Goal: Task Accomplishment & Management: Manage account settings

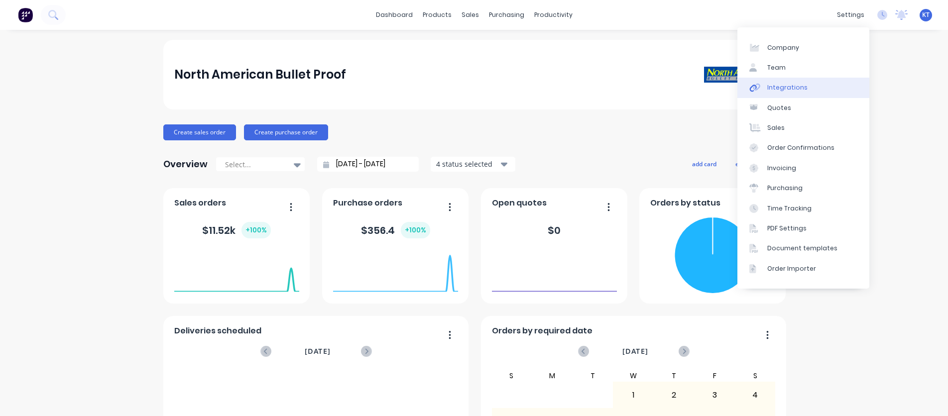
click at [818, 86] on link "Integrations" at bounding box center [803, 88] width 132 height 20
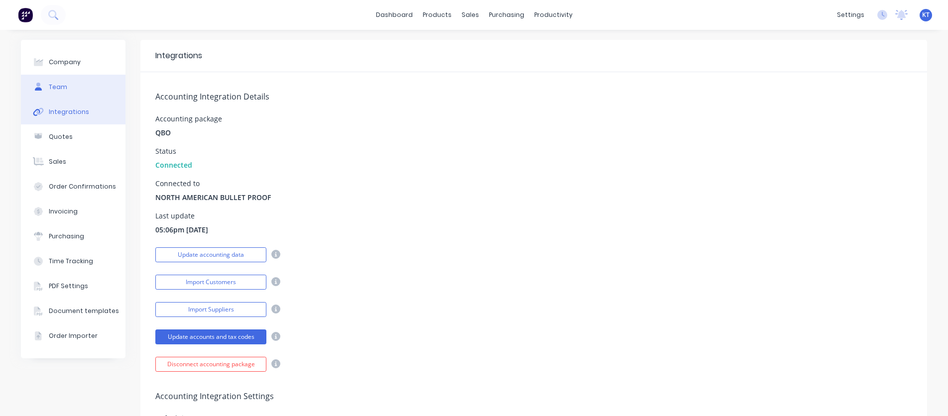
click at [79, 90] on button "Team" at bounding box center [73, 87] width 105 height 25
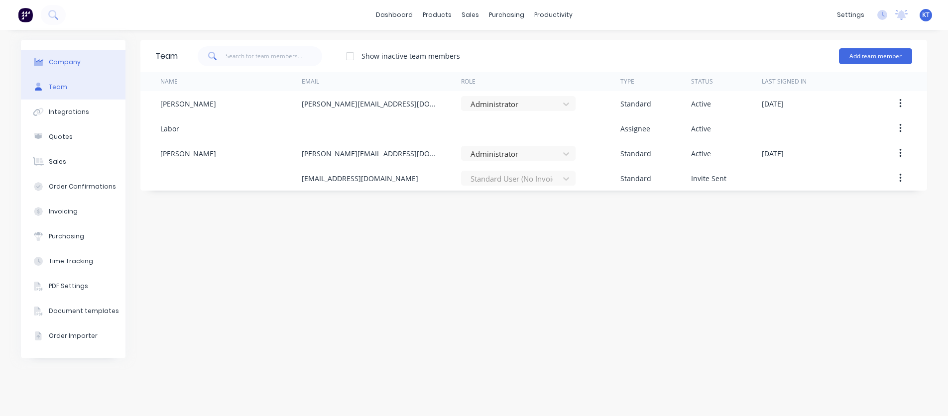
click at [79, 68] on button "Company" at bounding box center [73, 62] width 105 height 25
select select "US"
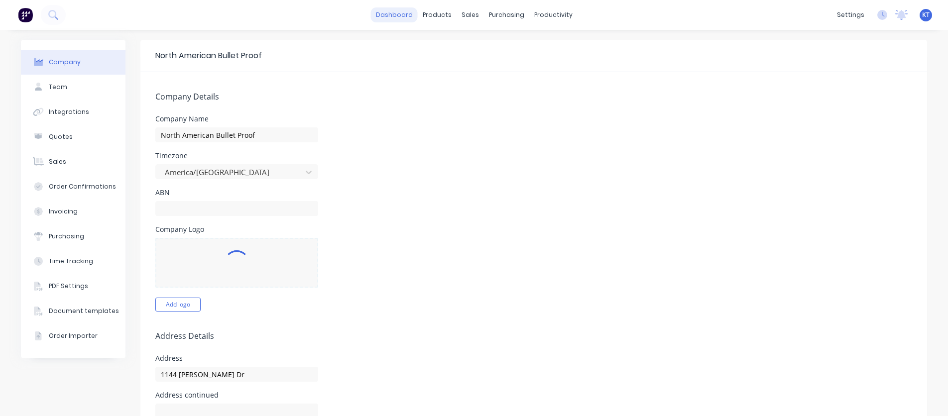
click at [390, 16] on link "dashboard" at bounding box center [394, 14] width 47 height 15
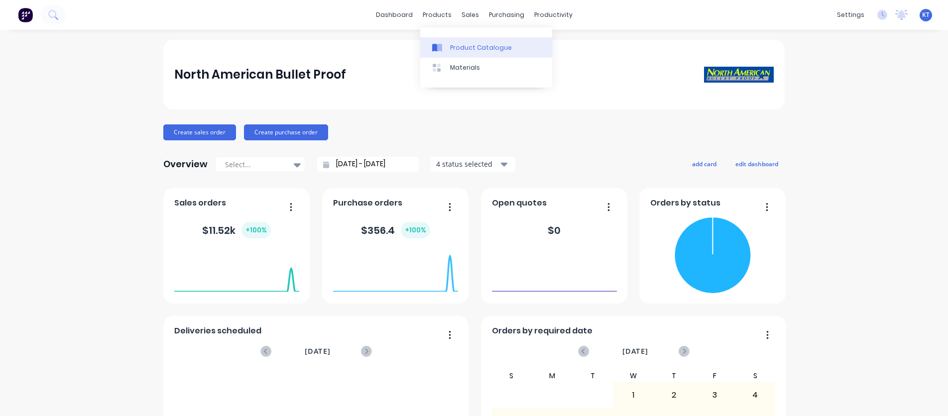
click at [458, 49] on div "Product Catalogue" at bounding box center [481, 47] width 62 height 9
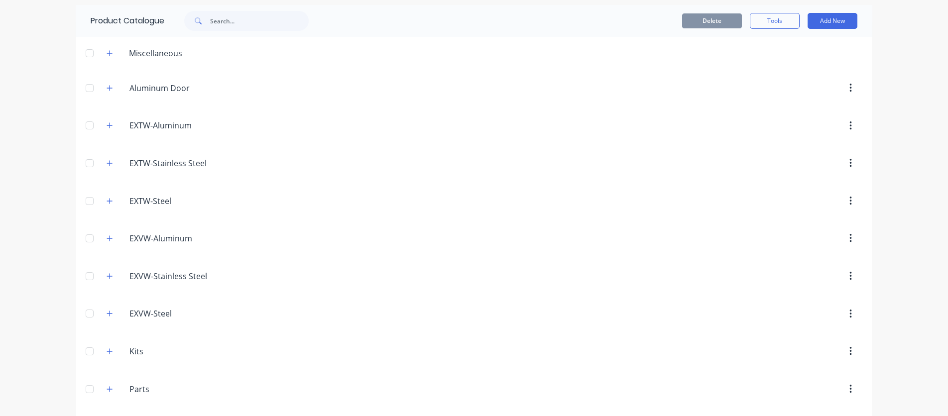
scroll to position [149, 0]
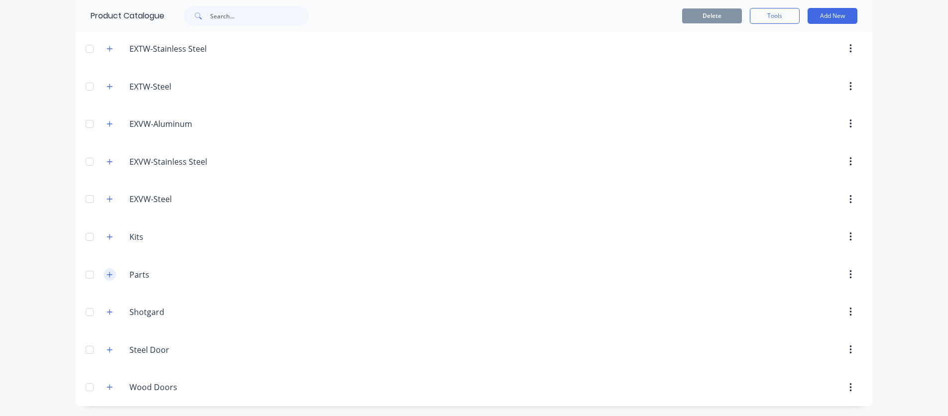
click at [107, 276] on icon "button" at bounding box center [110, 274] width 6 height 7
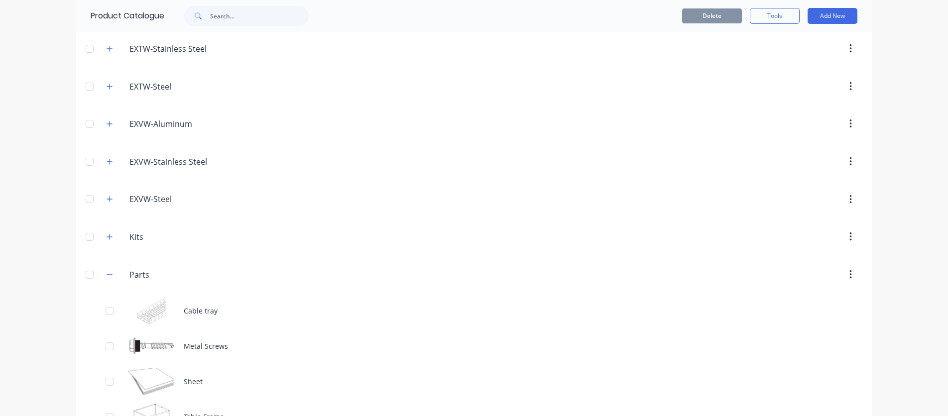
scroll to position [223, 0]
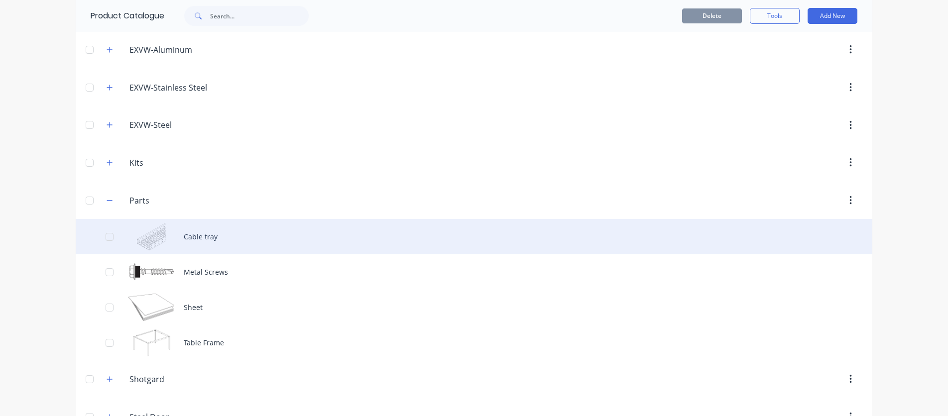
click at [108, 236] on div at bounding box center [110, 237] width 20 height 20
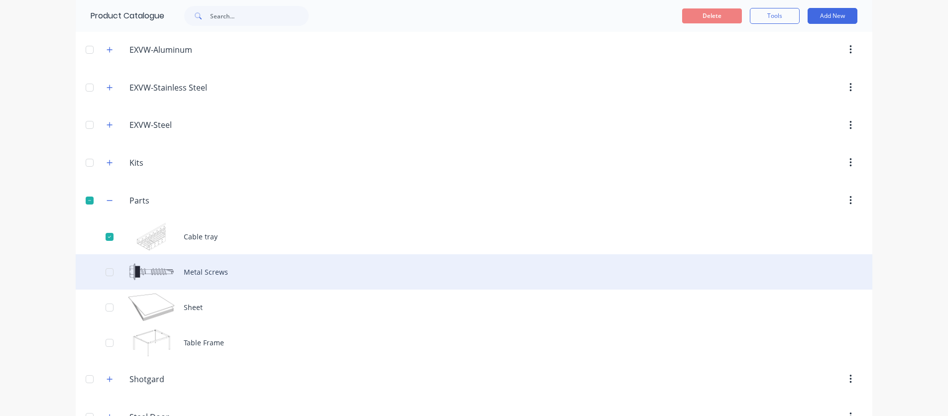
click at [110, 276] on div at bounding box center [110, 272] width 20 height 20
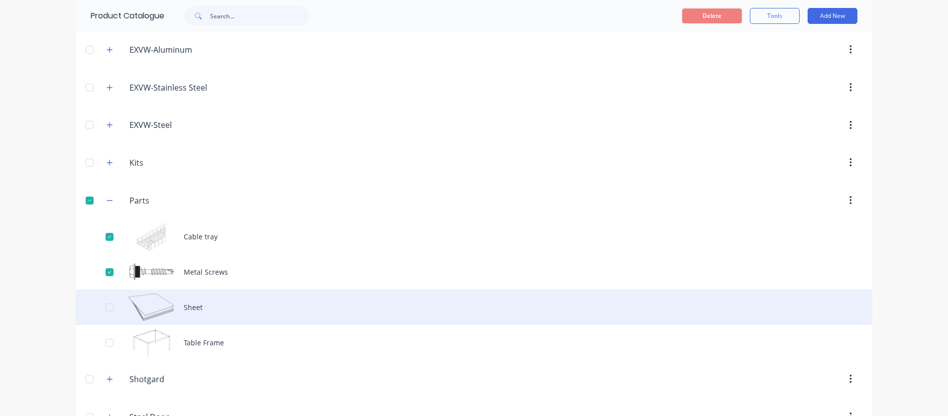
click at [105, 306] on div at bounding box center [110, 308] width 20 height 20
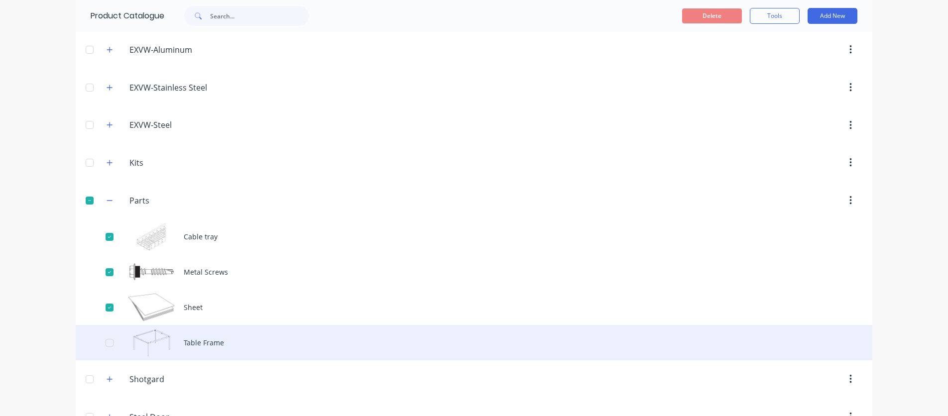
click at [109, 340] on div at bounding box center [110, 343] width 20 height 20
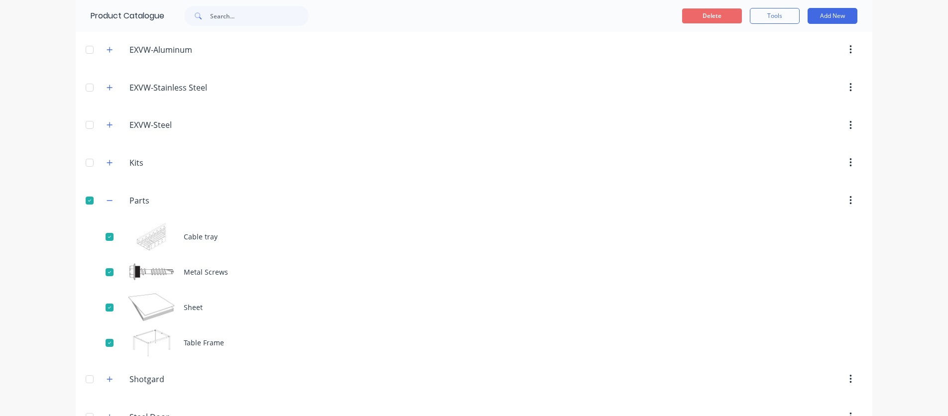
click at [713, 18] on button "Delete" at bounding box center [712, 15] width 60 height 15
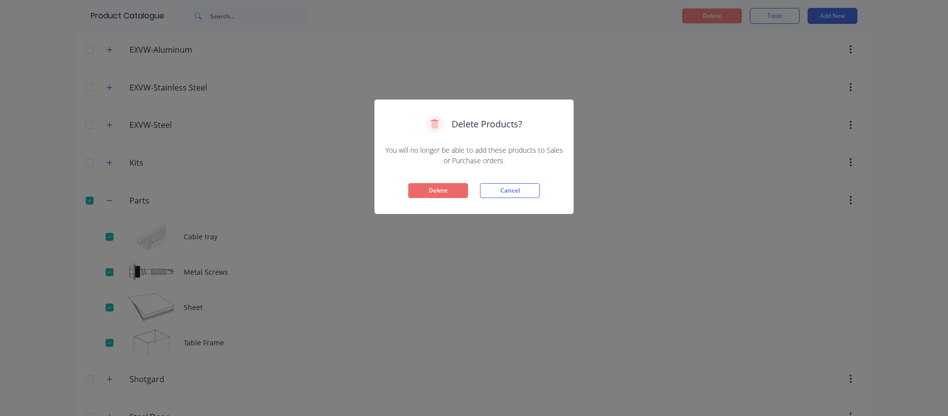
click at [435, 191] on button "Delete" at bounding box center [438, 190] width 60 height 15
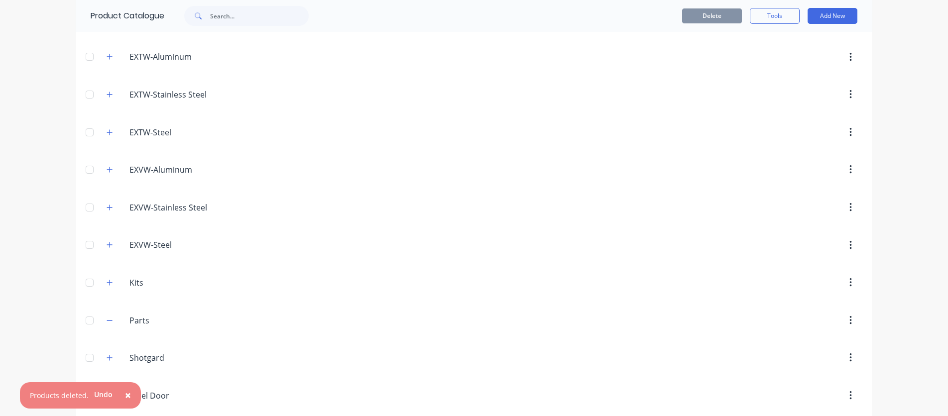
scroll to position [97, 0]
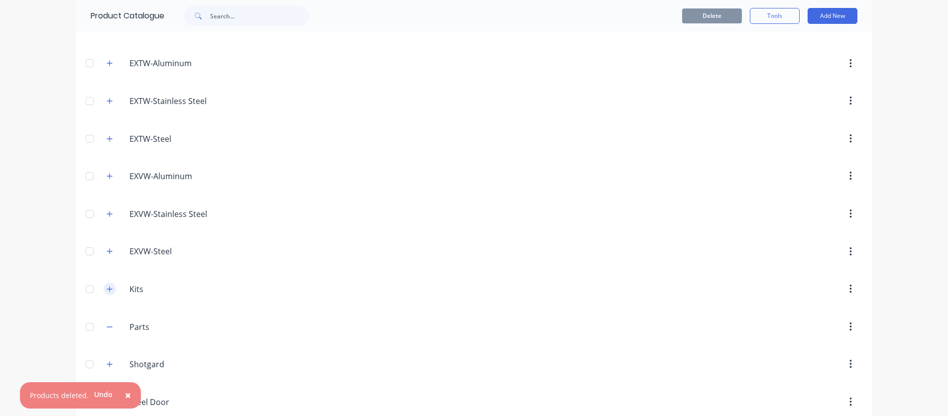
click at [107, 291] on icon "button" at bounding box center [110, 289] width 6 height 7
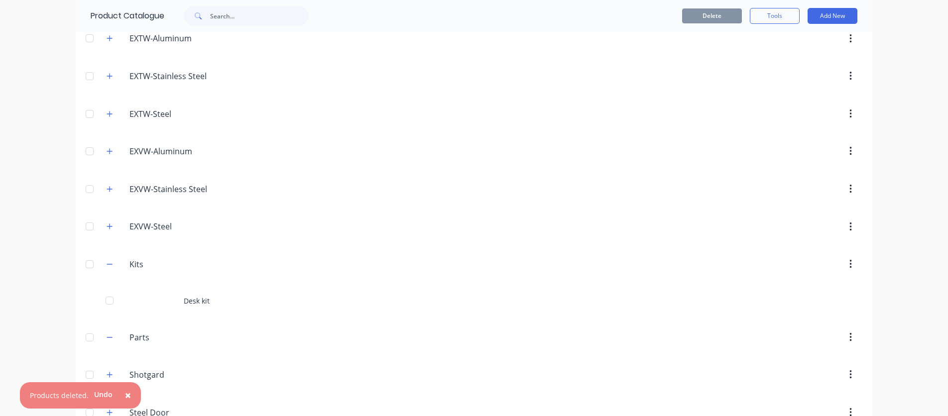
scroll to position [146, 0]
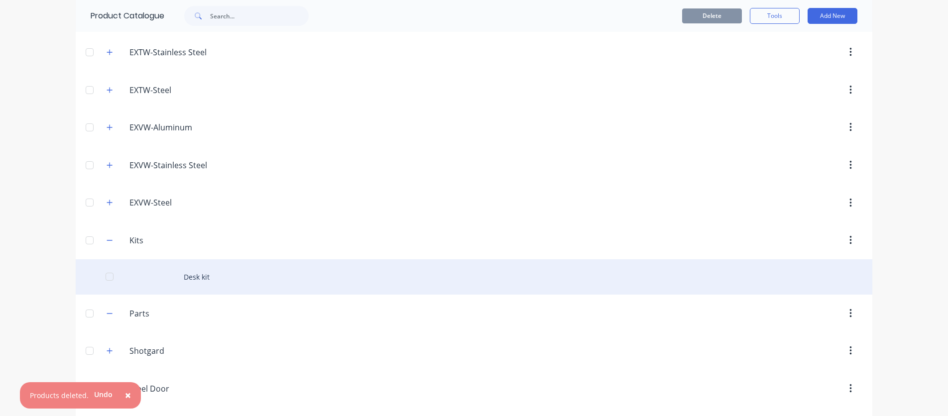
click at [112, 279] on div at bounding box center [110, 277] width 20 height 20
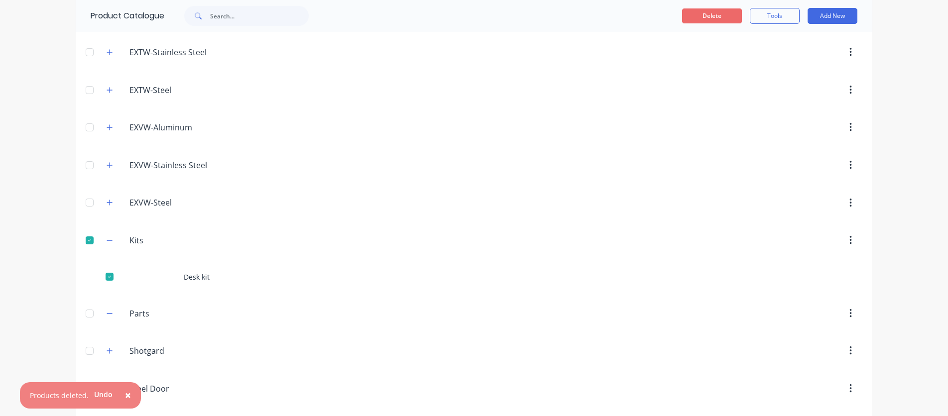
click at [712, 17] on button "Delete" at bounding box center [712, 15] width 60 height 15
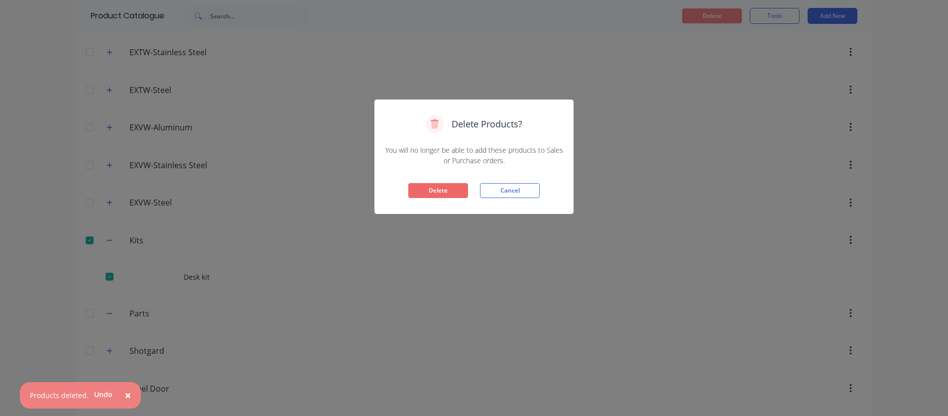
click at [430, 190] on button "Delete" at bounding box center [438, 190] width 60 height 15
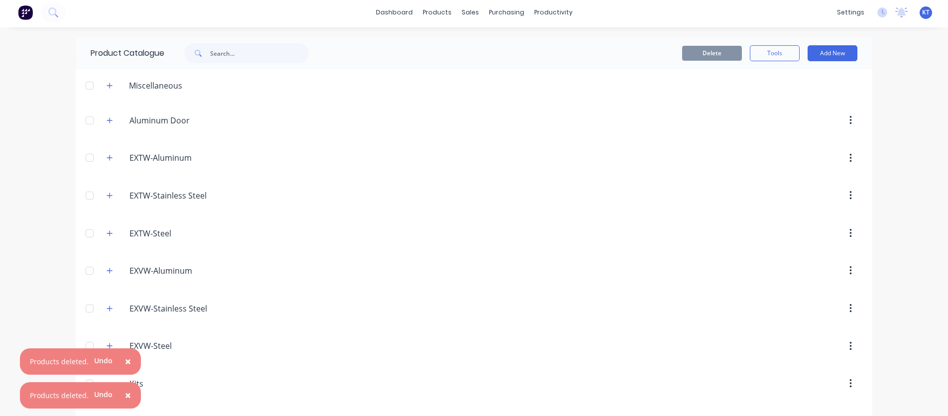
scroll to position [0, 0]
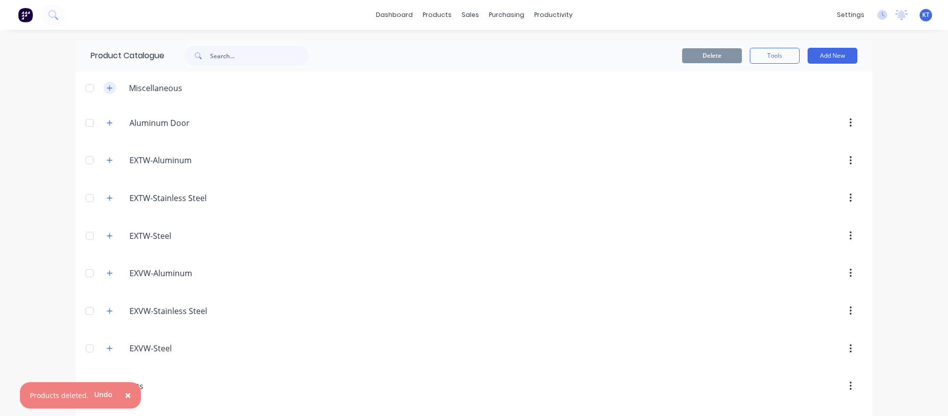
click at [110, 87] on icon "button" at bounding box center [109, 87] width 5 height 5
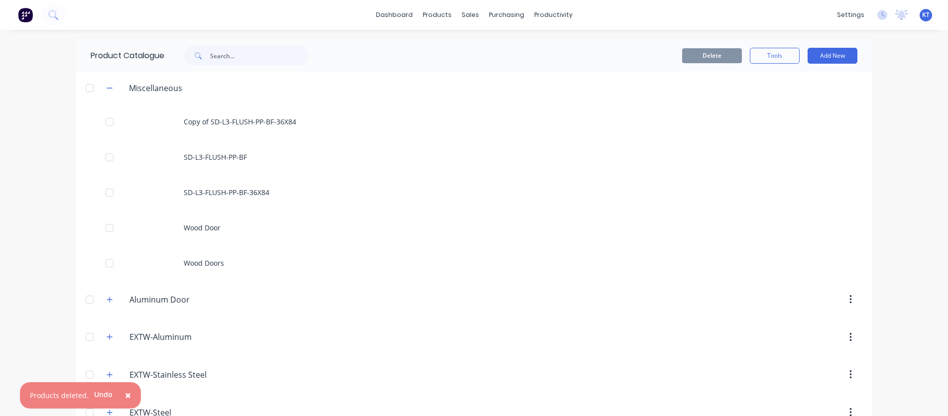
click at [92, 90] on div at bounding box center [90, 88] width 20 height 20
click at [705, 53] on button "Delete" at bounding box center [712, 55] width 60 height 15
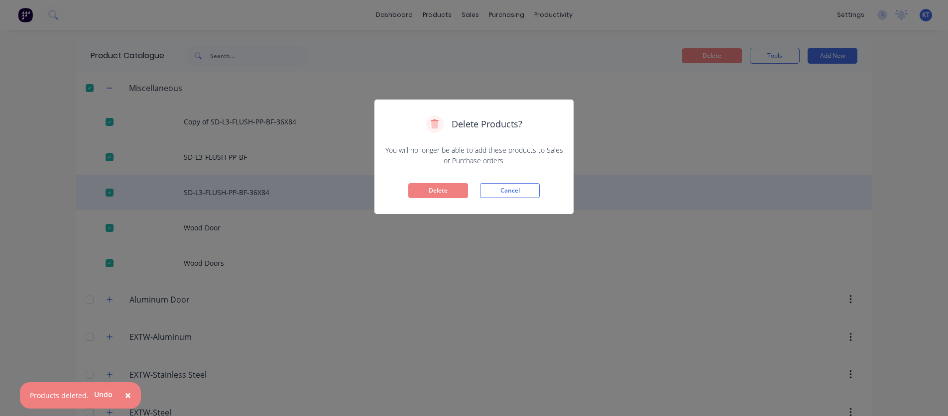
click at [439, 190] on button "Delete" at bounding box center [438, 190] width 60 height 15
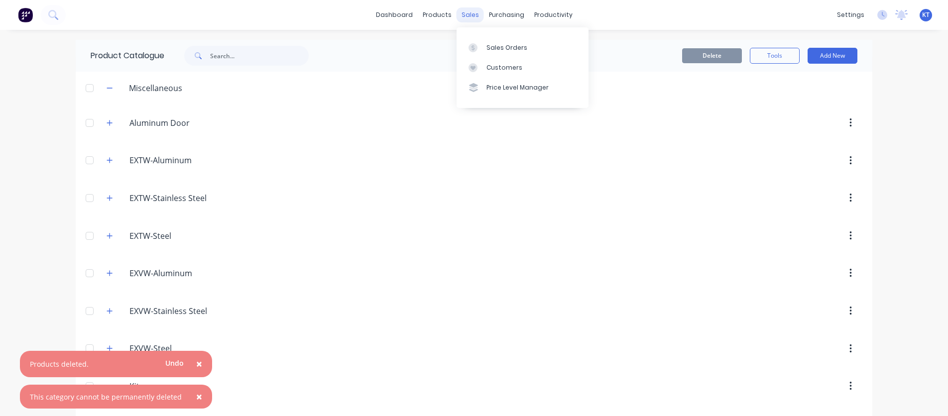
click at [470, 13] on div "sales" at bounding box center [469, 14] width 27 height 15
click at [497, 49] on div "Sales Orders" at bounding box center [506, 47] width 41 height 9
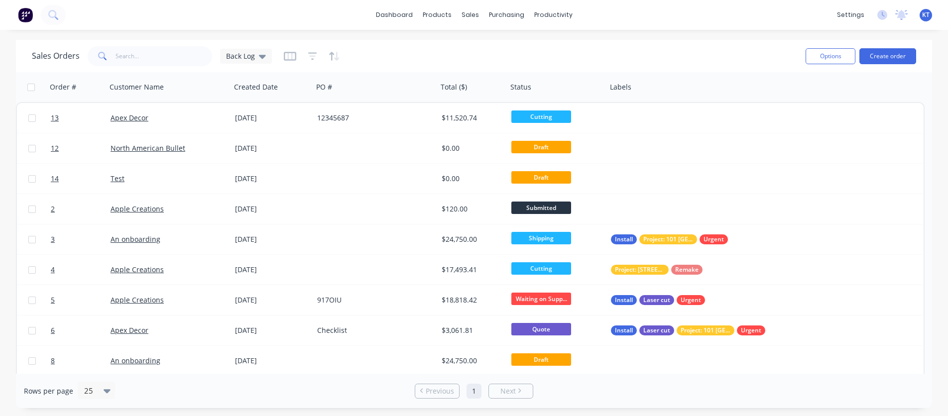
click at [33, 92] on div at bounding box center [30, 87] width 21 height 20
click at [32, 89] on input "checkbox" at bounding box center [30, 87] width 7 height 7
checkbox input "true"
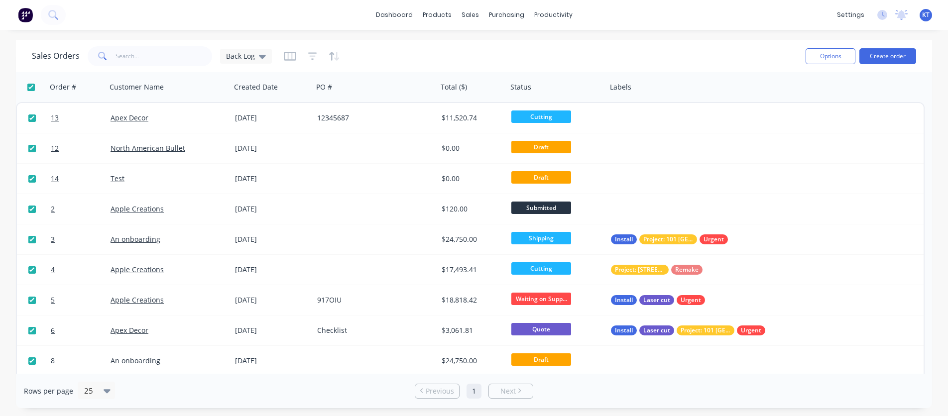
checkbox input "true"
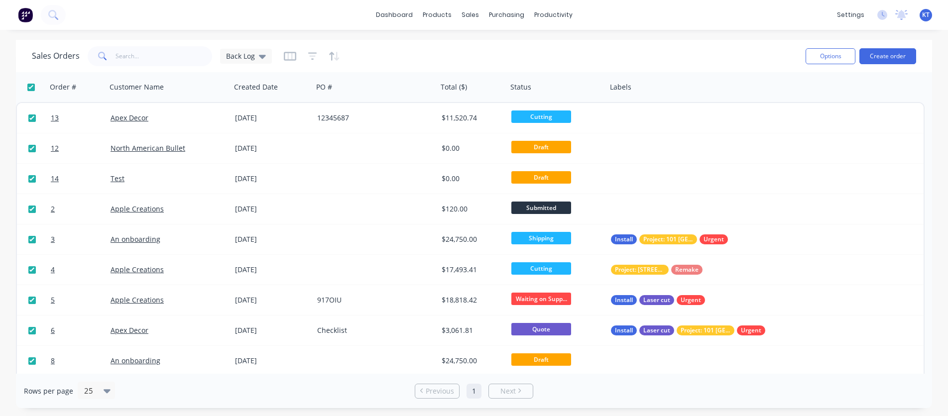
checkbox input "true"
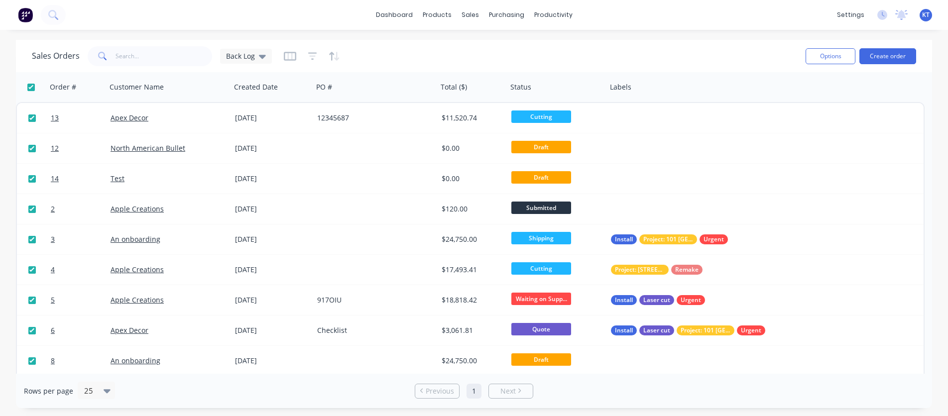
checkbox input "true"
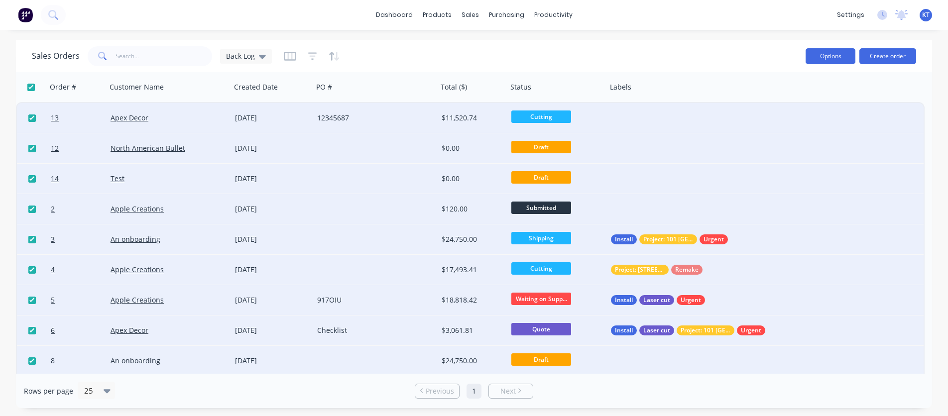
click at [844, 59] on button "Options" at bounding box center [830, 56] width 50 height 16
click at [28, 86] on input "checkbox" at bounding box center [30, 87] width 7 height 7
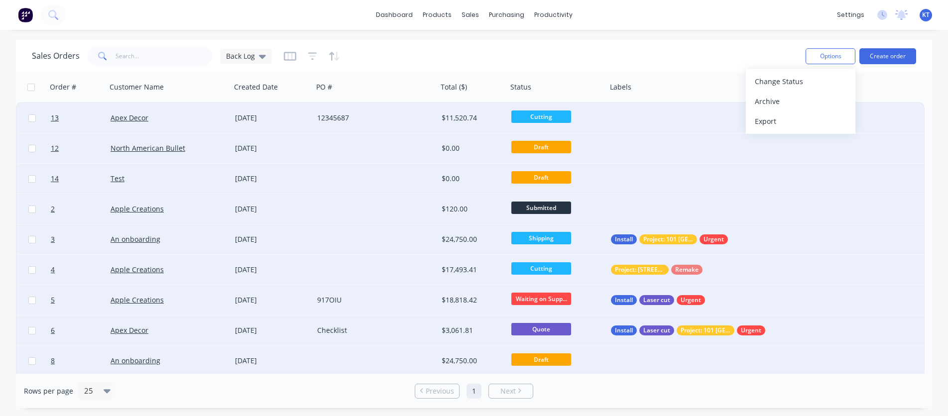
checkbox input "false"
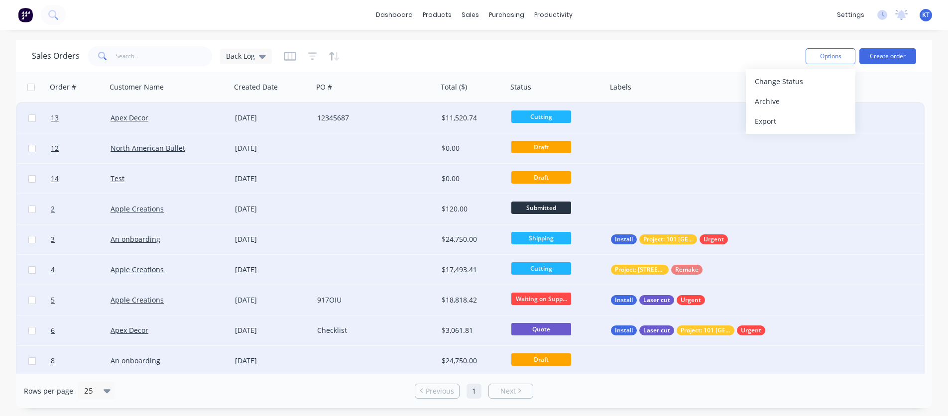
checkbox input "false"
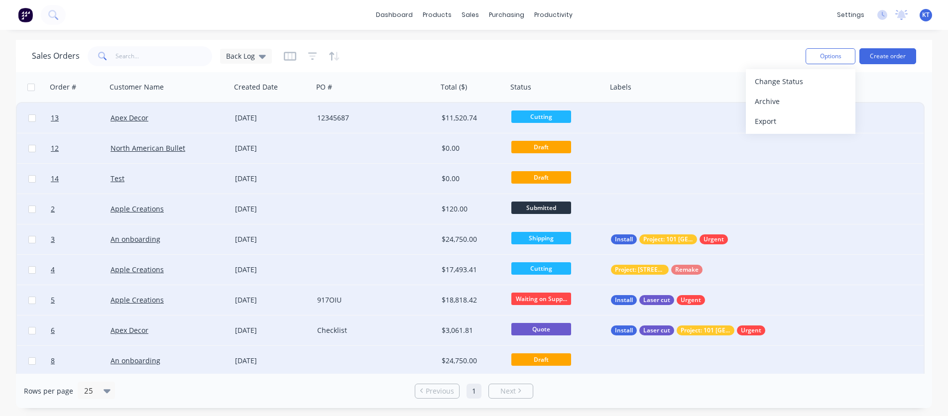
checkbox input "false"
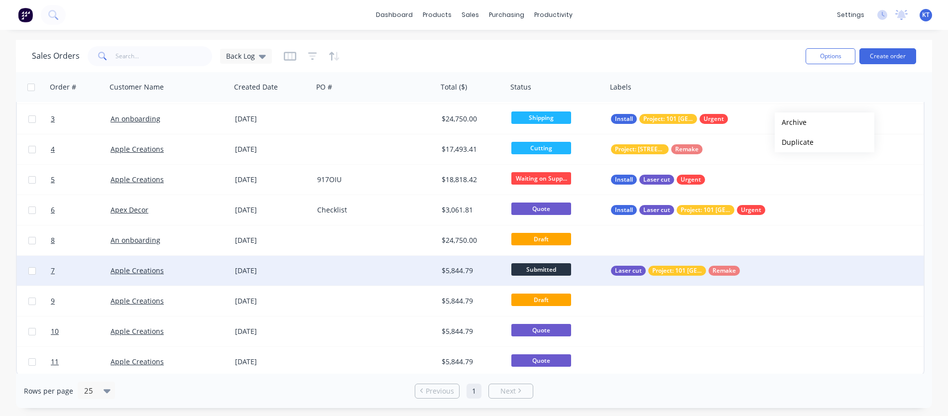
scroll to position [123, 0]
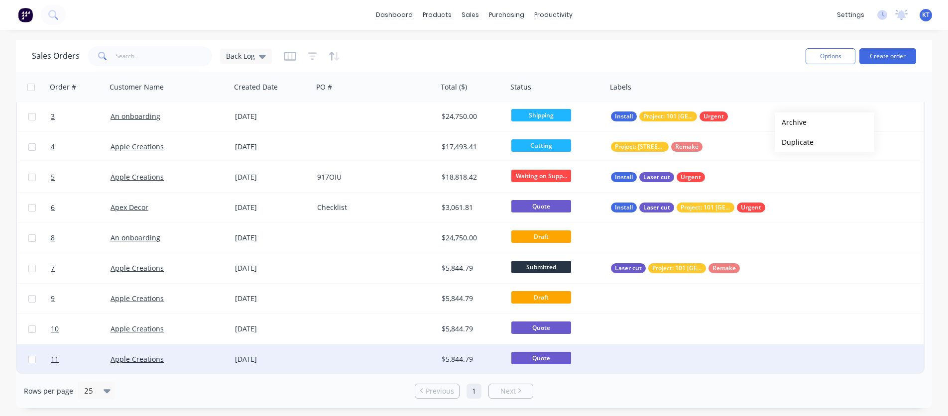
click at [31, 361] on input "checkbox" at bounding box center [31, 359] width 7 height 7
checkbox input "true"
click at [845, 57] on button "Options" at bounding box center [830, 56] width 50 height 16
click at [248, 392] on div "Rows per page 25" at bounding box center [174, 391] width 300 height 18
click at [322, 364] on div at bounding box center [375, 359] width 124 height 30
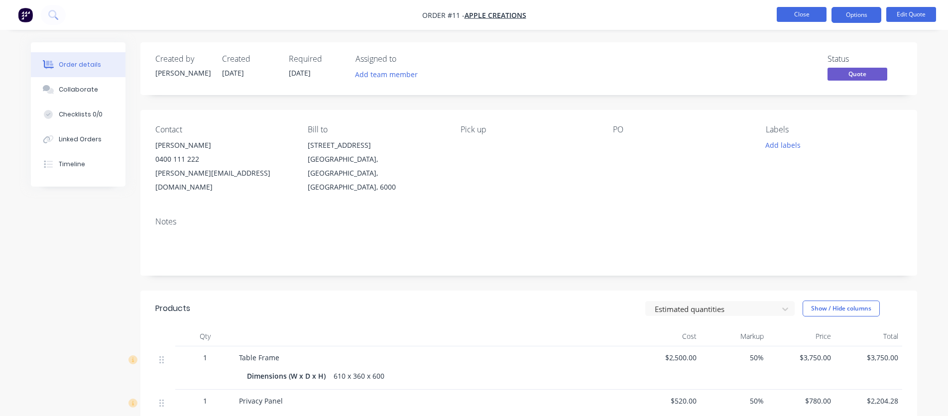
click at [805, 15] on button "Close" at bounding box center [802, 14] width 50 height 15
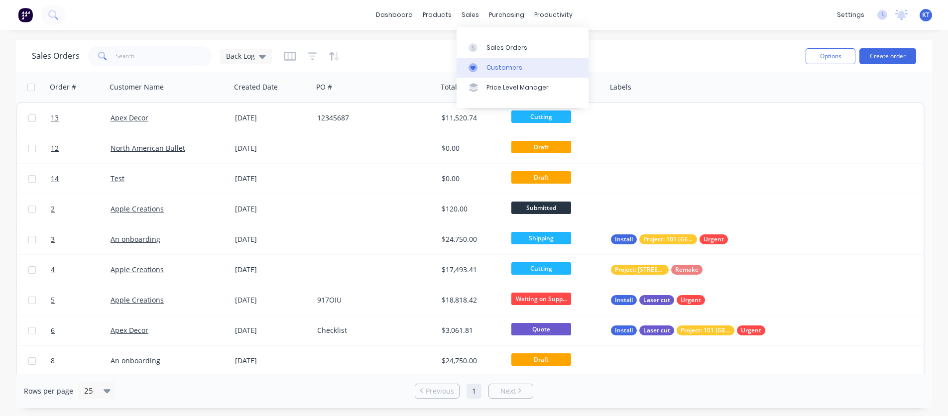
click at [488, 63] on div "Customers" at bounding box center [504, 67] width 36 height 9
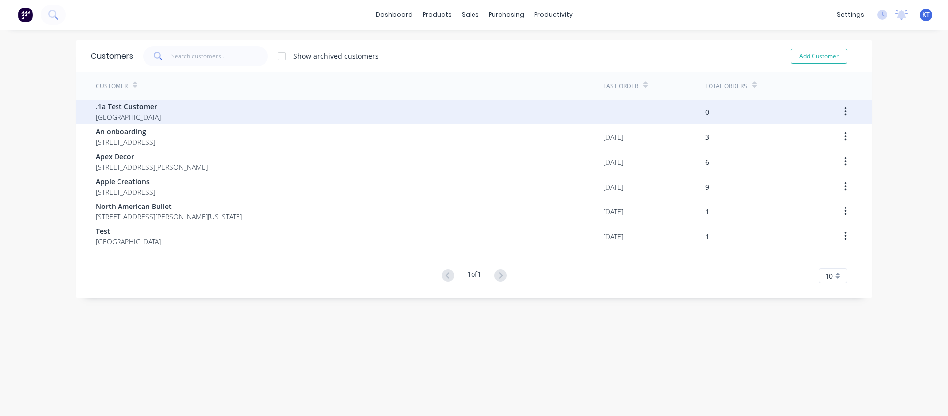
click at [844, 112] on icon "button" at bounding box center [845, 112] width 2 height 11
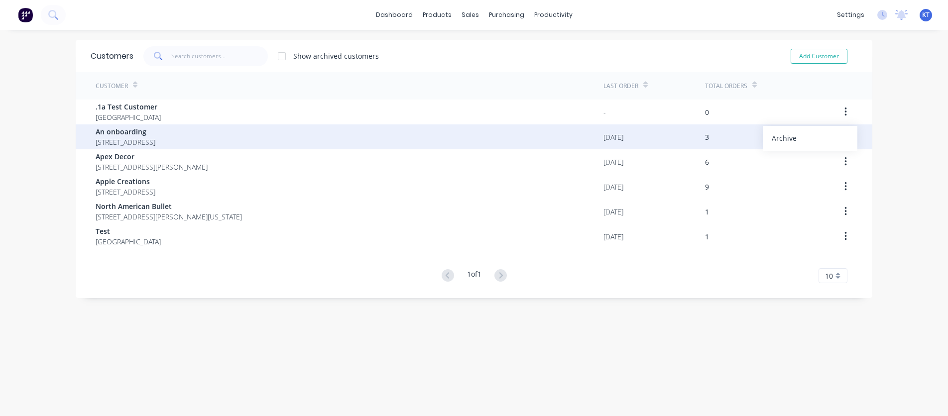
click at [668, 142] on div "18/05/25" at bounding box center [654, 136] width 102 height 25
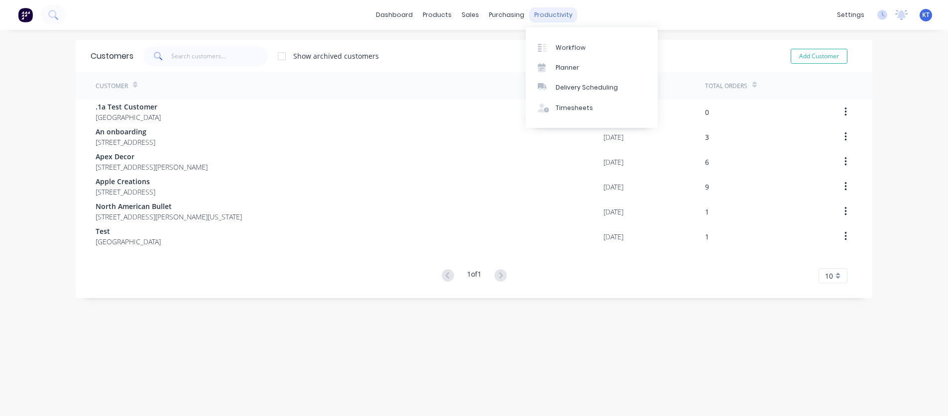
click at [558, 20] on div "productivity" at bounding box center [553, 14] width 48 height 15
click at [515, 17] on div "purchasing" at bounding box center [506, 14] width 45 height 15
click at [386, 19] on link "dashboard" at bounding box center [394, 14] width 47 height 15
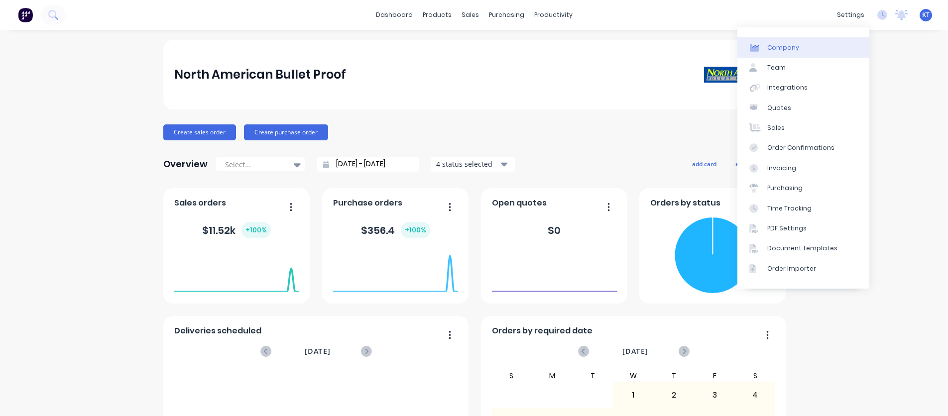
click at [824, 44] on link "Company" at bounding box center [803, 47] width 132 height 20
select select "US"
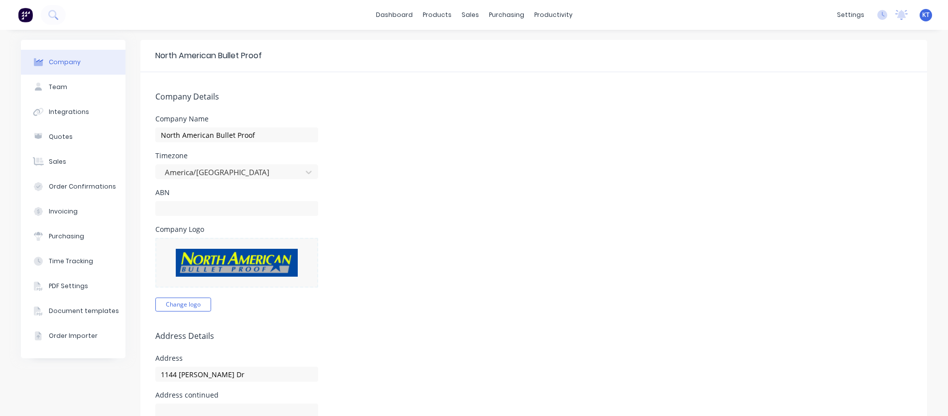
click at [259, 268] on img at bounding box center [237, 263] width 122 height 28
click at [193, 305] on button "Change logo" at bounding box center [183, 305] width 56 height 14
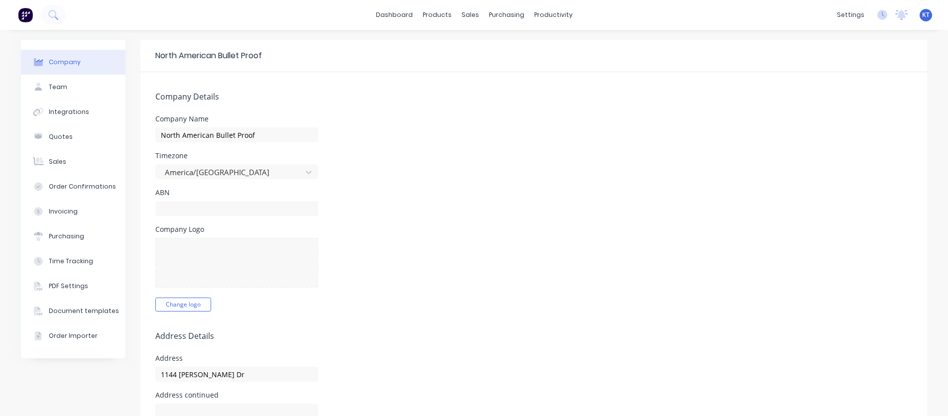
click at [232, 264] on div at bounding box center [236, 263] width 163 height 50
click at [184, 310] on button "Change logo" at bounding box center [183, 305] width 56 height 14
click at [882, 213] on div "ABN" at bounding box center [533, 202] width 757 height 27
click at [73, 339] on div "Order Importer" at bounding box center [73, 336] width 49 height 9
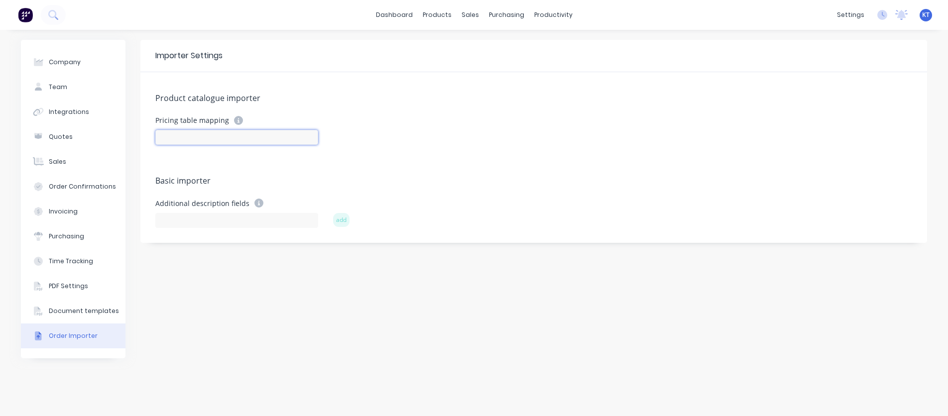
click at [218, 140] on input at bounding box center [236, 137] width 163 height 15
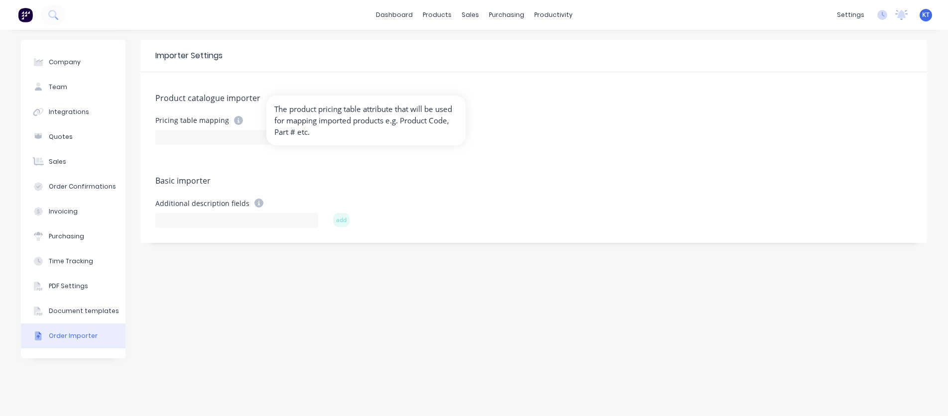
click at [207, 157] on form "Pricing table mapping" at bounding box center [533, 140] width 757 height 49
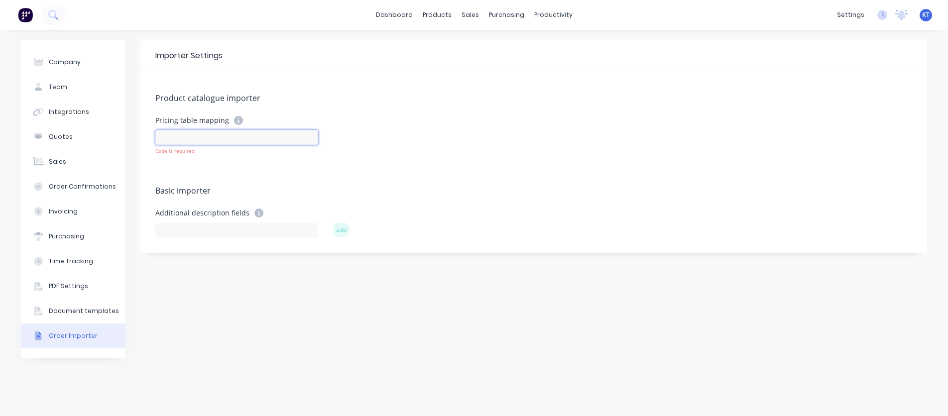
click at [229, 137] on input at bounding box center [236, 137] width 163 height 15
click at [236, 172] on form "Pricing table mapping Code is required" at bounding box center [533, 145] width 757 height 59
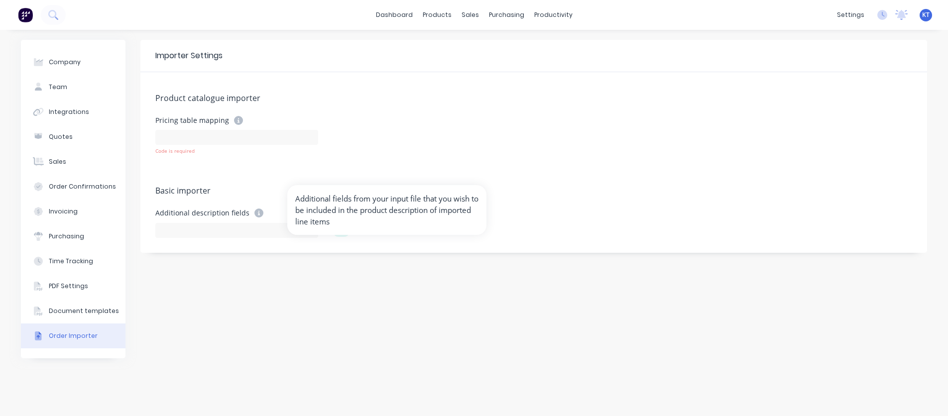
click at [376, 116] on div "Pricing table mapping Code is required" at bounding box center [533, 135] width 757 height 39
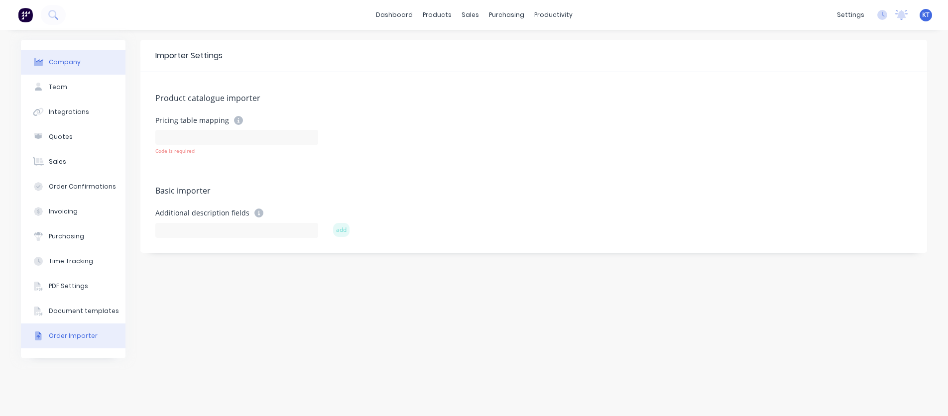
click at [59, 66] on div "Company" at bounding box center [65, 62] width 32 height 9
select select "US"
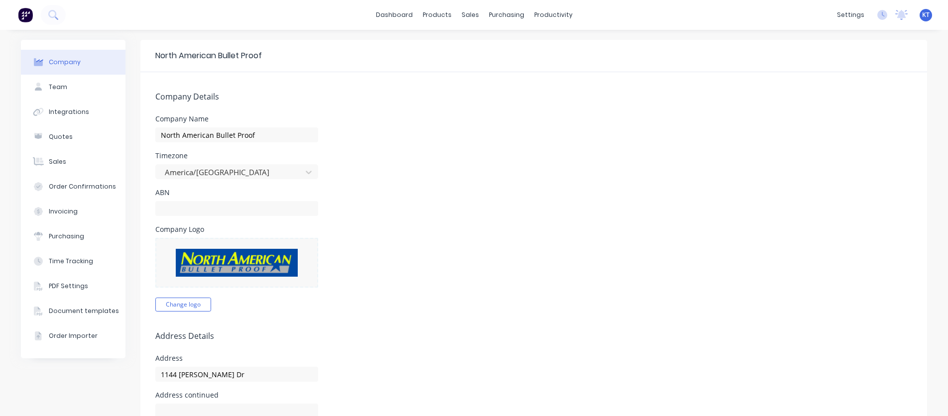
click at [210, 267] on div at bounding box center [236, 263] width 163 height 50
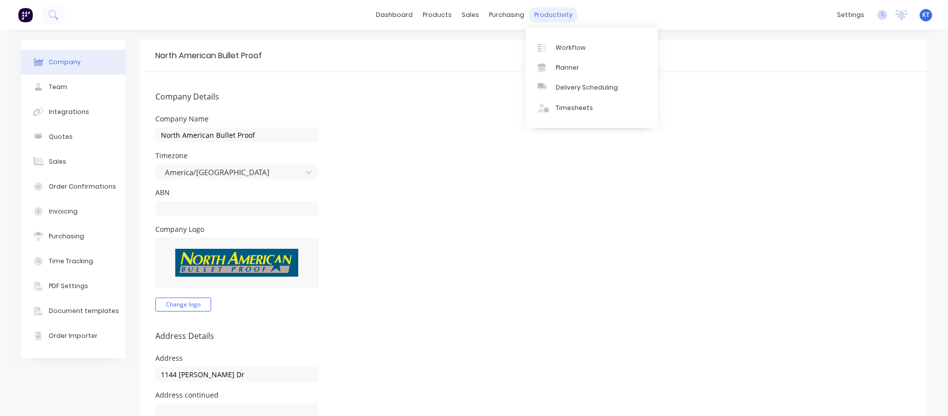
click at [560, 16] on div "productivity" at bounding box center [553, 14] width 48 height 15
click at [515, 45] on div "Purchase Orders" at bounding box center [538, 47] width 53 height 9
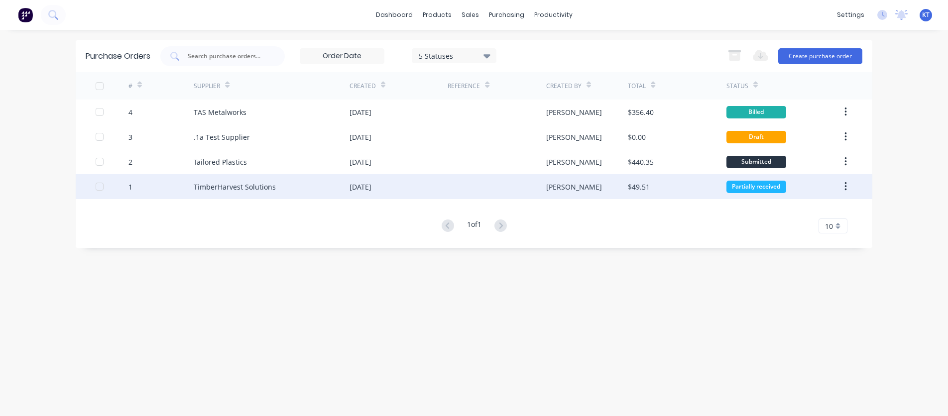
click at [257, 191] on div "TimberHarvest Solutions" at bounding box center [235, 187] width 82 height 10
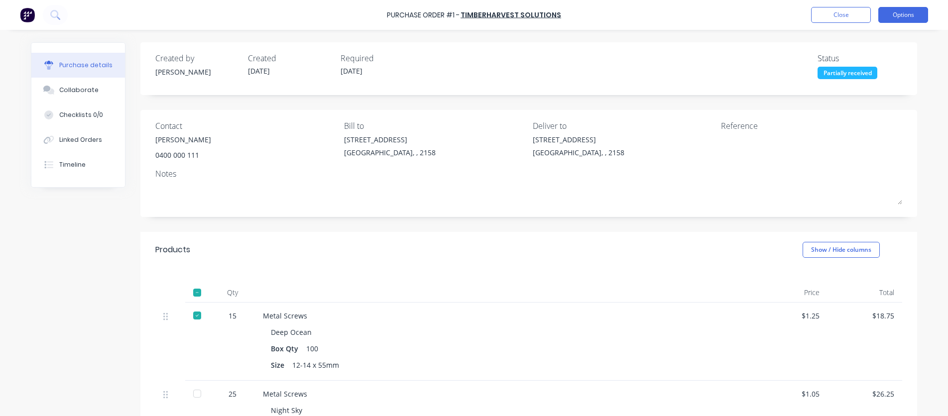
click at [906, 15] on button "Options" at bounding box center [903, 15] width 50 height 16
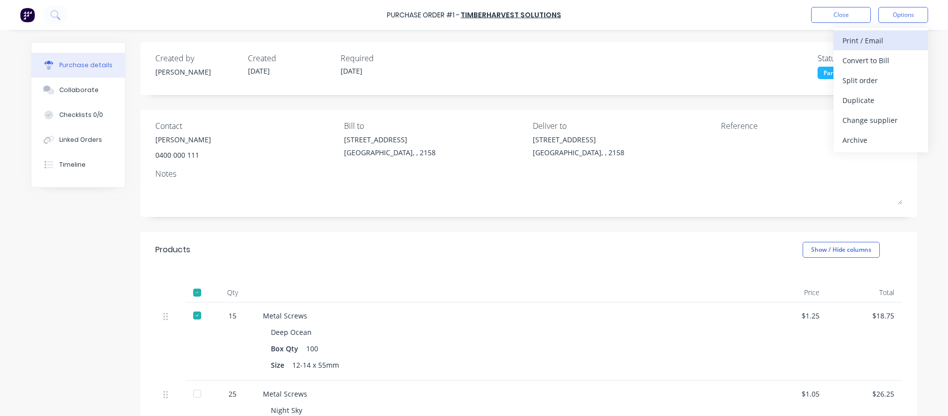
click at [865, 44] on div "Print / Email" at bounding box center [880, 40] width 77 height 14
click at [898, 64] on div "With pricing" at bounding box center [880, 60] width 77 height 14
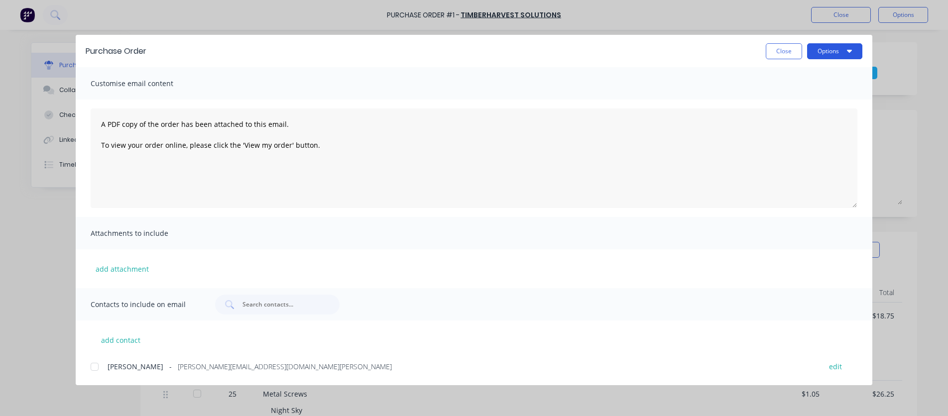
click at [842, 54] on button "Options" at bounding box center [834, 51] width 55 height 16
click at [815, 80] on div "Preview" at bounding box center [815, 76] width 77 height 14
click at [782, 53] on button "Close" at bounding box center [784, 51] width 36 height 16
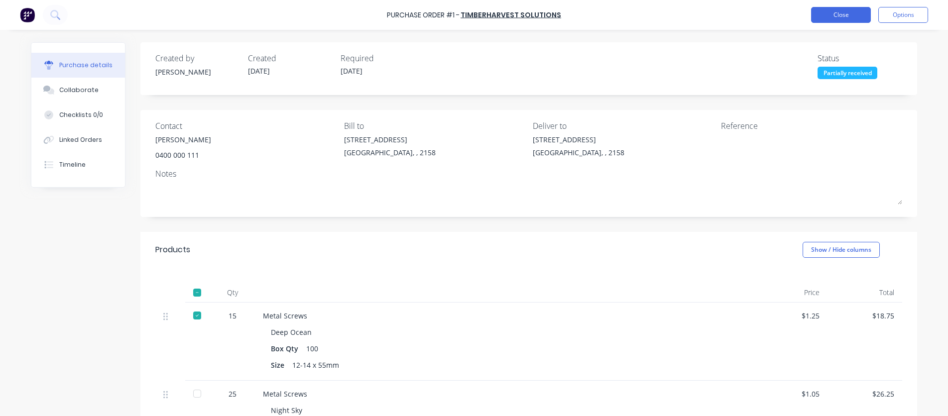
click at [825, 18] on button "Close" at bounding box center [841, 15] width 60 height 16
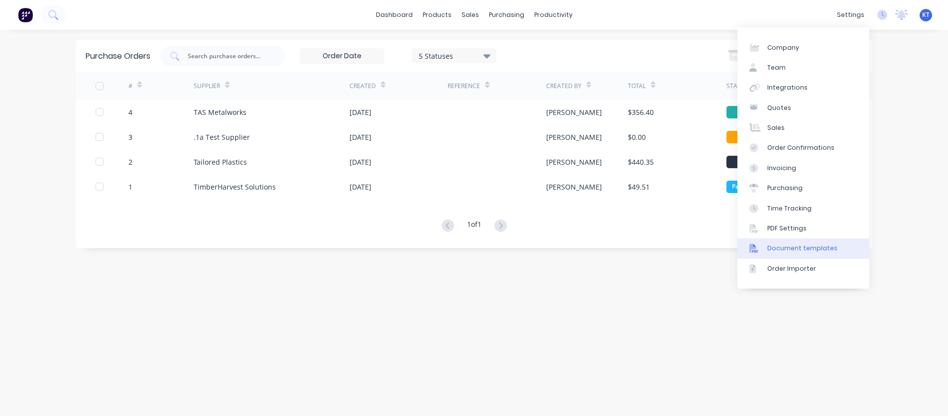
click at [792, 249] on div "Document templates" at bounding box center [802, 248] width 70 height 9
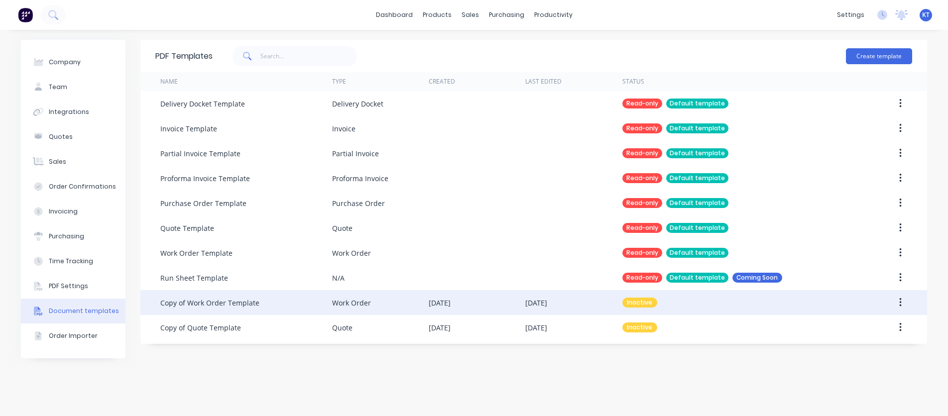
click at [903, 306] on button "button" at bounding box center [900, 303] width 23 height 18
click at [866, 325] on div "Edit" at bounding box center [864, 329] width 77 height 14
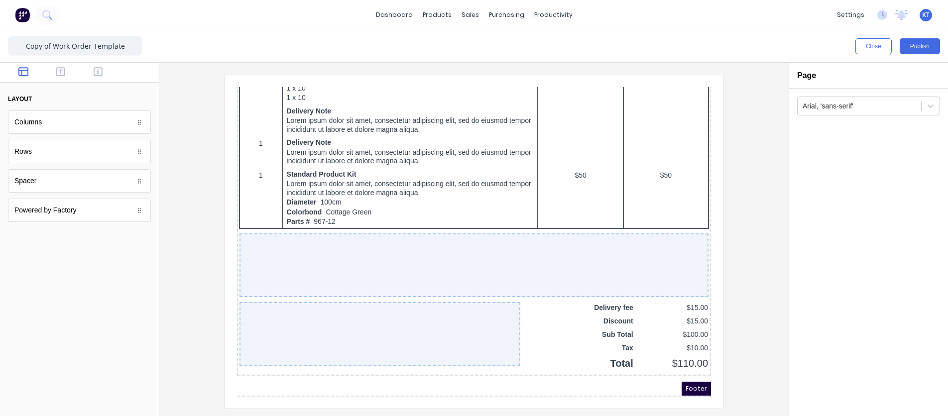
scroll to position [653, 0]
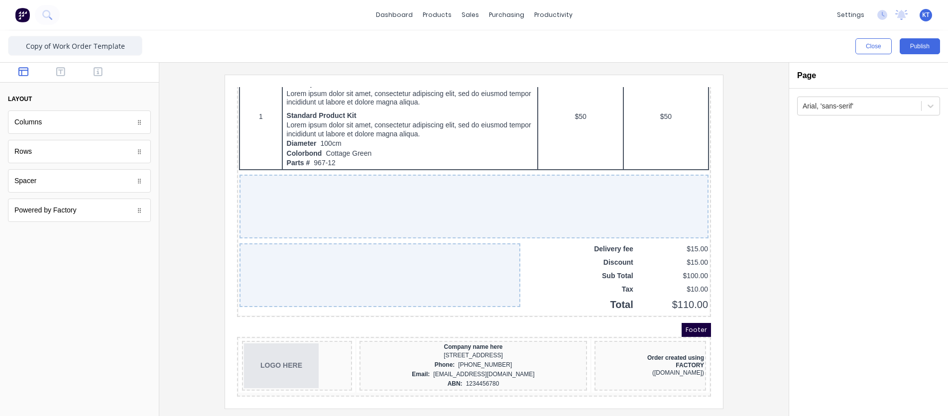
click at [103, 217] on div "Powered by Factory" at bounding box center [79, 210] width 143 height 23
click at [657, 357] on div "(www.factory.app)" at bounding box center [638, 360] width 108 height 7
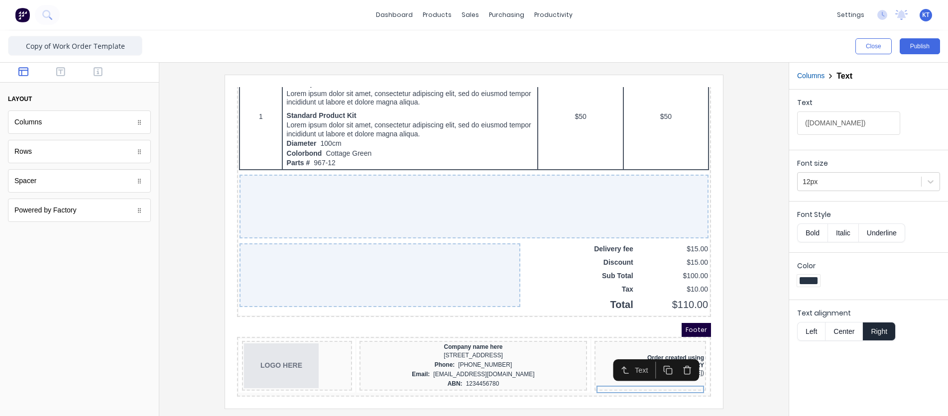
click at [674, 353] on icon "button" at bounding box center [674, 357] width 9 height 9
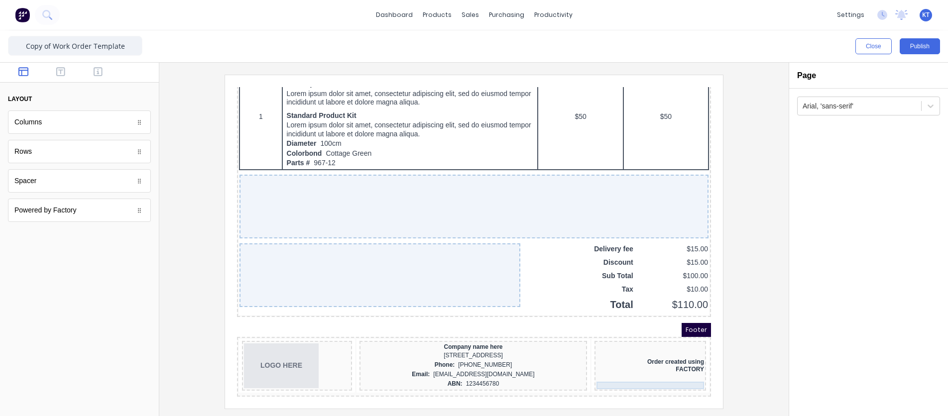
click at [677, 354] on div "FACTORY" at bounding box center [638, 357] width 108 height 7
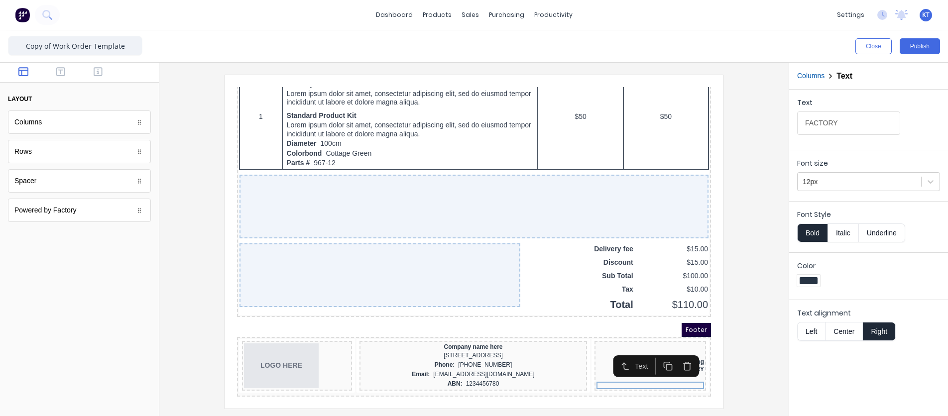
click at [677, 349] on icon "button" at bounding box center [674, 353] width 9 height 9
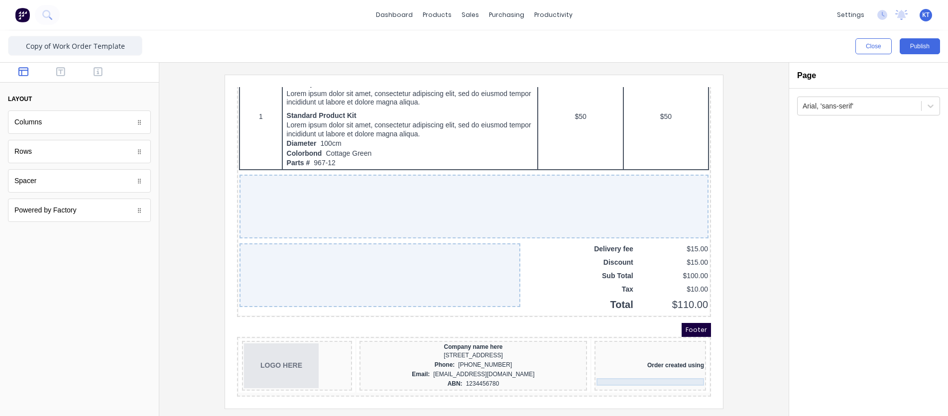
click at [675, 350] on div "Order created using" at bounding box center [638, 353] width 108 height 7
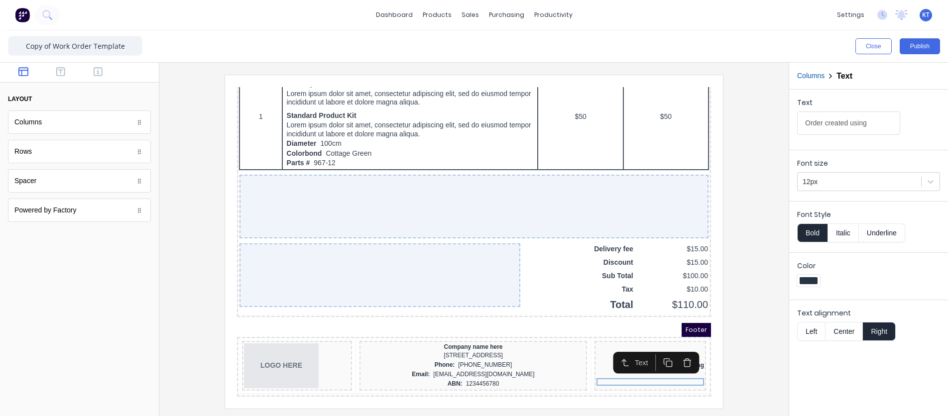
click at [678, 348] on icon "button" at bounding box center [674, 351] width 5 height 6
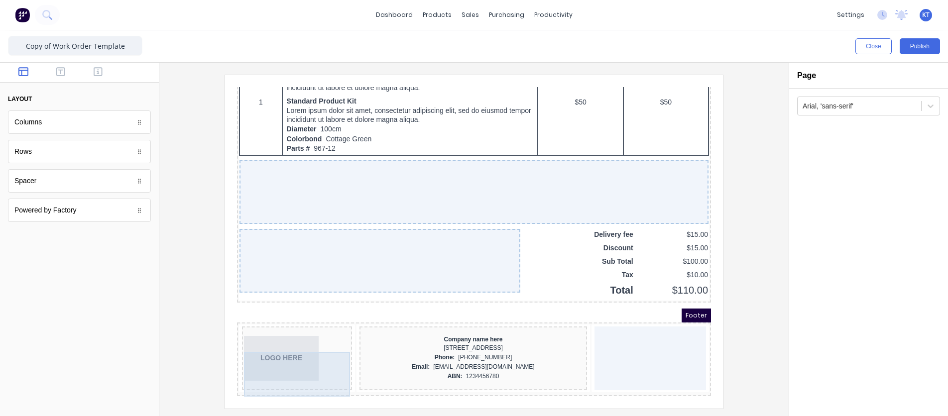
click at [289, 351] on div "LOGO HERE" at bounding box center [285, 346] width 106 height 45
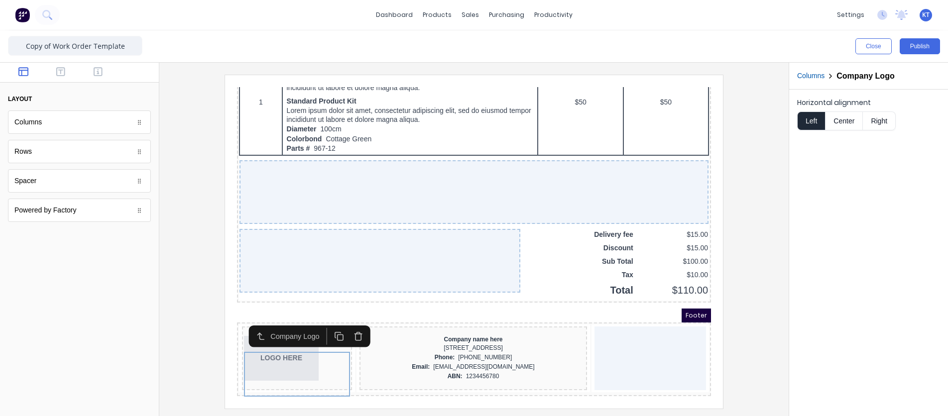
click at [839, 121] on button "Center" at bounding box center [844, 121] width 38 height 19
click at [331, 320] on icon "button" at bounding box center [327, 324] width 9 height 9
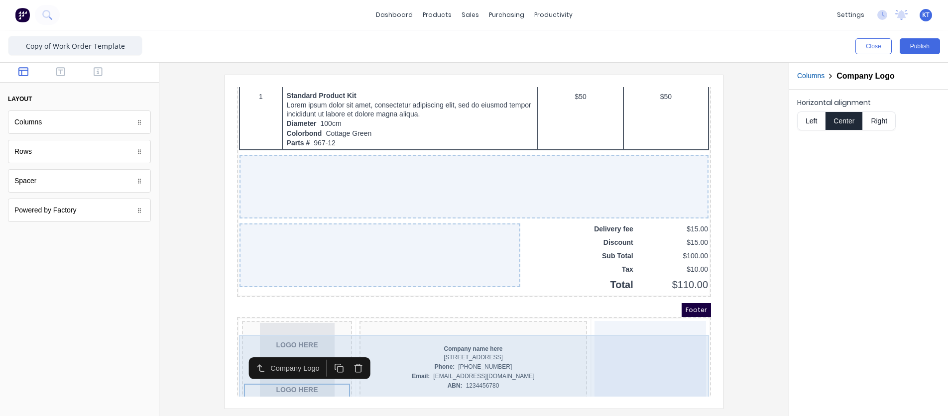
click at [649, 359] on div at bounding box center [638, 356] width 112 height 94
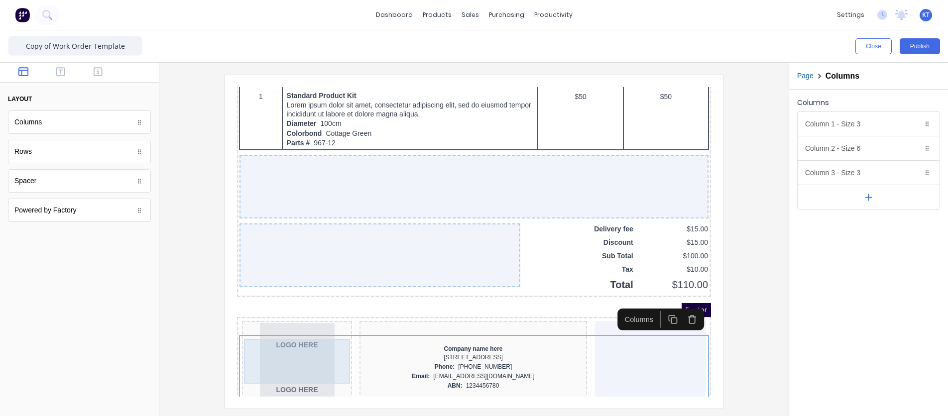
click at [274, 352] on div "LOGO HERE" at bounding box center [285, 333] width 106 height 45
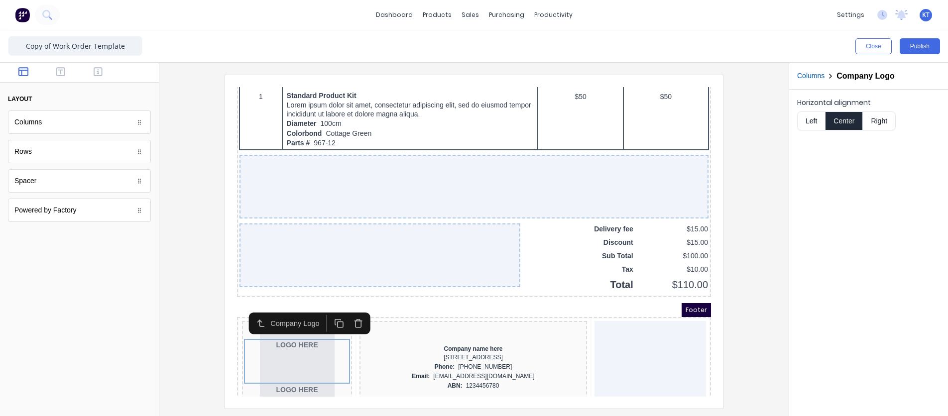
click at [331, 311] on rect "button" at bounding box center [328, 312] width 5 height 5
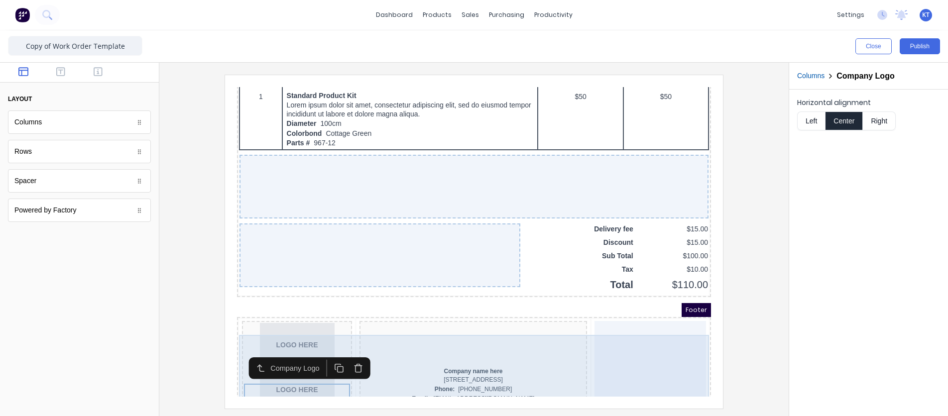
click at [638, 351] on div at bounding box center [638, 378] width 112 height 138
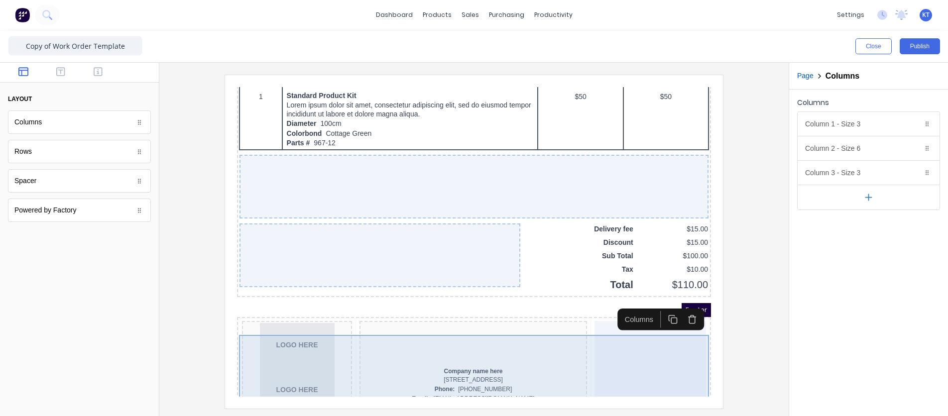
click at [638, 351] on div at bounding box center [638, 378] width 112 height 138
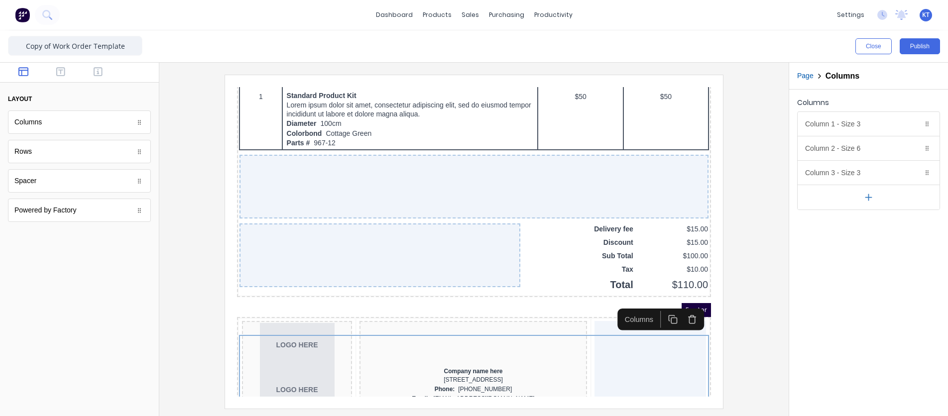
click at [756, 342] on div at bounding box center [473, 242] width 613 height 334
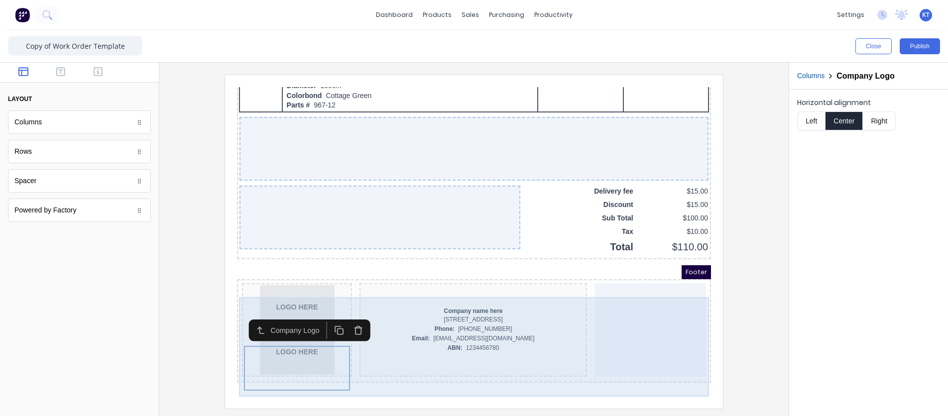
scroll to position [667, 0]
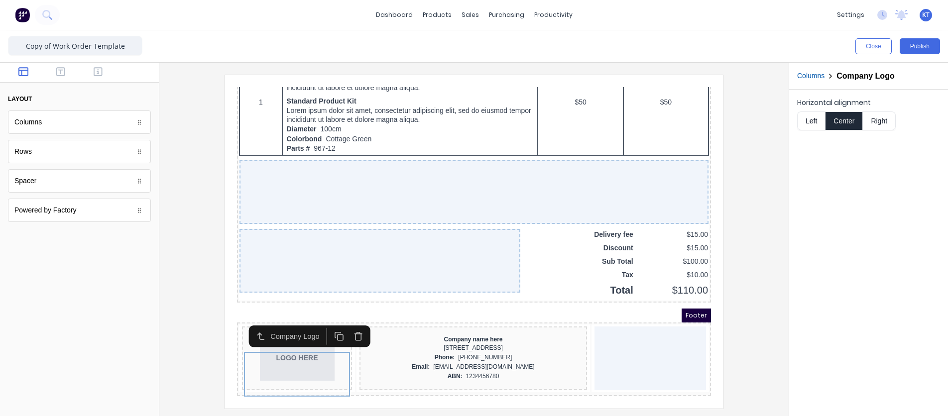
click at [156, 355] on div at bounding box center [79, 326] width 159 height 180
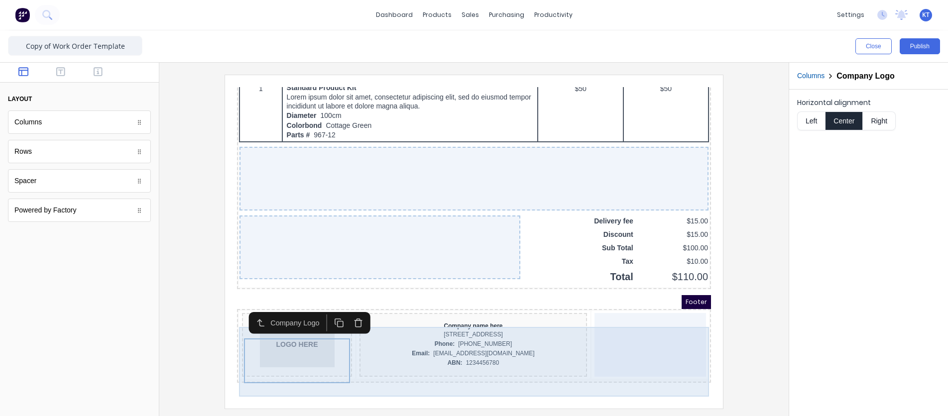
click at [625, 336] on div at bounding box center [638, 333] width 112 height 64
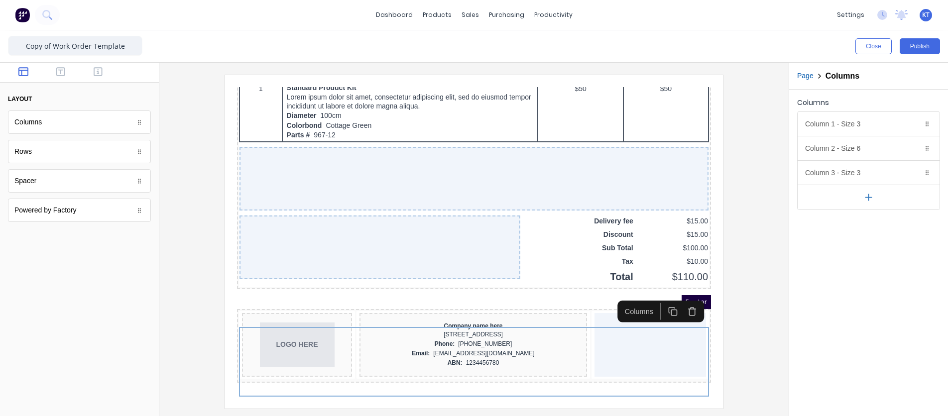
click at [759, 348] on div at bounding box center [473, 242] width 613 height 334
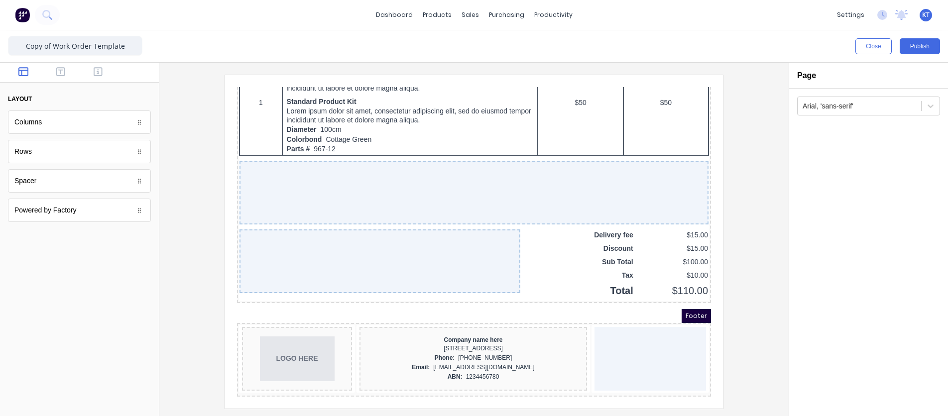
click at [67, 217] on div "Powered by Factory" at bounding box center [79, 210] width 143 height 23
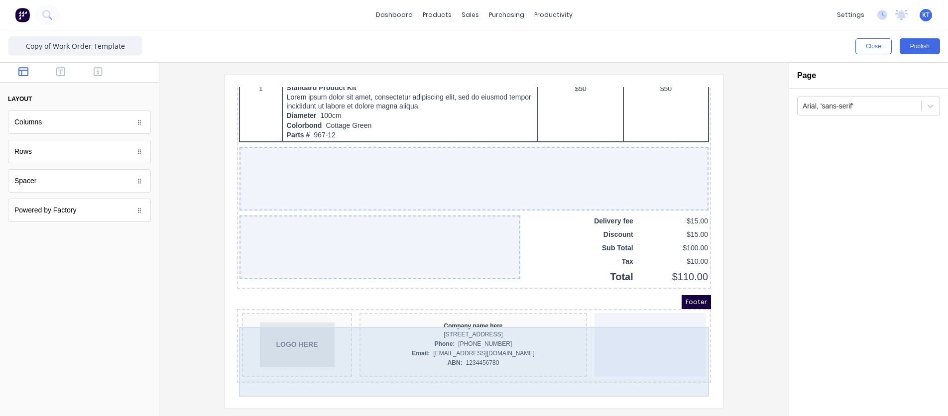
click at [655, 330] on div at bounding box center [638, 333] width 112 height 64
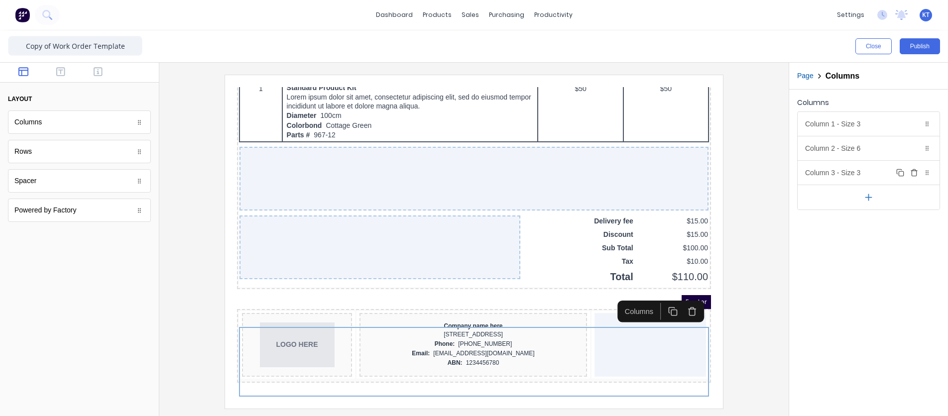
click at [814, 175] on div "Column 3 - Size 3 Duplicate Delete" at bounding box center [868, 173] width 142 height 24
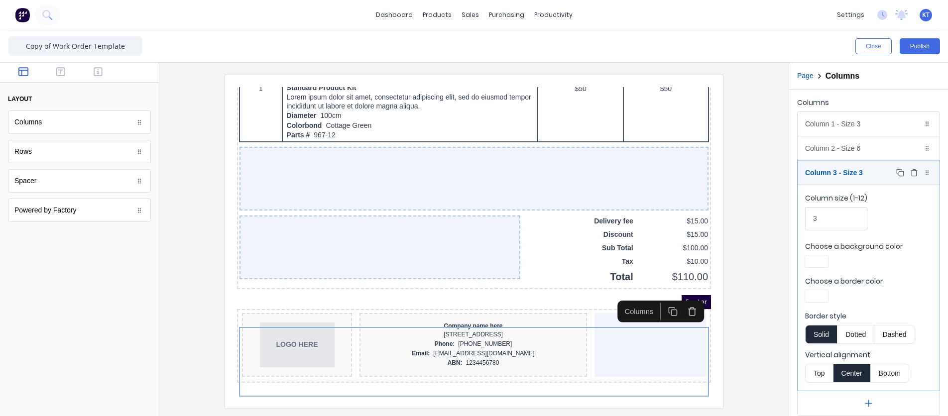
scroll to position [7, 0]
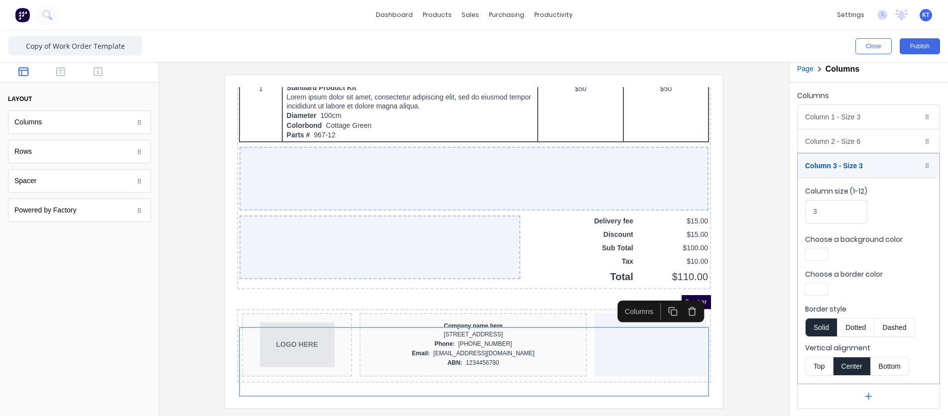
click at [873, 399] on icon "button" at bounding box center [868, 396] width 10 height 10
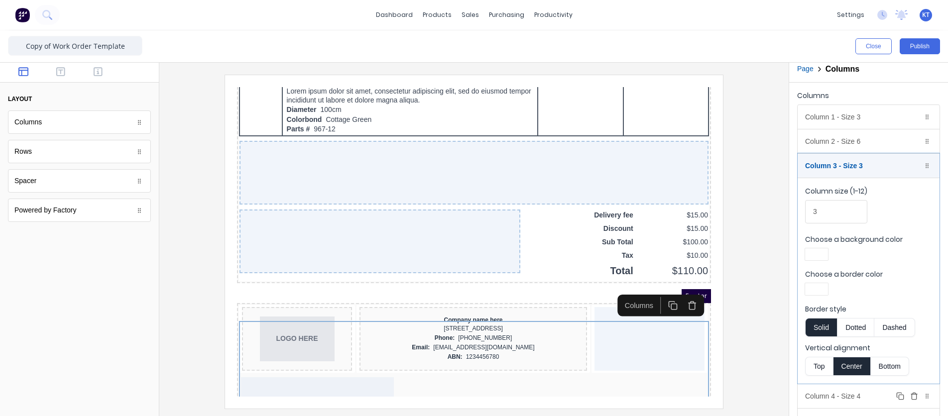
click at [915, 395] on icon "button" at bounding box center [914, 396] width 8 height 8
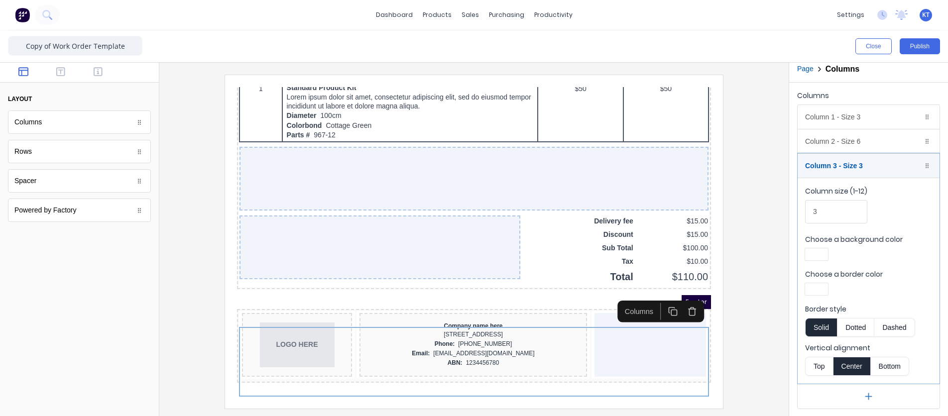
click at [627, 295] on div "Columns" at bounding box center [627, 299] width 38 height 11
click at [904, 266] on fieldset "Column size (1-12) 3 Choose a background color Choose a border color Border sty…" at bounding box center [868, 281] width 142 height 206
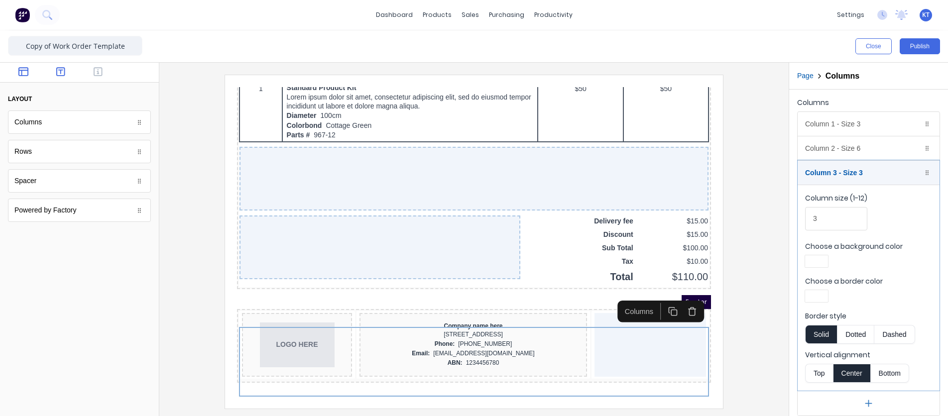
click at [64, 73] on icon "button" at bounding box center [60, 72] width 9 height 10
click at [97, 71] on icon "button" at bounding box center [98, 71] width 9 height 9
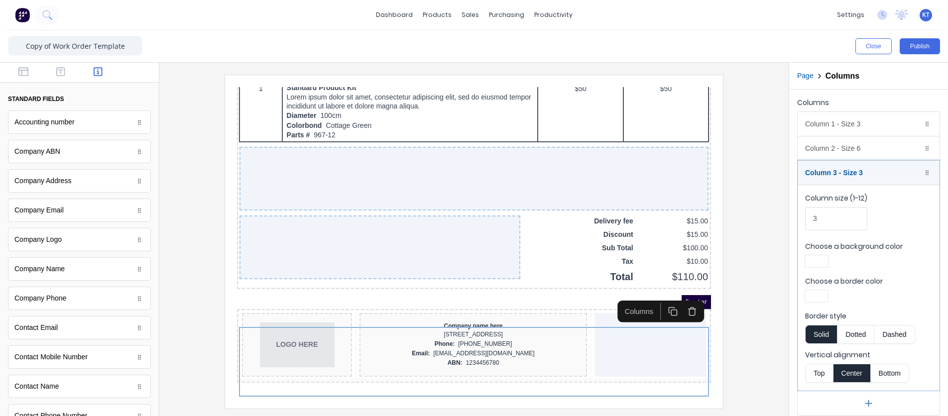
click at [72, 245] on div "Company Logo" at bounding box center [79, 239] width 143 height 23
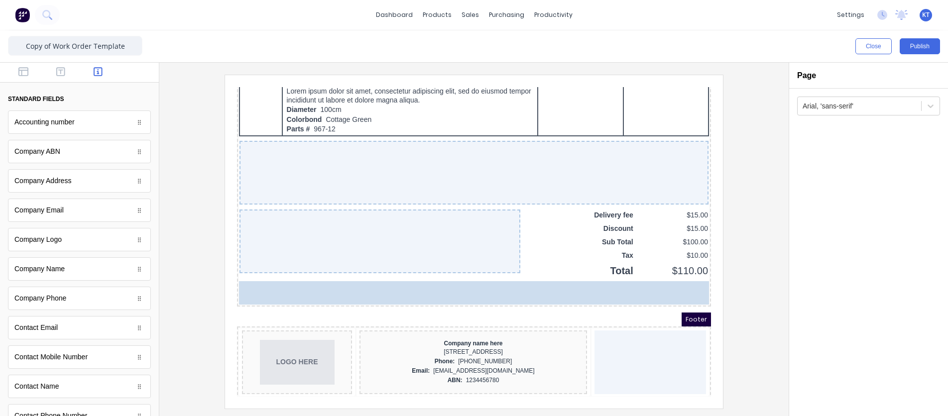
drag, startPoint x: 109, startPoint y: 281, endPoint x: 14, endPoint y: 275, distance: 95.3
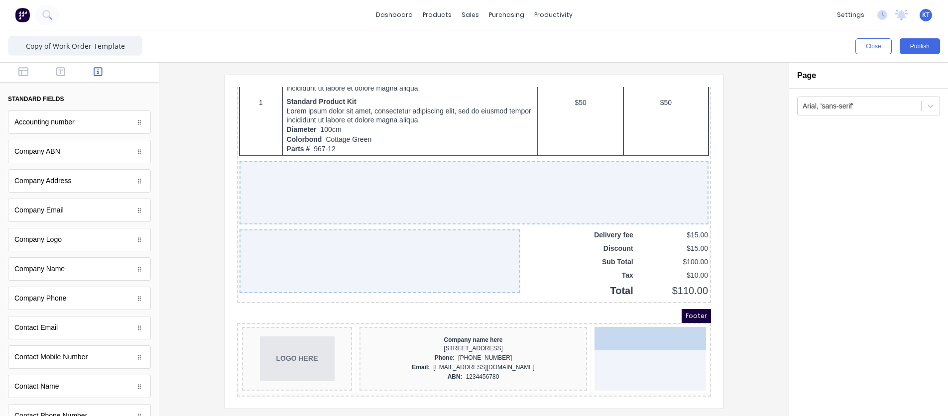
drag, startPoint x: 74, startPoint y: 242, endPoint x: 658, endPoint y: 345, distance: 592.4
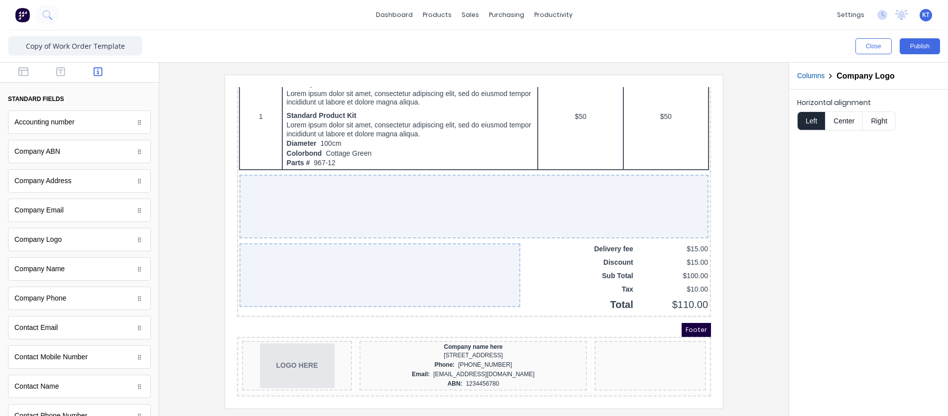
scroll to position [653, 0]
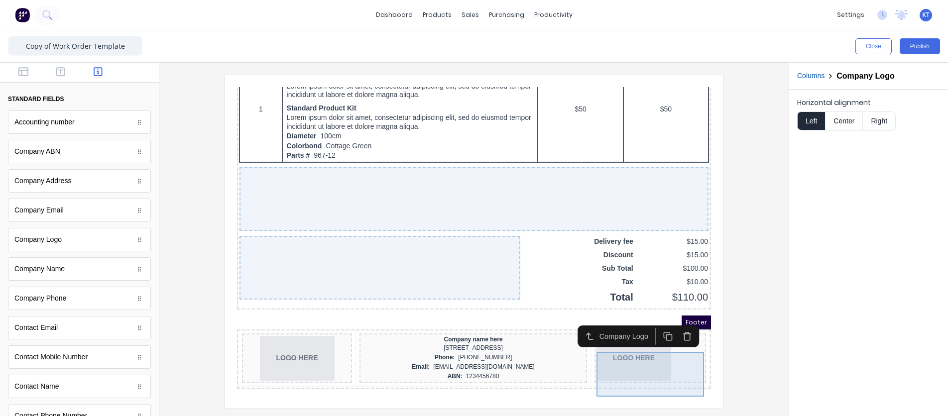
click at [632, 351] on div "LOGO HERE" at bounding box center [638, 346] width 108 height 45
click at [839, 119] on button "Center" at bounding box center [844, 121] width 38 height 19
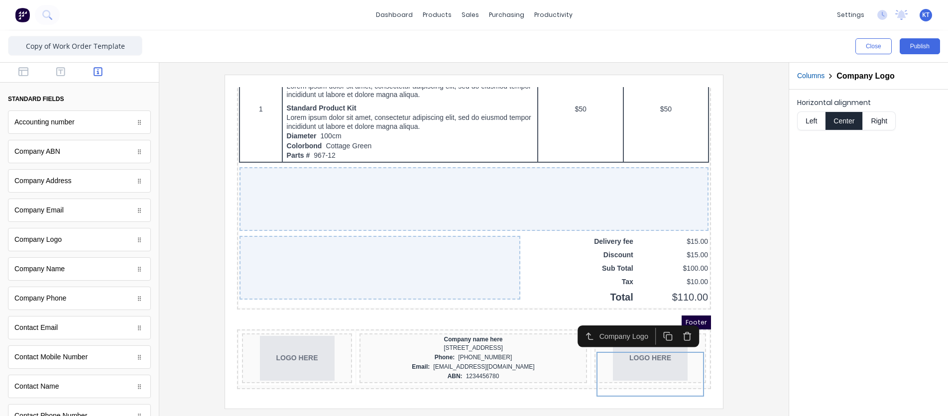
click at [880, 319] on div "Horizontal alignment Left Center Right" at bounding box center [868, 253] width 159 height 327
click at [770, 246] on div at bounding box center [473, 242] width 613 height 334
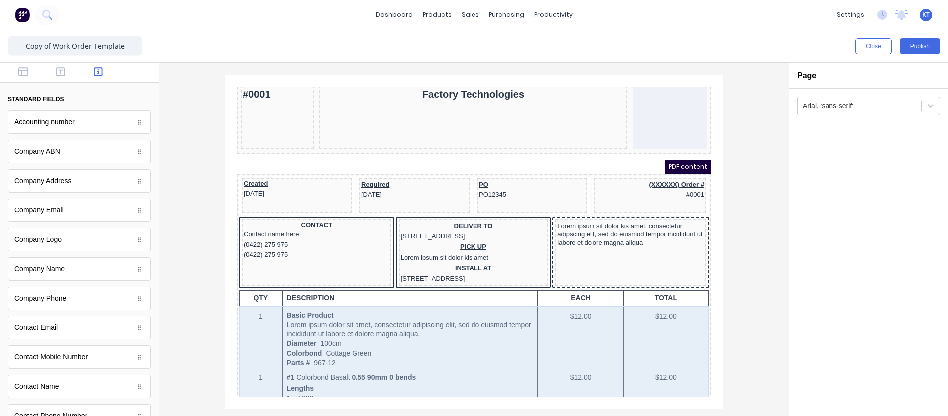
scroll to position [0, 0]
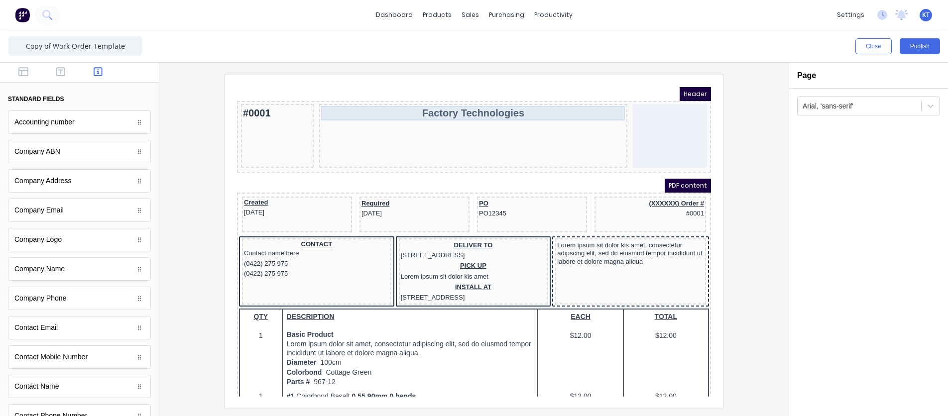
click at [473, 102] on div "Factory Technologies" at bounding box center [461, 101] width 304 height 14
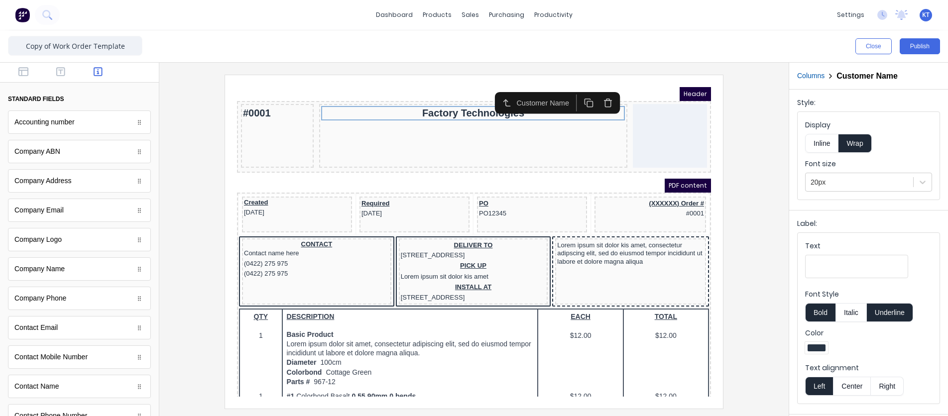
click at [738, 137] on div at bounding box center [473, 242] width 613 height 334
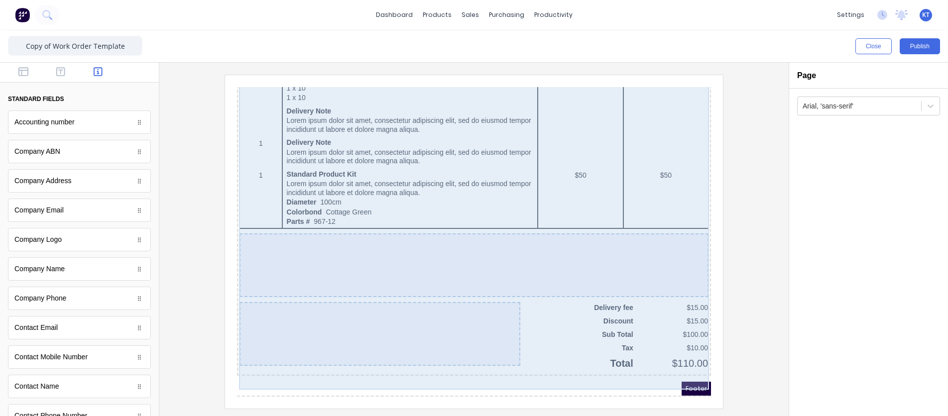
scroll to position [653, 0]
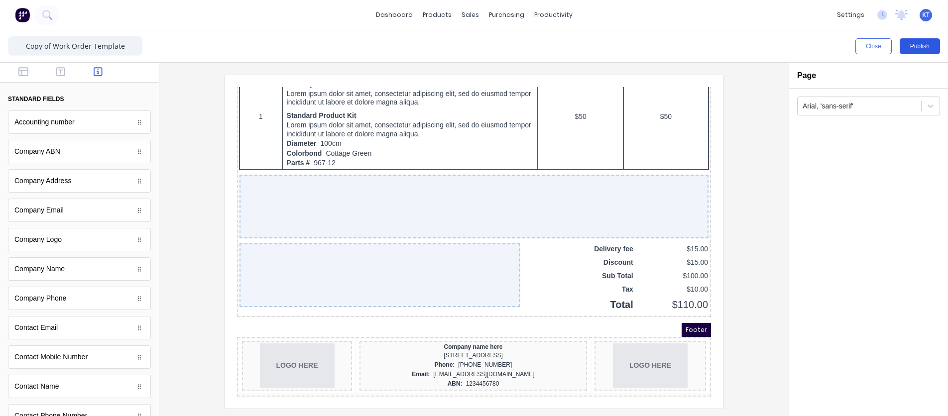
click at [924, 50] on button "Publish" at bounding box center [919, 46] width 40 height 16
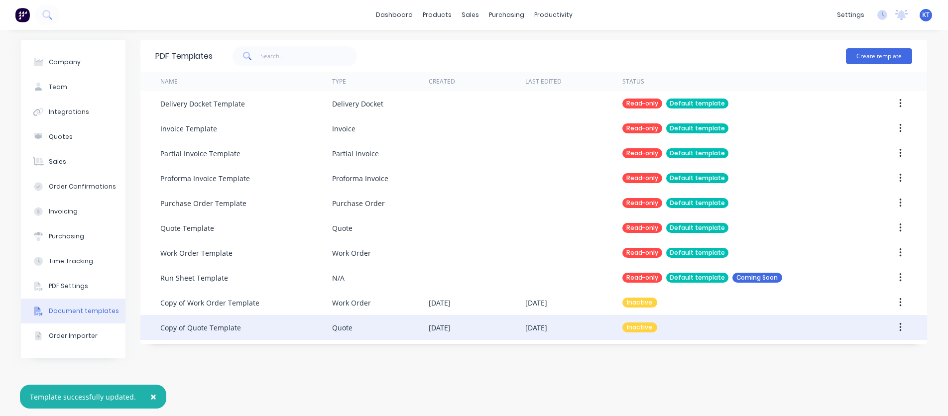
click at [897, 327] on button "button" at bounding box center [900, 328] width 23 height 18
click at [869, 352] on div "Edit" at bounding box center [864, 353] width 77 height 14
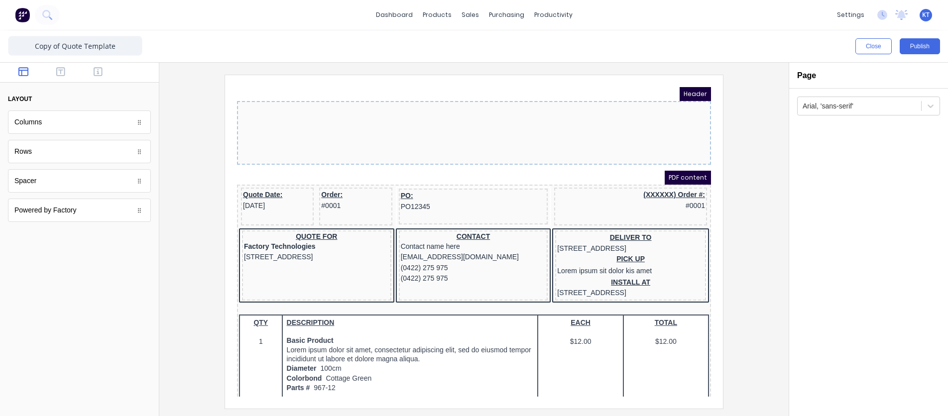
click at [479, 114] on div at bounding box center [462, 121] width 474 height 64
click at [98, 69] on icon "button" at bounding box center [98, 72] width 9 height 10
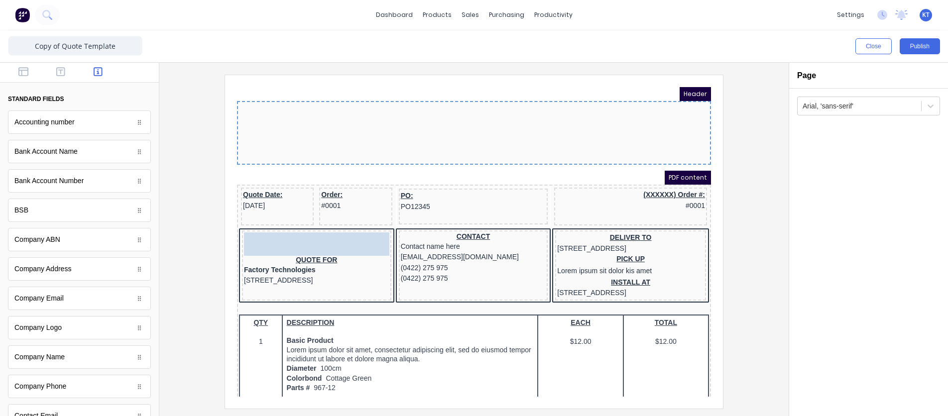
drag, startPoint x: 56, startPoint y: 331, endPoint x: 456, endPoint y: 122, distance: 451.3
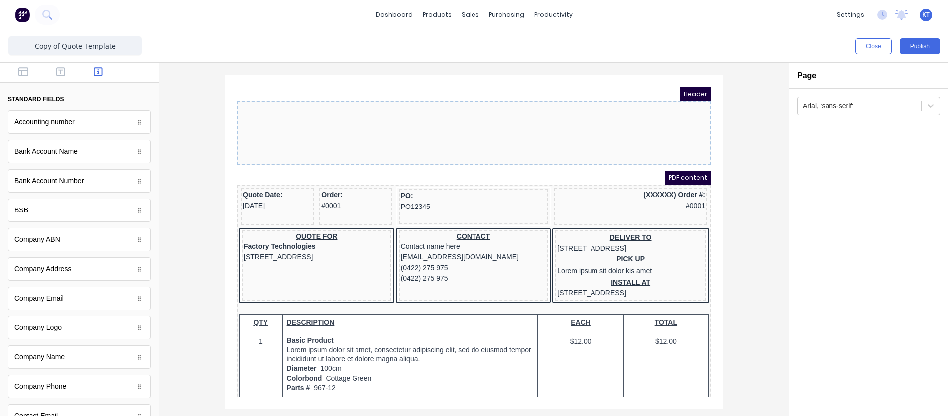
click at [453, 130] on div at bounding box center [462, 121] width 474 height 64
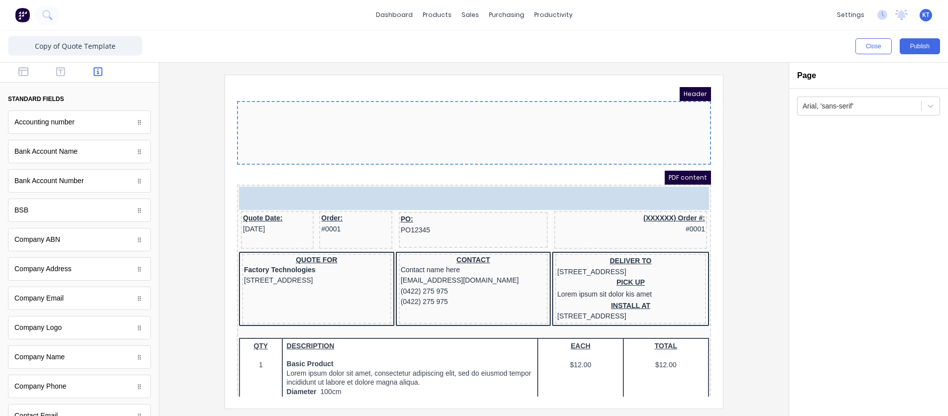
drag, startPoint x: 66, startPoint y: 335, endPoint x: 449, endPoint y: 110, distance: 444.9
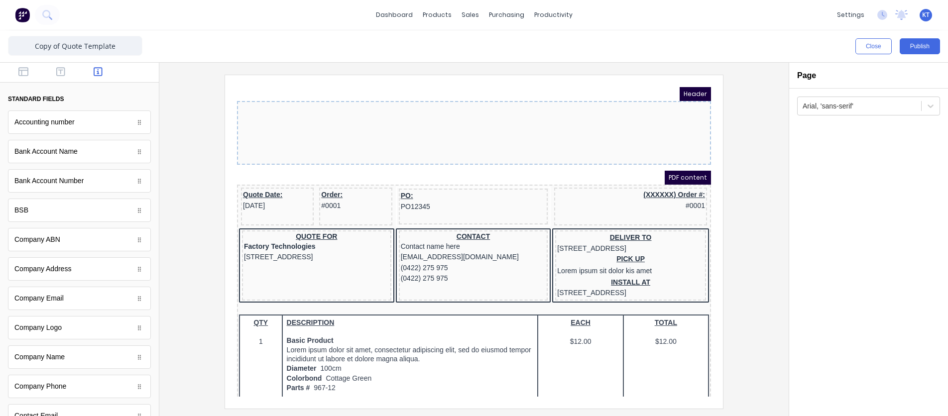
click at [498, 115] on div at bounding box center [462, 121] width 474 height 64
click at [495, 123] on div at bounding box center [462, 121] width 474 height 64
click at [57, 72] on icon "button" at bounding box center [60, 71] width 9 height 9
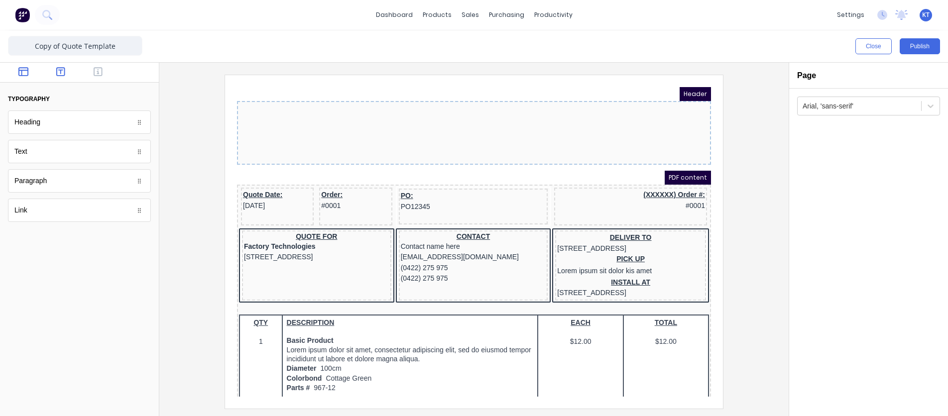
click at [17, 75] on button "button" at bounding box center [23, 73] width 31 height 12
click at [380, 127] on div at bounding box center [462, 121] width 474 height 64
click at [350, 115] on div at bounding box center [462, 121] width 474 height 64
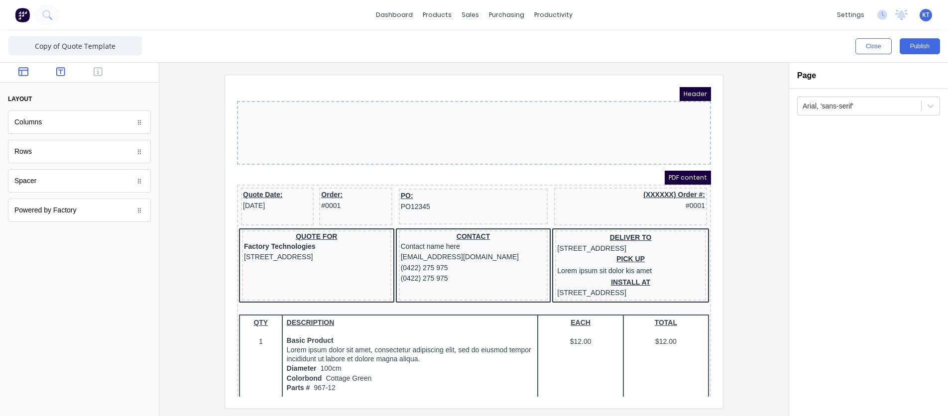
click at [65, 75] on button "button" at bounding box center [60, 73] width 31 height 12
click at [70, 125] on div "Heading" at bounding box center [79, 122] width 143 height 23
click at [436, 118] on div at bounding box center [462, 121] width 474 height 64
click at [438, 152] on div at bounding box center [462, 121] width 474 height 64
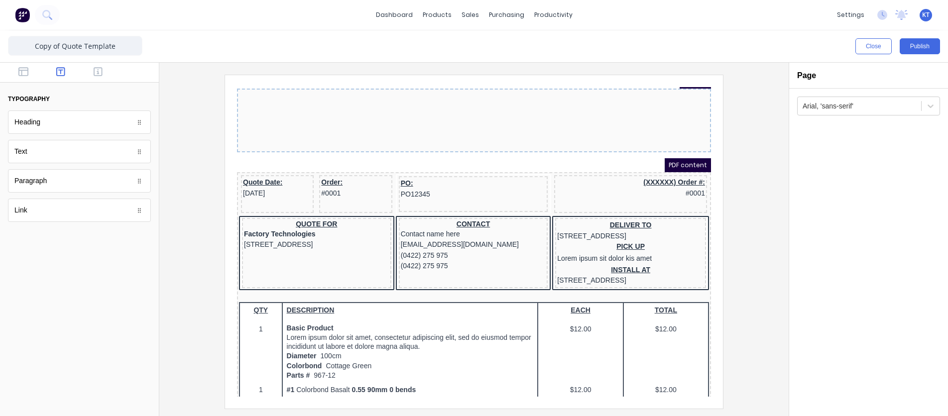
click at [683, 132] on div at bounding box center [462, 109] width 474 height 64
click at [89, 129] on div "Heading" at bounding box center [79, 122] width 143 height 23
click at [359, 108] on div at bounding box center [462, 109] width 474 height 64
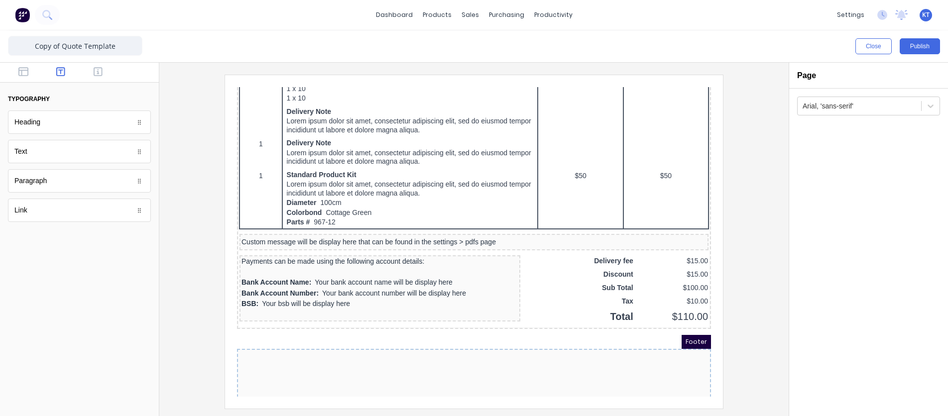
scroll to position [617, 0]
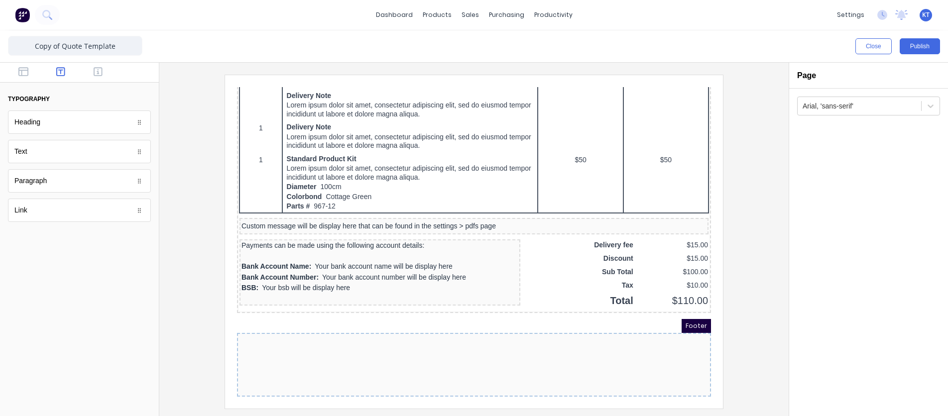
click at [430, 321] on div at bounding box center [462, 353] width 474 height 64
click at [431, 321] on div at bounding box center [462, 353] width 474 height 64
click at [694, 316] on span "Footer" at bounding box center [684, 314] width 29 height 14
click at [692, 311] on span "Footer" at bounding box center [684, 314] width 29 height 14
click at [27, 76] on icon "button" at bounding box center [23, 72] width 10 height 10
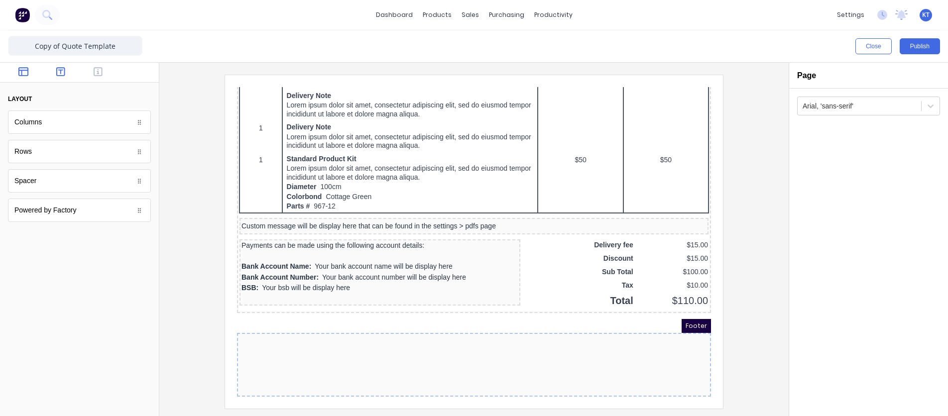
click at [62, 74] on icon "button" at bounding box center [60, 72] width 9 height 10
click at [101, 74] on icon "button" at bounding box center [98, 72] width 9 height 10
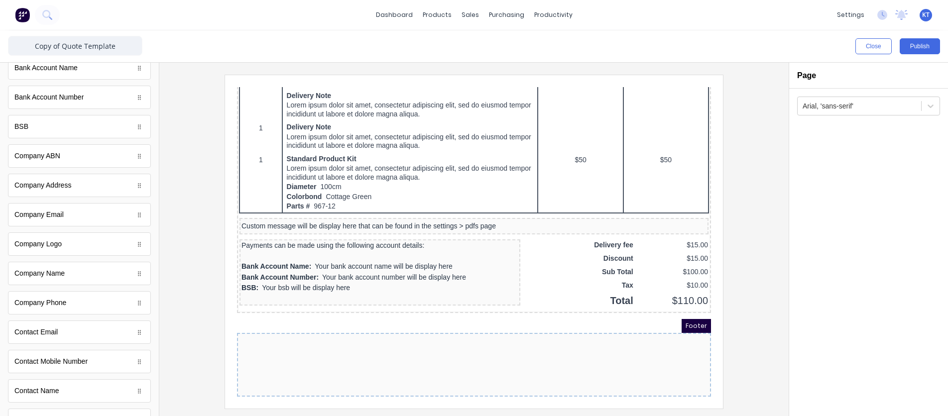
scroll to position [114, 0]
click at [55, 216] on body "dashboard products sales purchasing productivity dashboard products Product Cat…" at bounding box center [474, 208] width 948 height 416
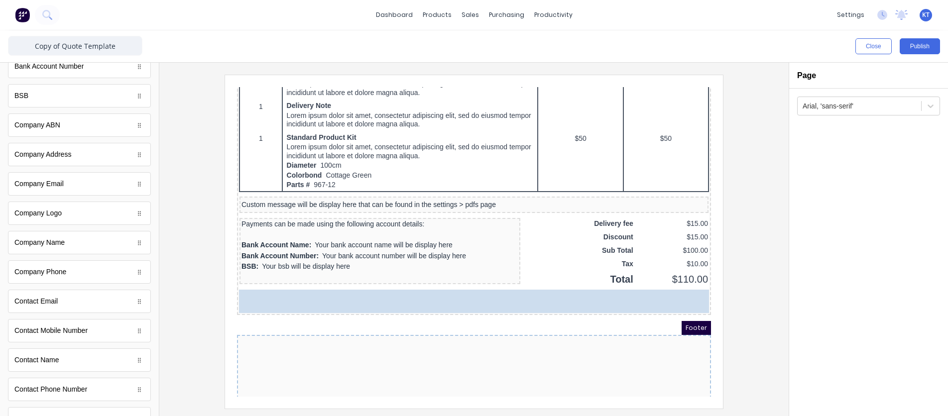
drag, startPoint x: 140, startPoint y: 215, endPoint x: 58, endPoint y: 240, distance: 85.6
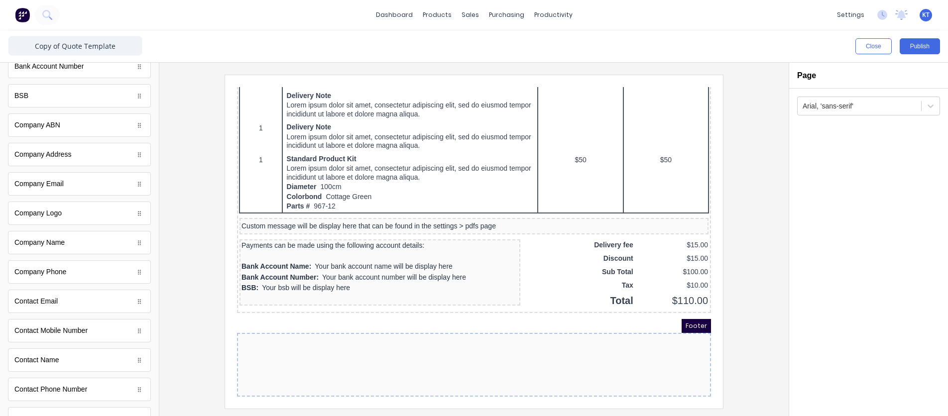
click at [361, 346] on div at bounding box center [462, 353] width 474 height 64
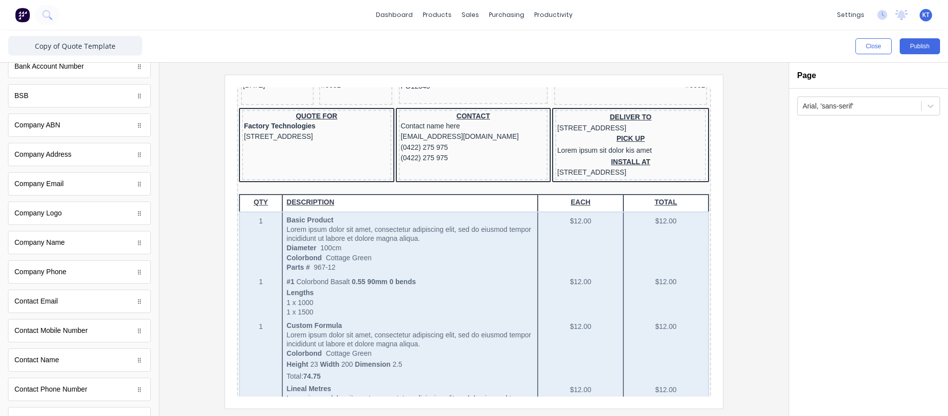
scroll to position [0, 0]
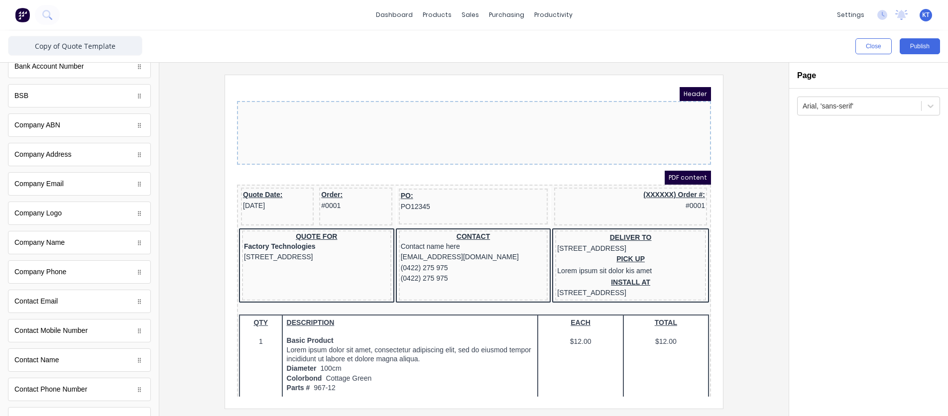
click at [773, 191] on div at bounding box center [473, 242] width 613 height 334
click at [916, 45] on button "Publish" at bounding box center [919, 46] width 40 height 16
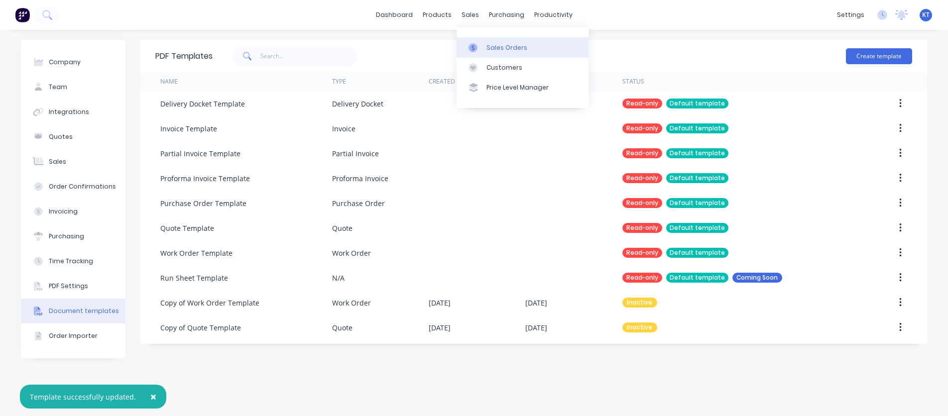
click at [497, 46] on div "Sales Orders" at bounding box center [506, 47] width 41 height 9
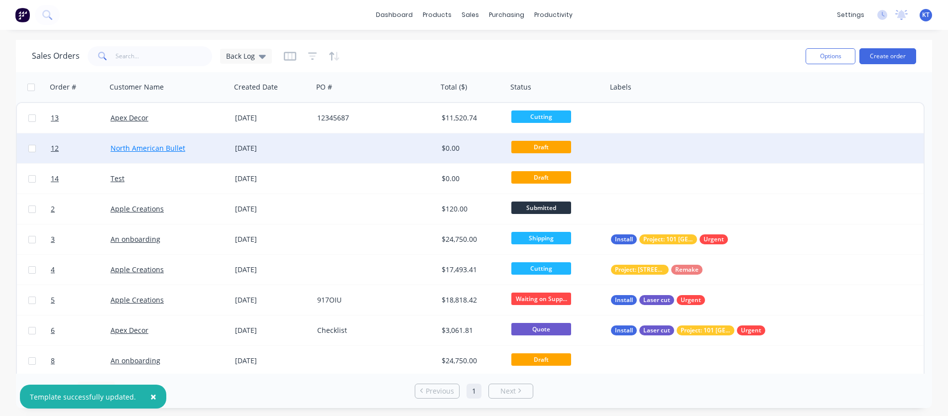
click at [161, 148] on link "North American Bullet" at bounding box center [148, 147] width 75 height 9
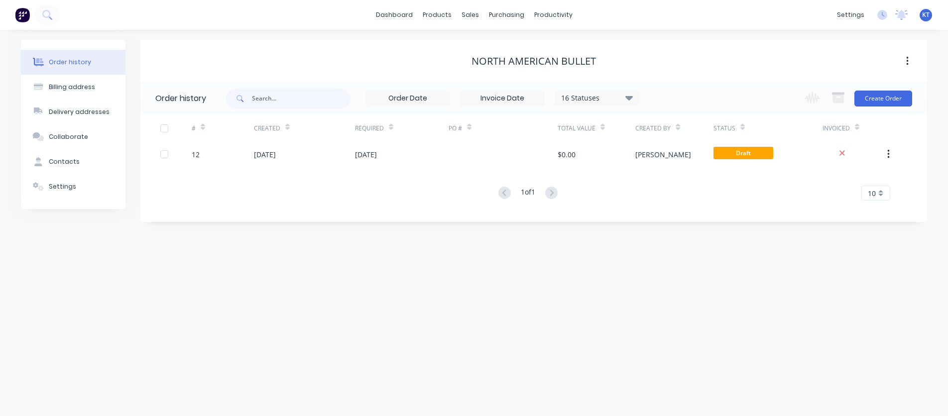
click at [908, 60] on button "button" at bounding box center [906, 61] width 23 height 18
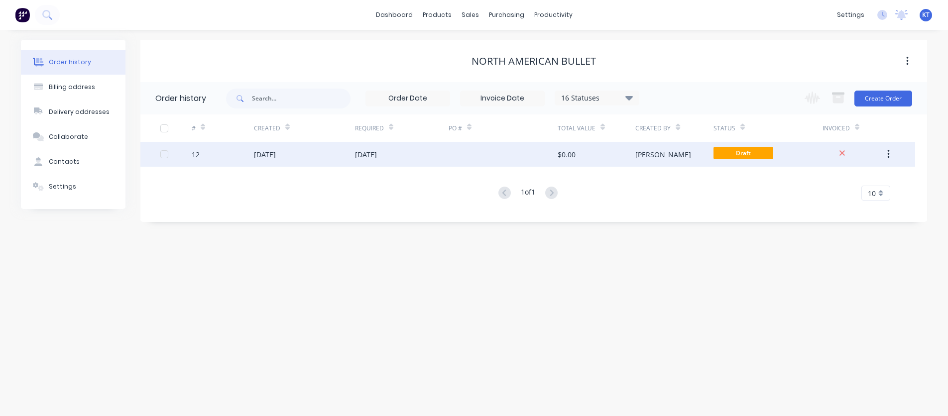
click at [889, 149] on icon "button" at bounding box center [888, 154] width 2 height 11
click at [855, 150] on div at bounding box center [842, 154] width 40 height 11
click at [188, 156] on div at bounding box center [175, 154] width 31 height 25
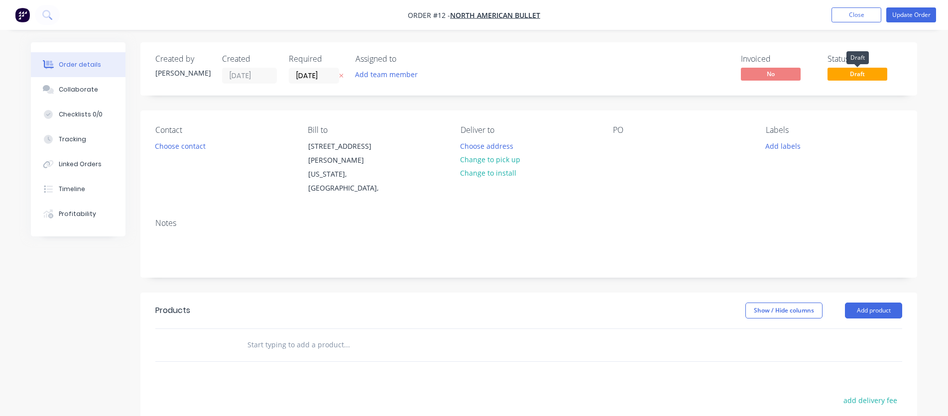
click at [860, 73] on span "Draft" at bounding box center [857, 74] width 60 height 12
click at [856, 76] on span "Draft" at bounding box center [857, 74] width 60 height 12
click at [921, 17] on button "Update Order" at bounding box center [911, 14] width 50 height 15
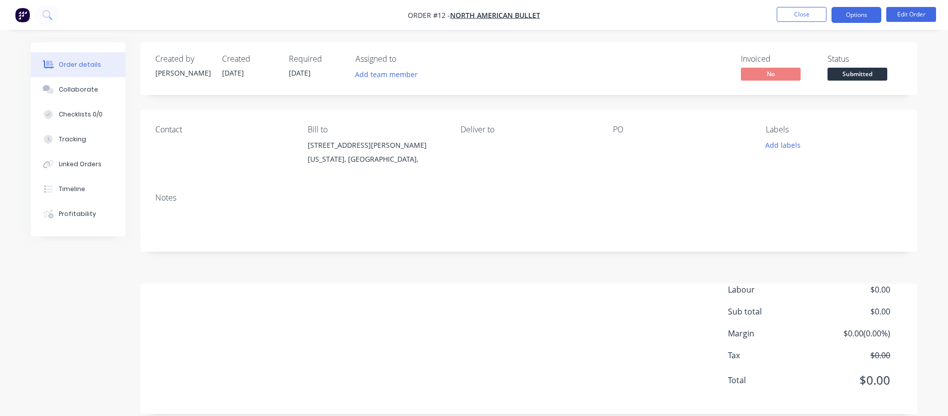
click at [860, 18] on button "Options" at bounding box center [856, 15] width 50 height 16
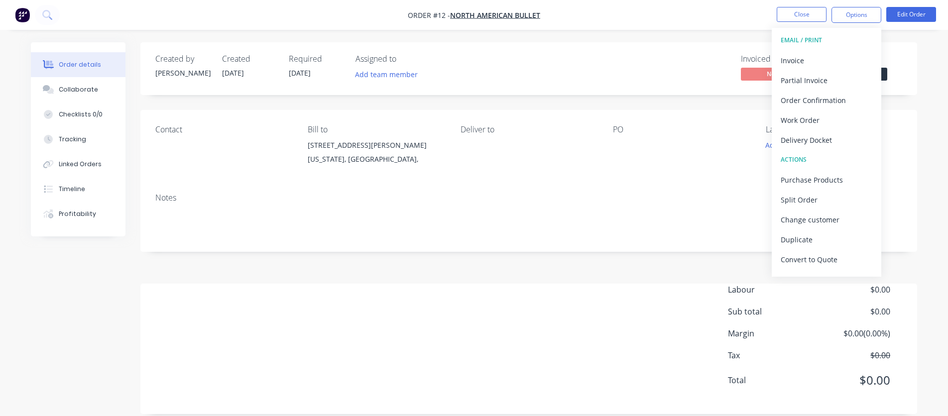
click at [902, 92] on div "Created by Kris Created 01/10/25 Required 18/08/25 Assigned to Add team member …" at bounding box center [528, 68] width 777 height 53
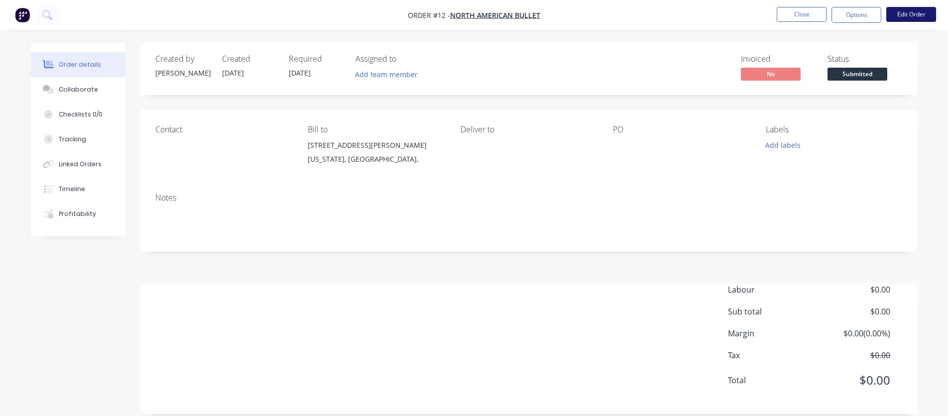
click at [909, 15] on button "Edit Order" at bounding box center [911, 14] width 50 height 15
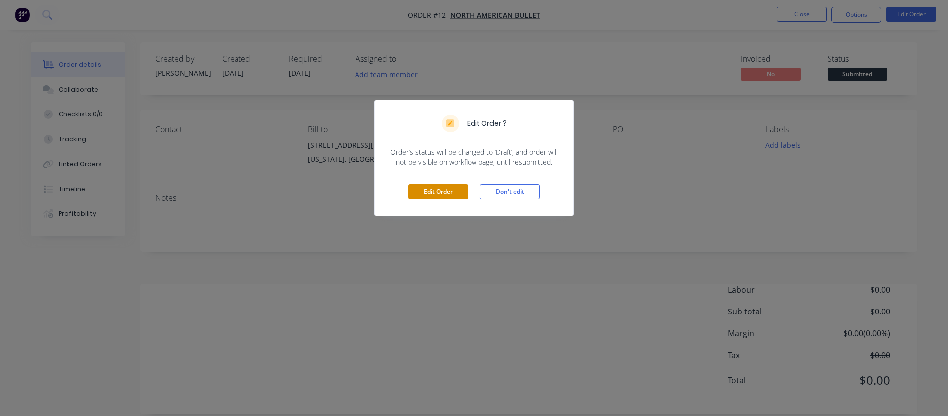
click at [461, 191] on button "Edit Order" at bounding box center [438, 191] width 60 height 15
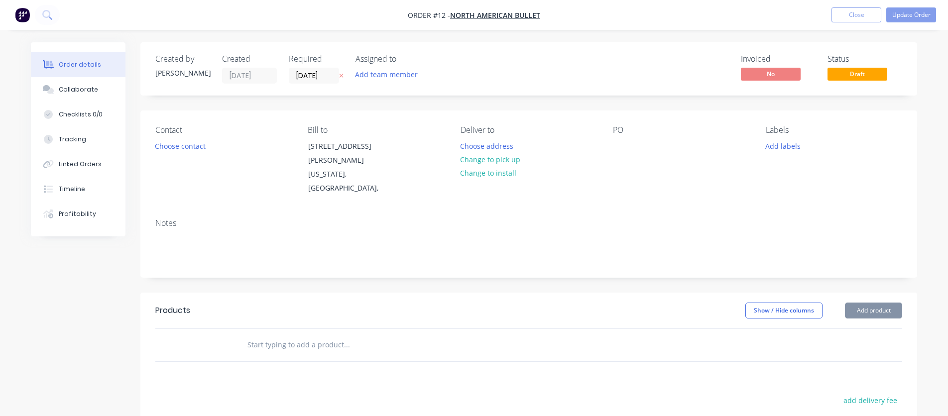
type input "17/08/25"
click at [904, 16] on button "Update Order" at bounding box center [911, 14] width 50 height 15
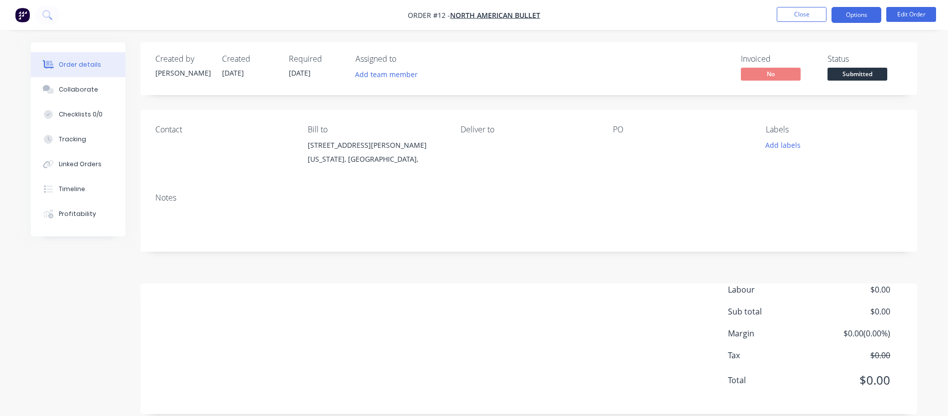
click at [859, 15] on button "Options" at bounding box center [856, 15] width 50 height 16
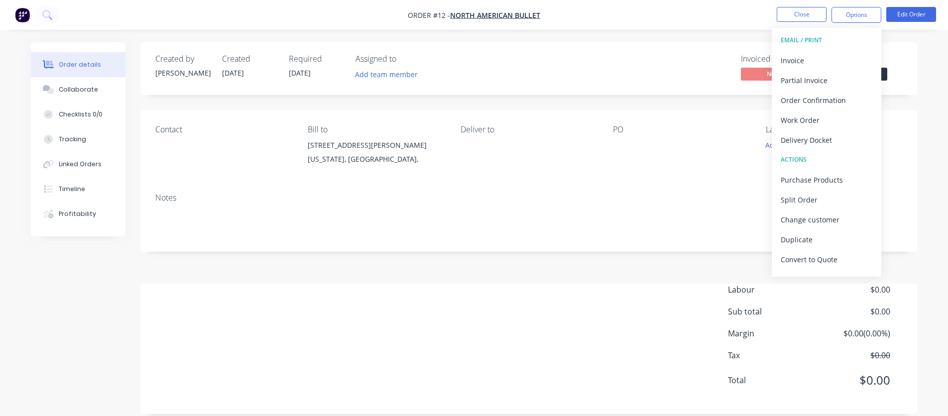
click at [715, 185] on div "Notes" at bounding box center [528, 218] width 777 height 67
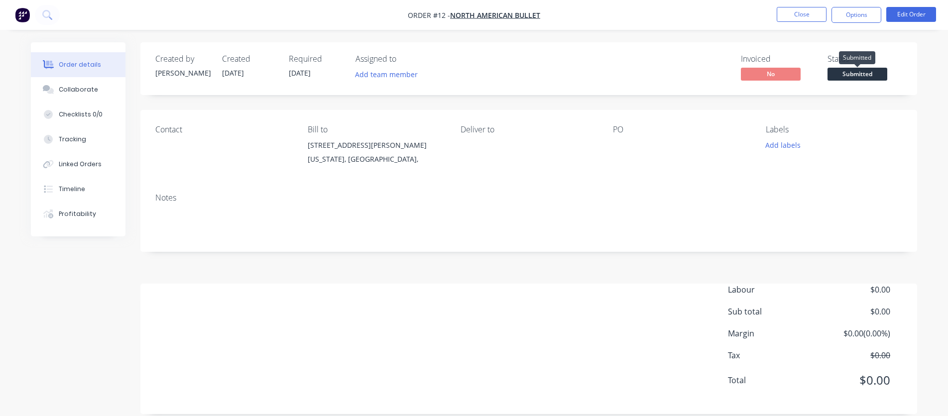
click at [854, 71] on span "Submitted" at bounding box center [857, 74] width 60 height 12
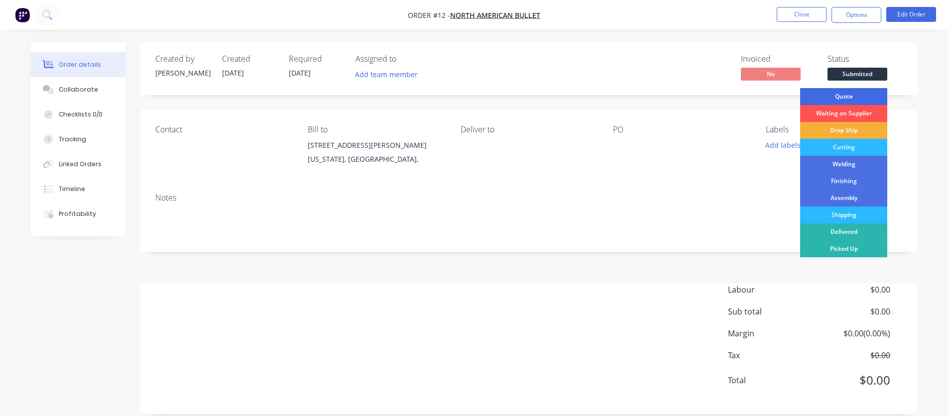
click at [846, 95] on div "Quote" at bounding box center [843, 96] width 87 height 17
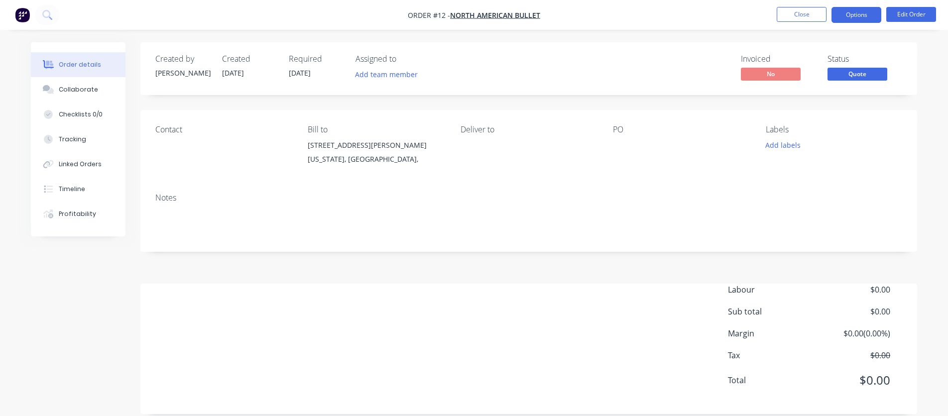
click at [866, 17] on button "Options" at bounding box center [856, 15] width 50 height 16
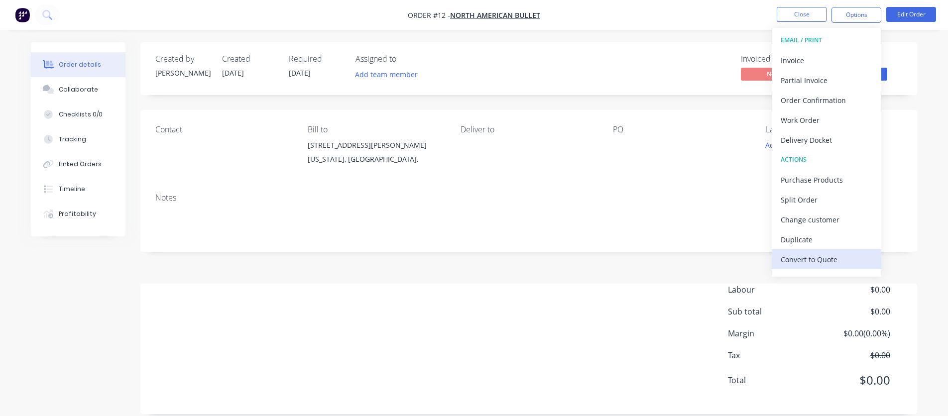
click at [825, 262] on div "Convert to Quote" at bounding box center [827, 259] width 92 height 14
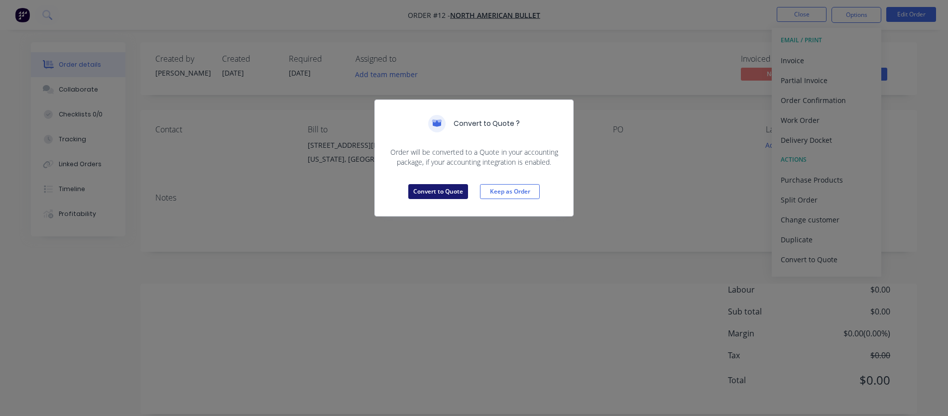
click at [448, 190] on button "Convert to Quote" at bounding box center [438, 191] width 60 height 15
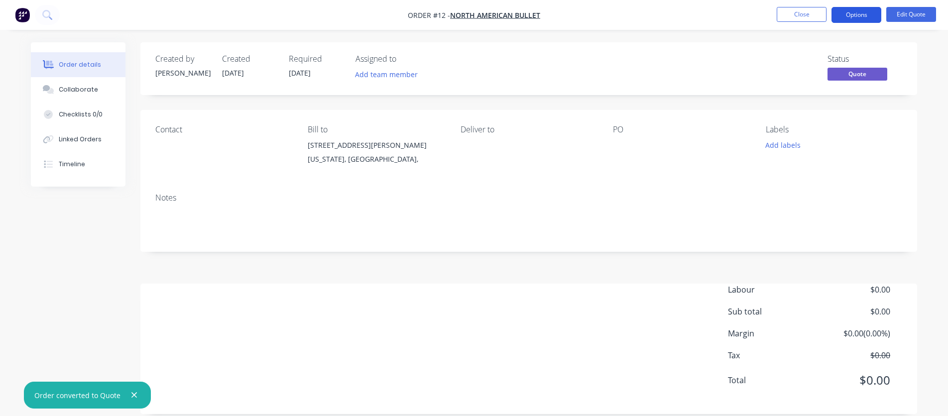
click at [853, 16] on button "Options" at bounding box center [856, 15] width 50 height 16
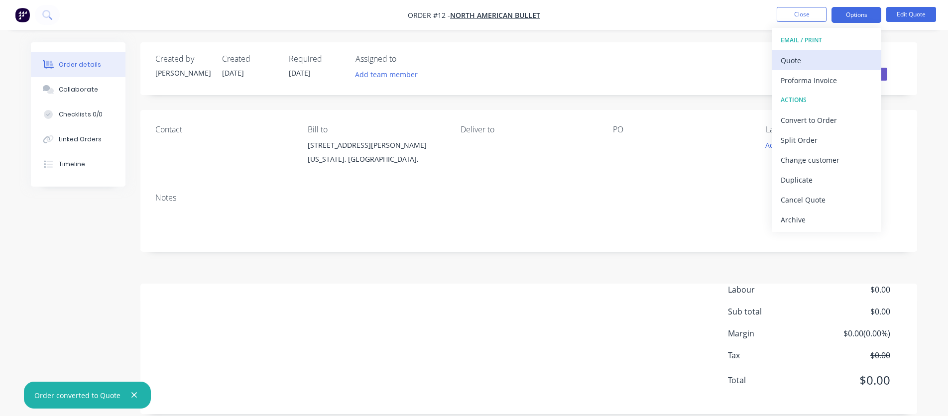
click at [813, 61] on div "Quote" at bounding box center [827, 60] width 92 height 14
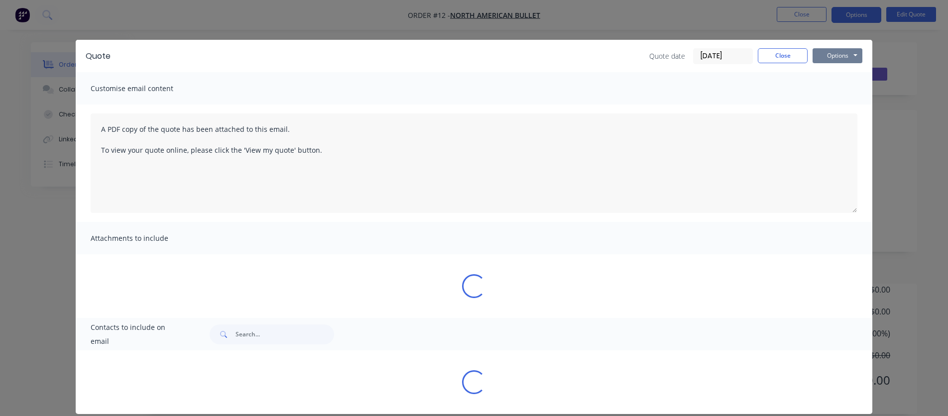
click at [840, 53] on button "Options" at bounding box center [837, 55] width 50 height 15
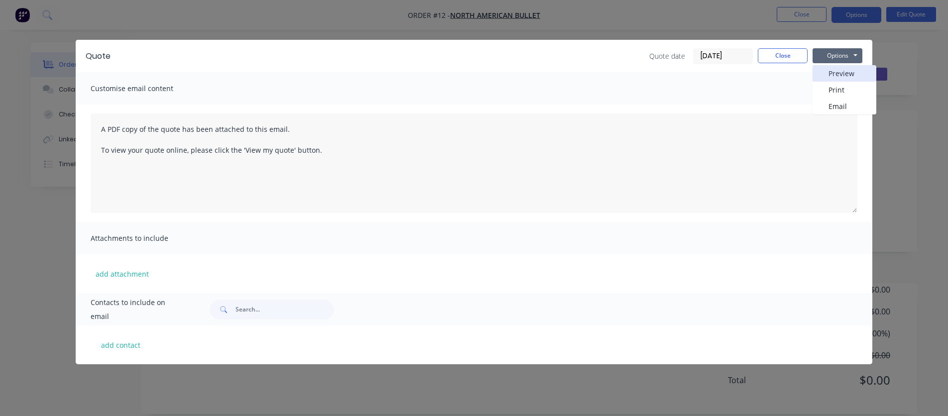
click at [834, 74] on button "Preview" at bounding box center [844, 73] width 64 height 16
click at [777, 57] on button "Close" at bounding box center [783, 55] width 50 height 15
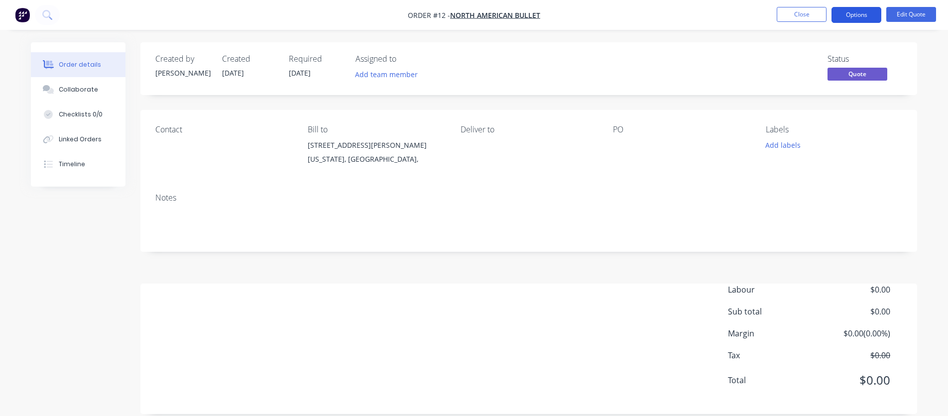
click at [850, 15] on button "Options" at bounding box center [856, 15] width 50 height 16
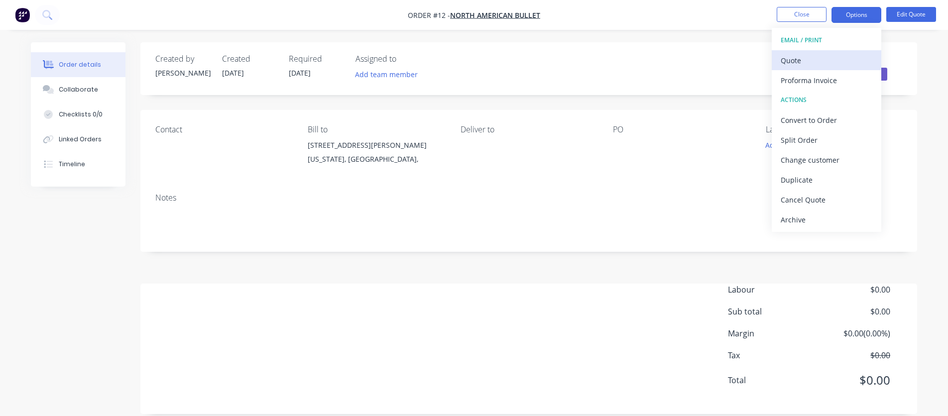
click at [817, 59] on div "Quote" at bounding box center [827, 60] width 92 height 14
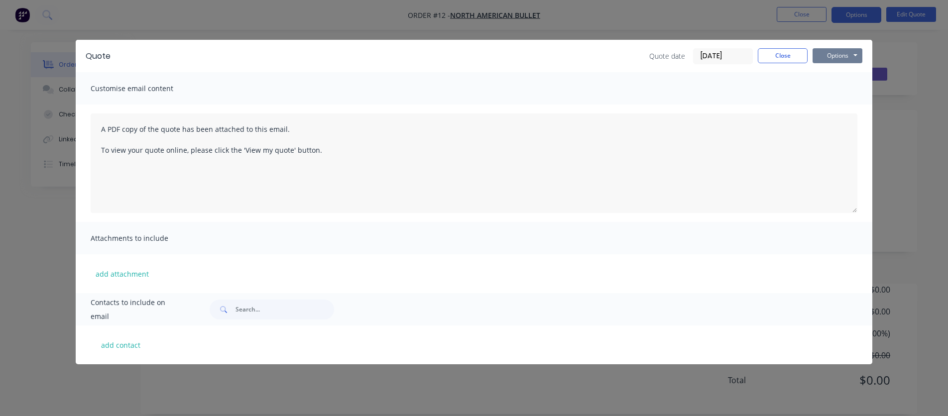
click at [837, 57] on button "Options" at bounding box center [837, 55] width 50 height 15
click at [835, 77] on button "Preview" at bounding box center [844, 73] width 64 height 16
click at [795, 59] on button "Close" at bounding box center [783, 55] width 50 height 15
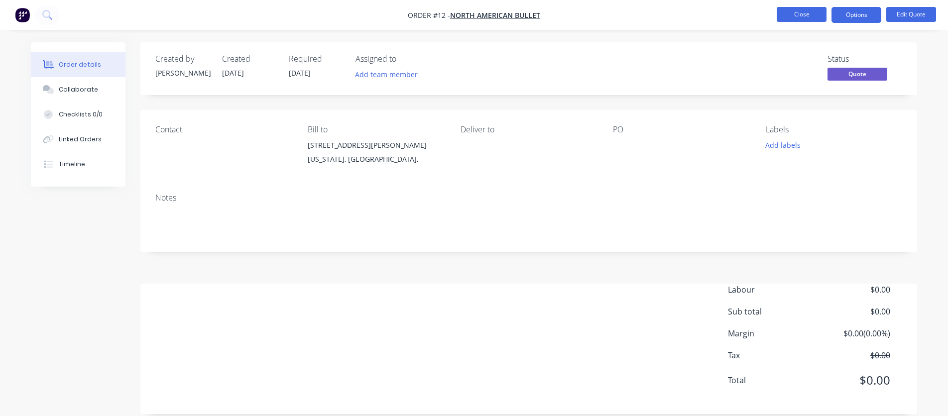
click at [801, 16] on button "Close" at bounding box center [802, 14] width 50 height 15
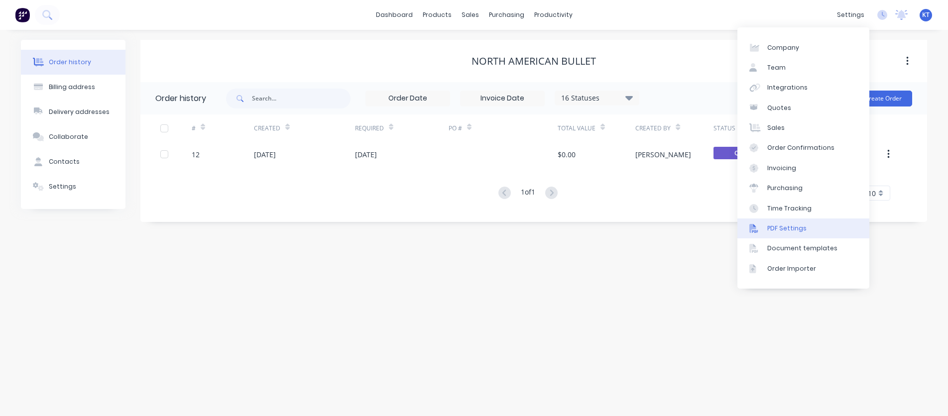
click at [791, 234] on link "PDF Settings" at bounding box center [803, 229] width 132 height 20
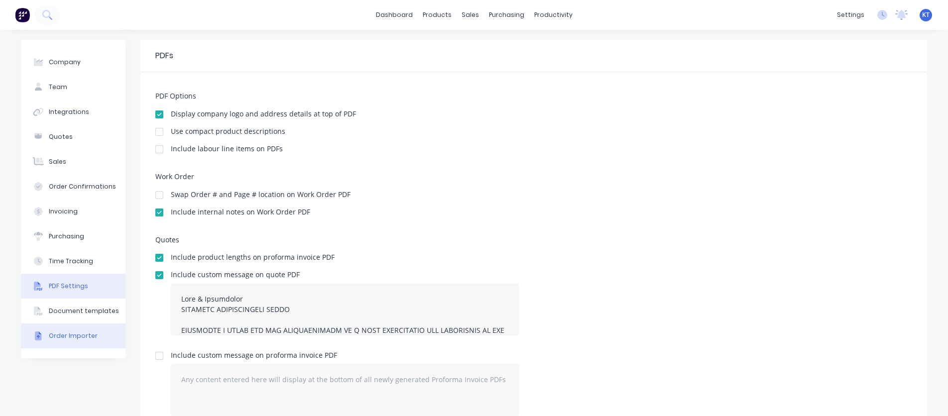
click at [79, 340] on button "Order Importer" at bounding box center [73, 336] width 105 height 25
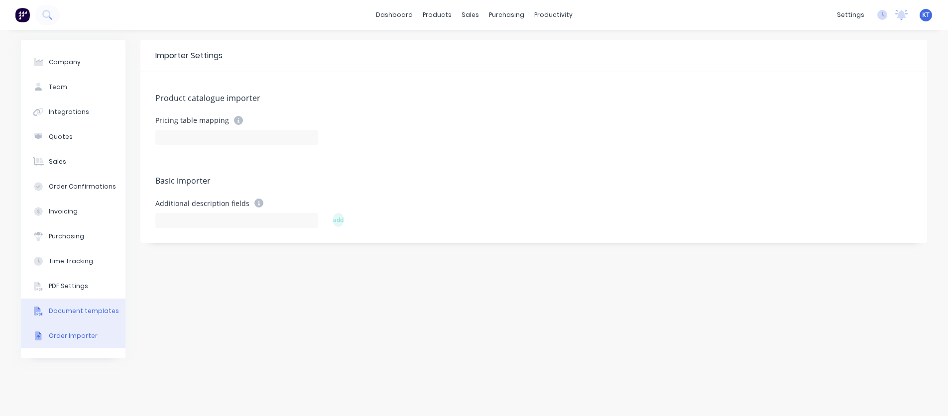
click at [75, 307] on div "Document templates" at bounding box center [84, 311] width 70 height 9
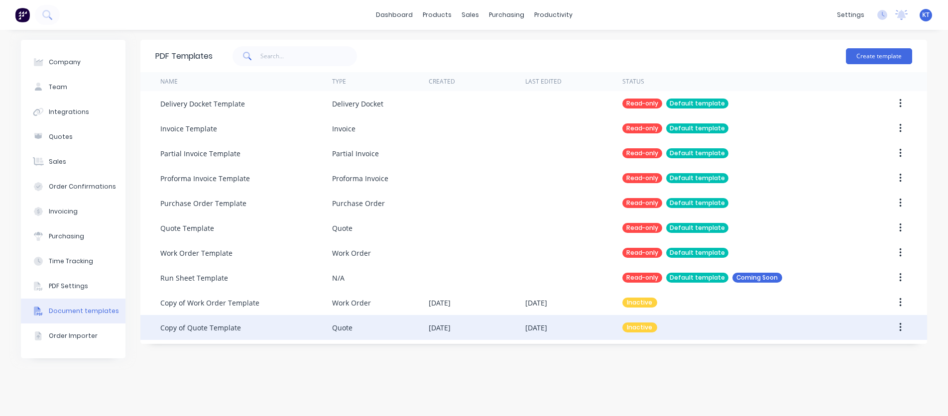
click at [897, 331] on button "button" at bounding box center [900, 328] width 23 height 18
click at [876, 372] on div "Make default" at bounding box center [864, 373] width 77 height 14
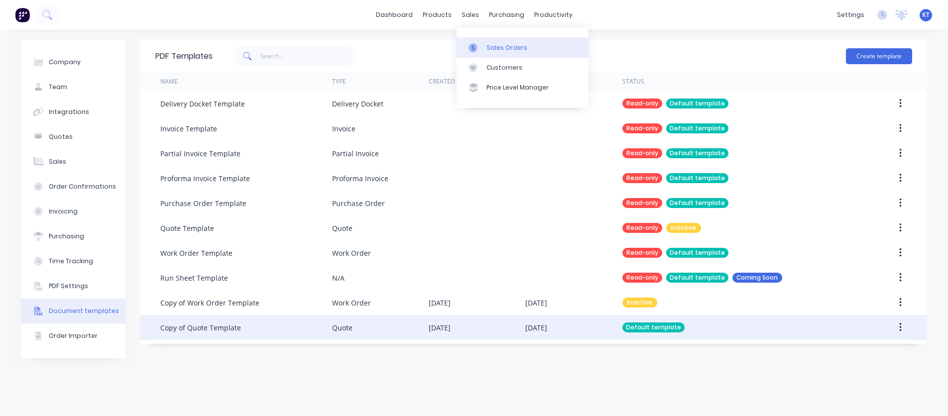
click at [486, 47] on div "Sales Orders" at bounding box center [506, 47] width 41 height 9
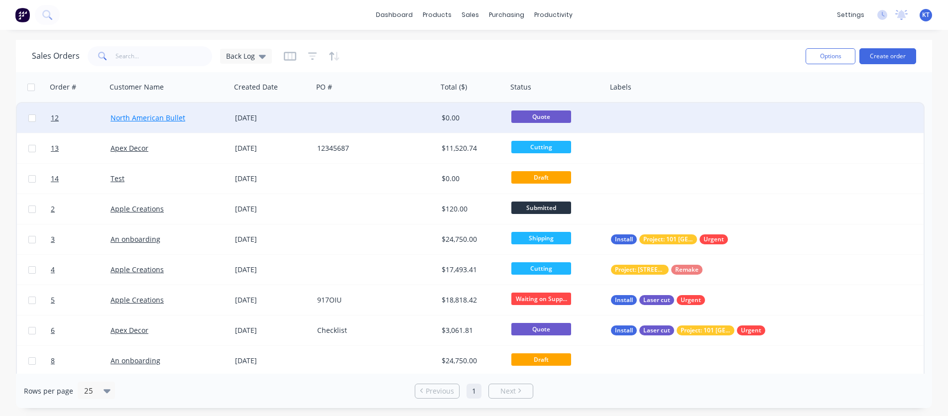
click at [155, 117] on link "North American Bullet" at bounding box center [148, 117] width 75 height 9
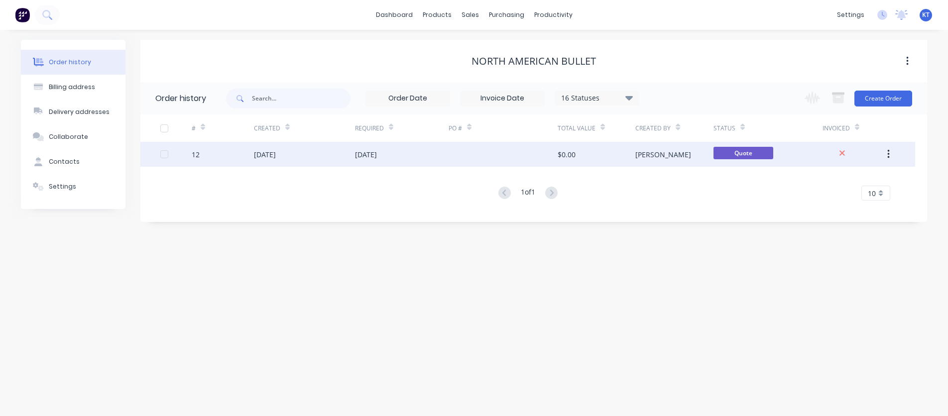
click at [820, 154] on div "Quote" at bounding box center [767, 154] width 109 height 25
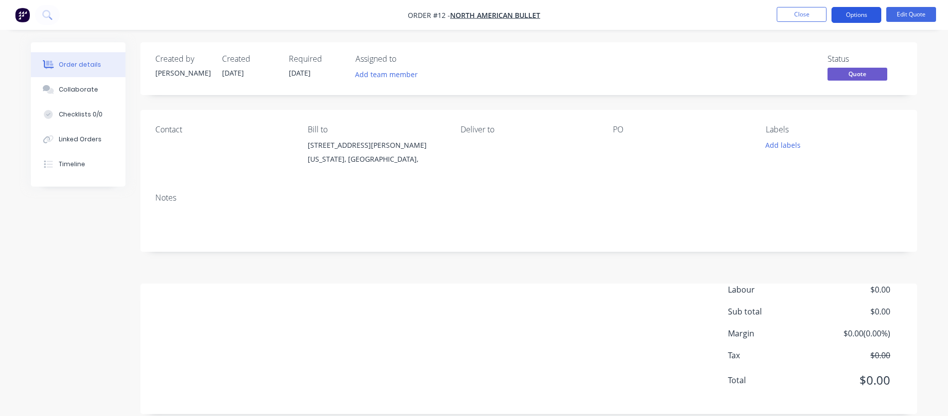
click at [852, 15] on button "Options" at bounding box center [856, 15] width 50 height 16
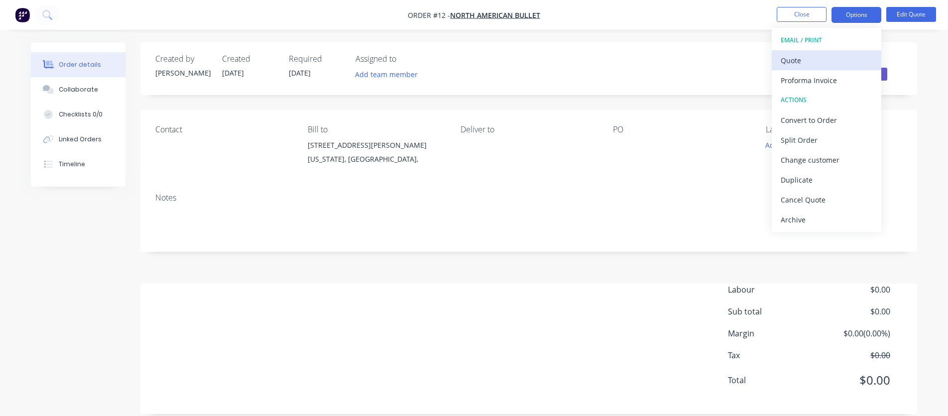
click at [814, 64] on div "Quote" at bounding box center [827, 60] width 92 height 14
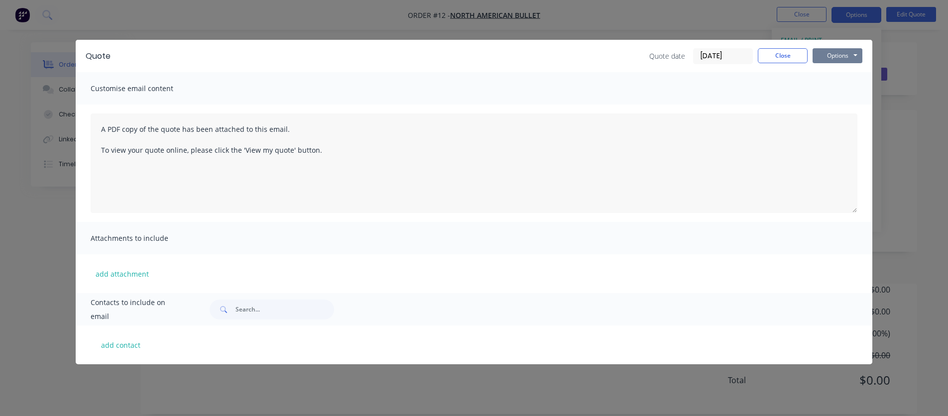
click at [842, 56] on button "Options" at bounding box center [837, 55] width 50 height 15
click at [841, 71] on button "Preview" at bounding box center [844, 73] width 64 height 16
click at [793, 57] on button "Close" at bounding box center [783, 55] width 50 height 15
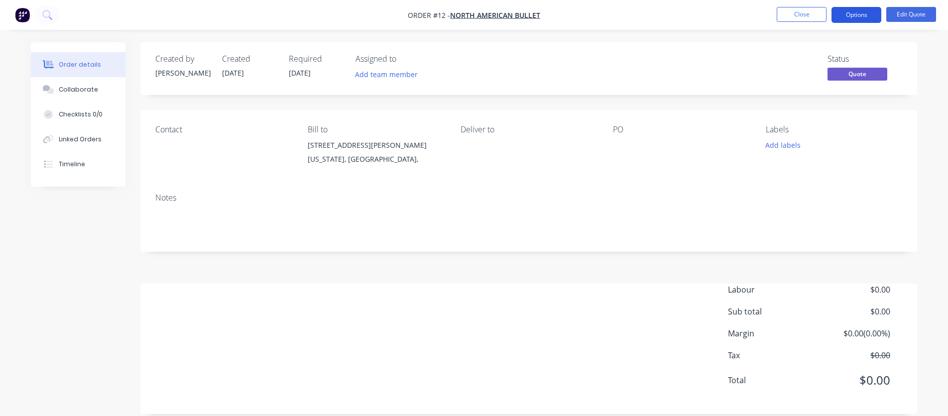
click at [858, 15] on button "Options" at bounding box center [856, 15] width 50 height 16
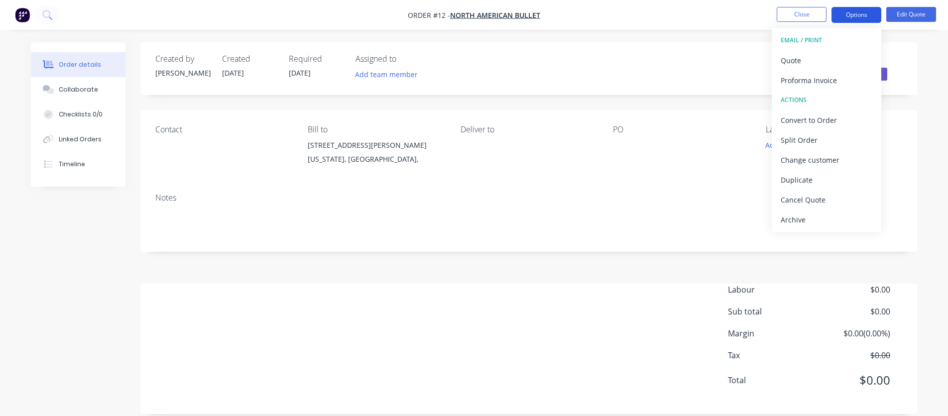
click at [862, 13] on button "Options" at bounding box center [856, 15] width 50 height 16
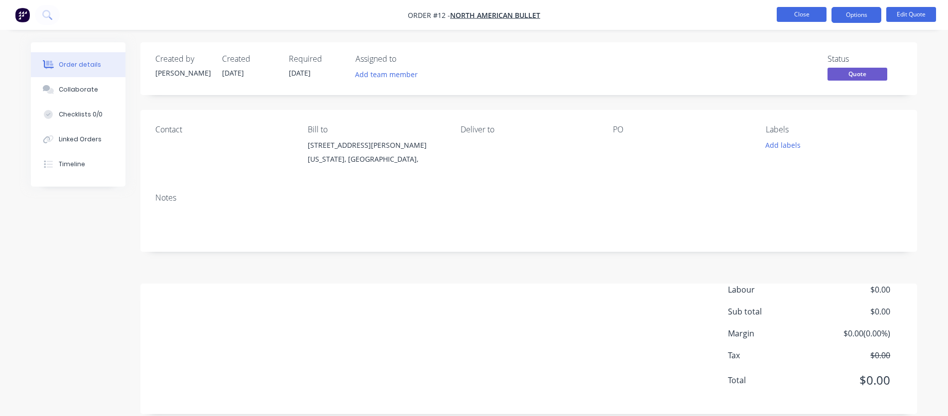
click at [813, 13] on button "Close" at bounding box center [802, 14] width 50 height 15
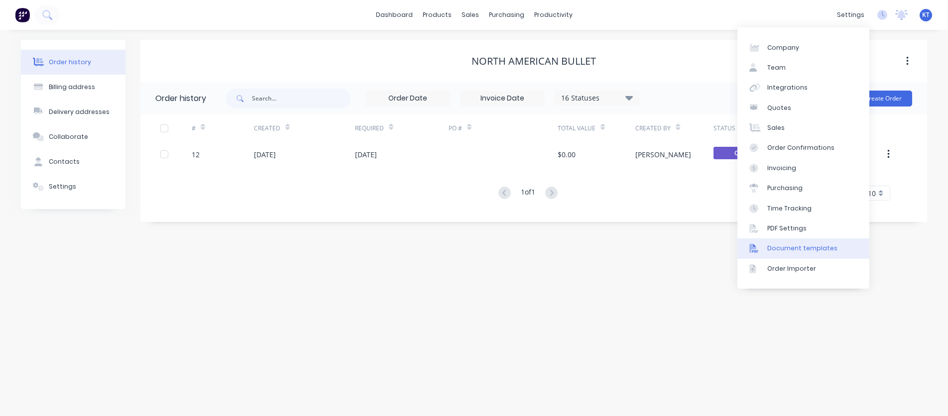
click at [788, 251] on div "Document templates" at bounding box center [802, 248] width 70 height 9
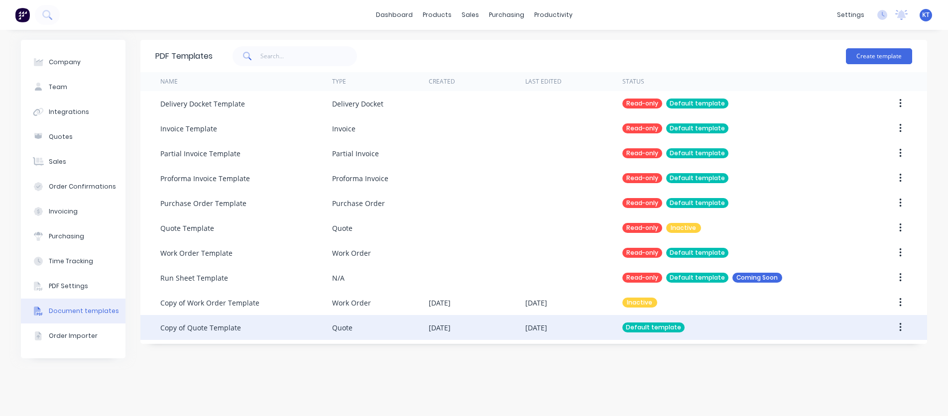
click at [900, 330] on icon "button" at bounding box center [900, 327] width 2 height 11
click at [867, 351] on div "Edit" at bounding box center [864, 353] width 77 height 14
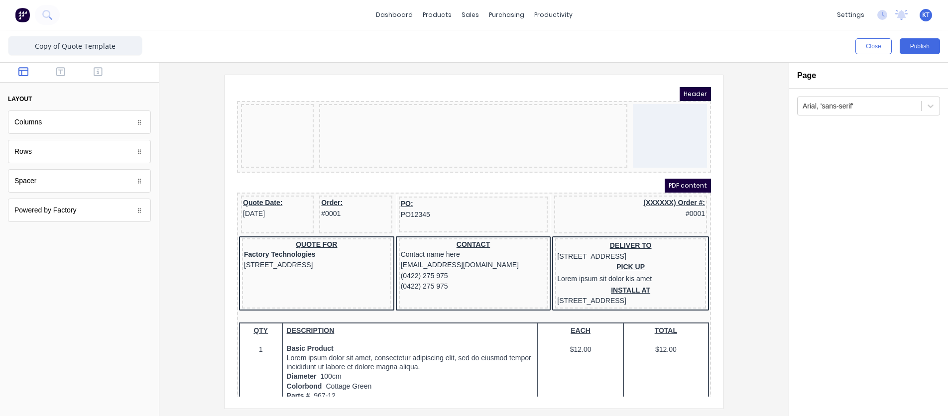
scroll to position [13, 0]
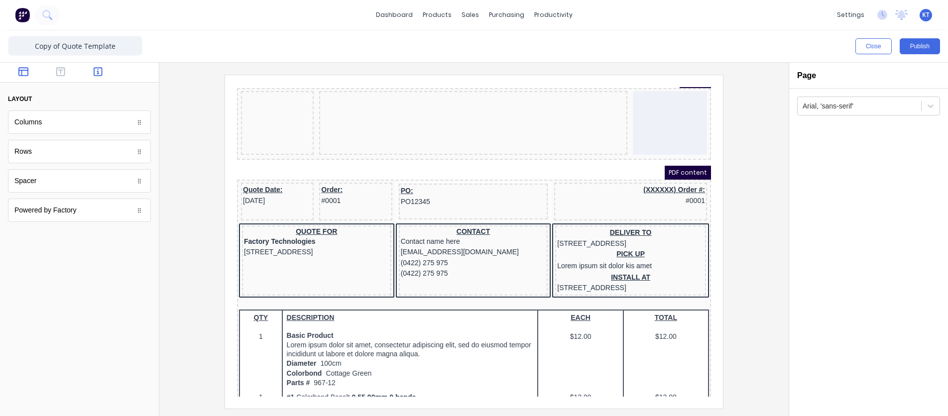
click at [98, 71] on icon "button" at bounding box center [98, 71] width 9 height 9
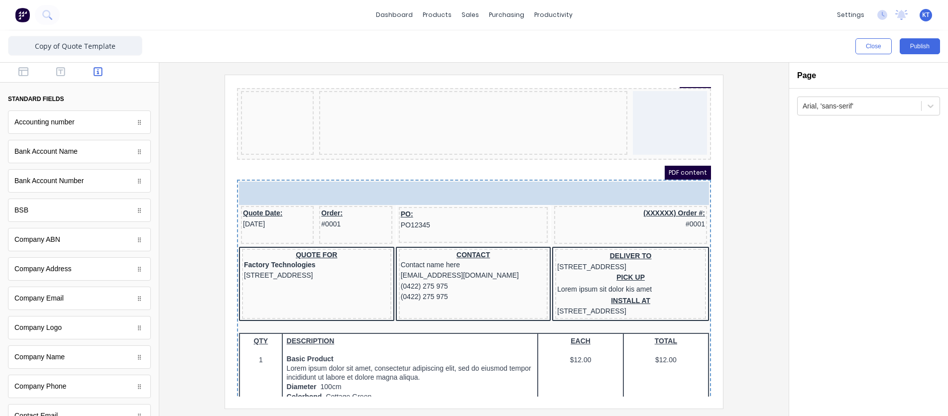
scroll to position [0, 0]
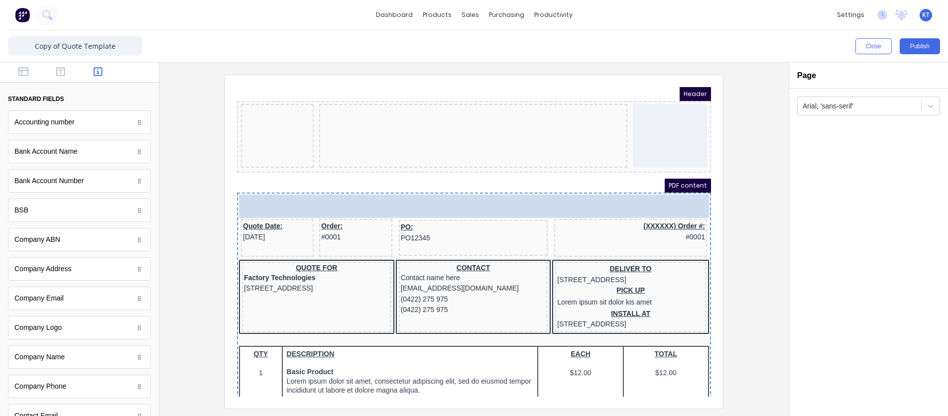
drag, startPoint x: 66, startPoint y: 331, endPoint x: 0, endPoint y: 72, distance: 267.5
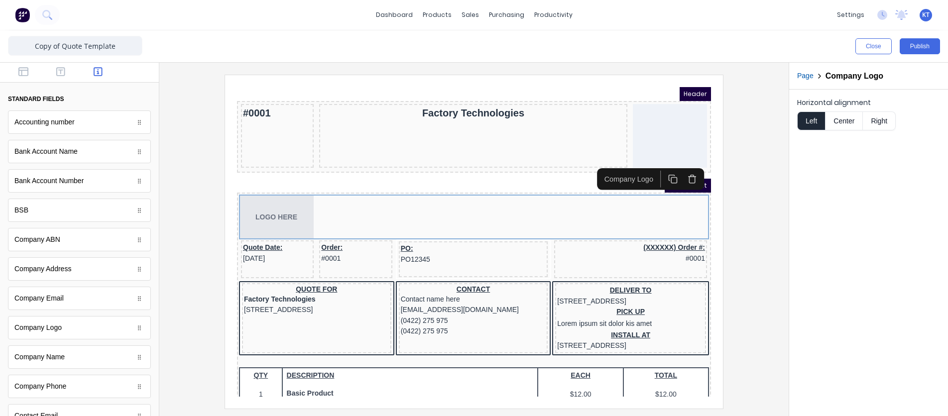
click at [681, 174] on button "button" at bounding box center [679, 167] width 19 height 17
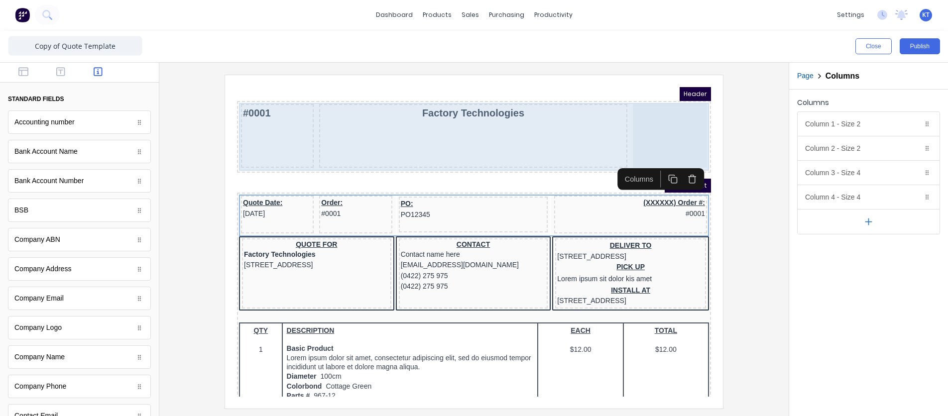
click at [450, 140] on div "Factory Technologies" at bounding box center [461, 124] width 308 height 64
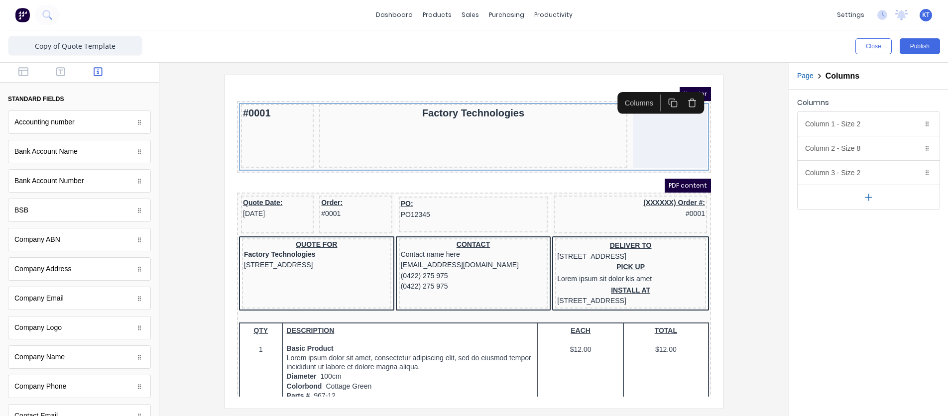
click at [745, 168] on div at bounding box center [473, 242] width 613 height 334
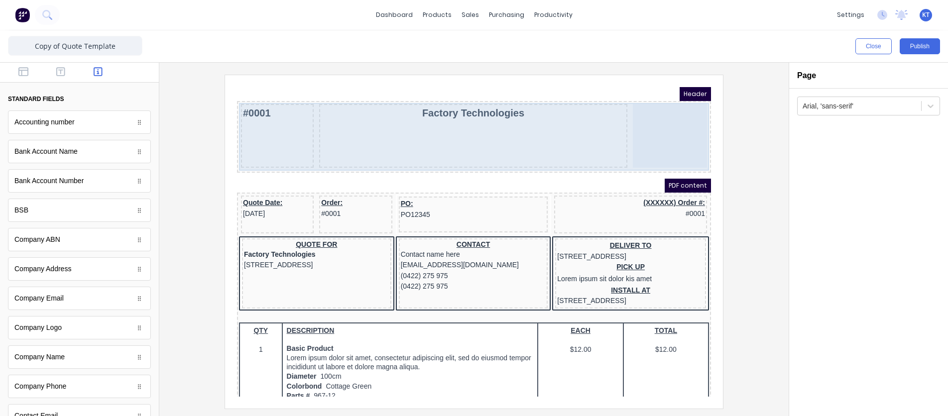
click at [668, 138] on div at bounding box center [658, 124] width 74 height 64
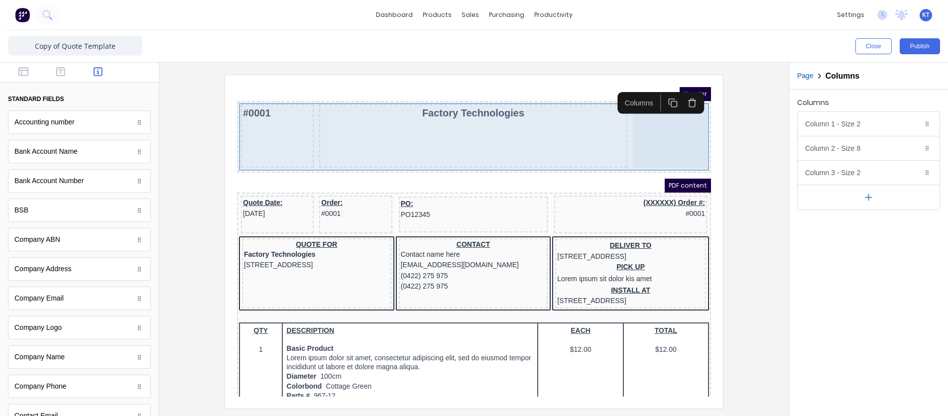
click at [668, 138] on div at bounding box center [658, 124] width 74 height 64
click at [572, 131] on div "Factory Technologies" at bounding box center [461, 124] width 308 height 64
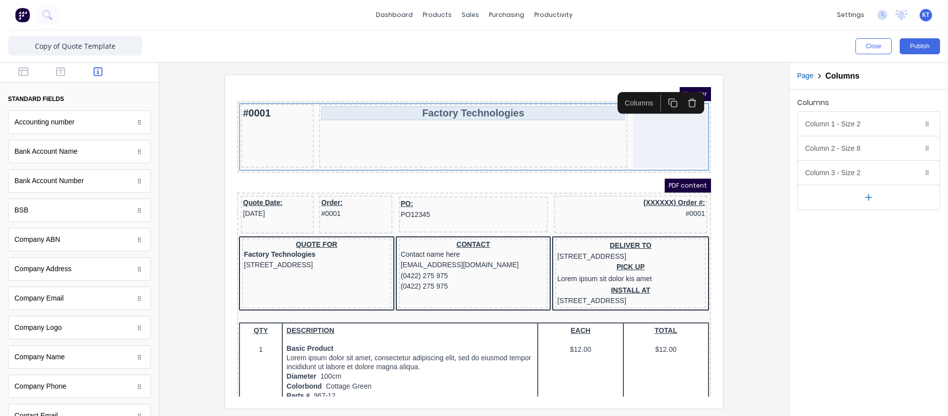
click at [475, 103] on div "Factory Technologies" at bounding box center [461, 101] width 304 height 14
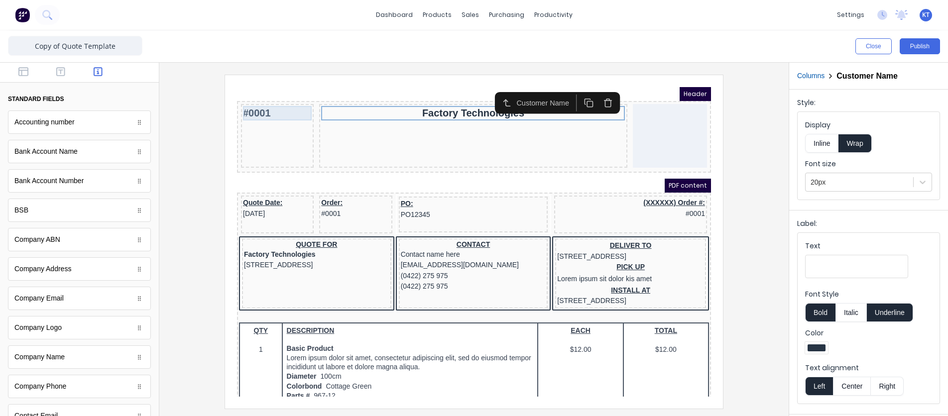
click at [247, 103] on div "#0001" at bounding box center [265, 101] width 69 height 14
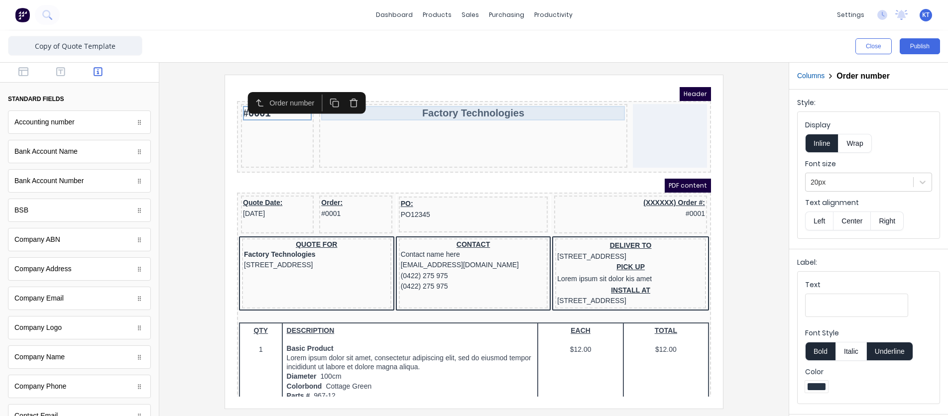
click at [470, 106] on div "Factory Technologies" at bounding box center [461, 101] width 304 height 14
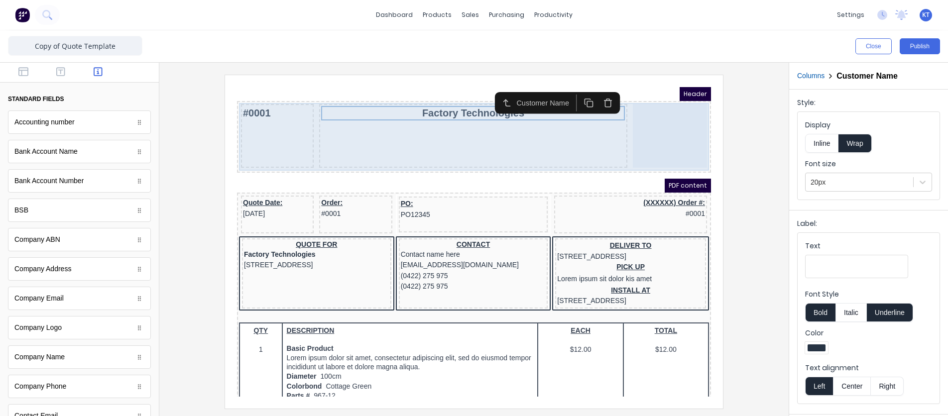
click at [670, 108] on div at bounding box center [658, 124] width 74 height 64
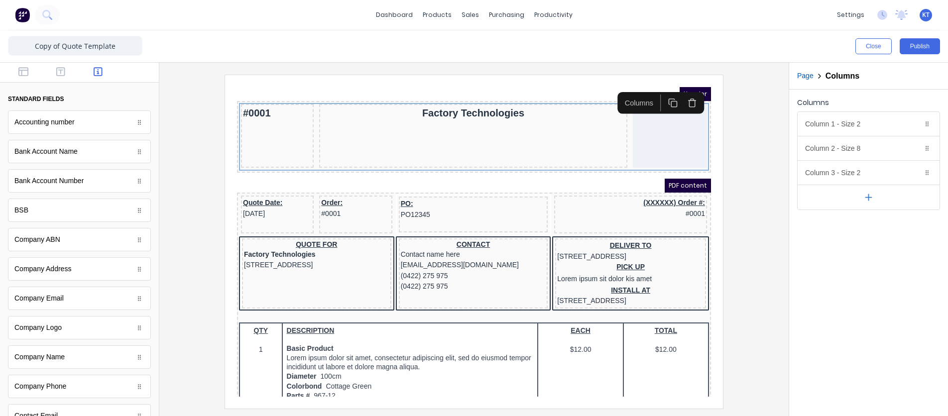
click at [685, 93] on button "button" at bounding box center [679, 90] width 19 height 17
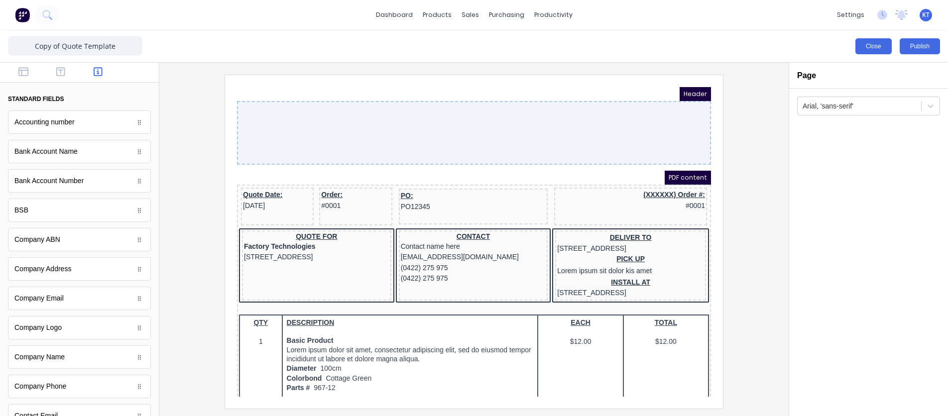
click at [867, 53] on button "Close" at bounding box center [873, 46] width 36 height 16
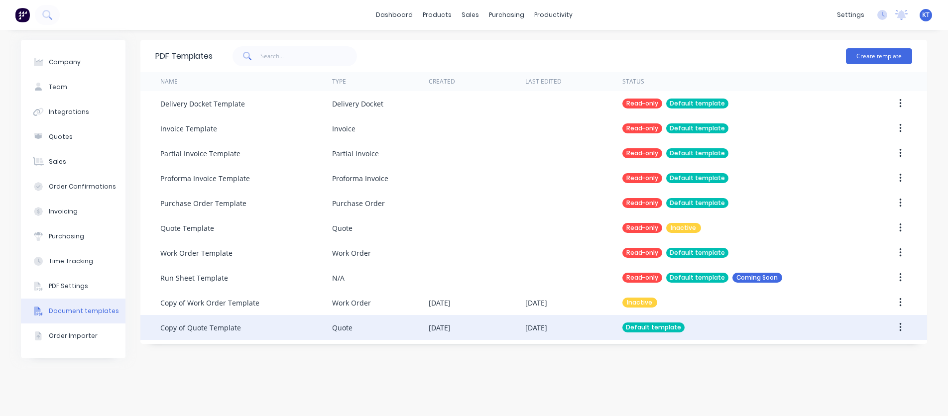
click at [778, 329] on div "Default template" at bounding box center [734, 327] width 225 height 25
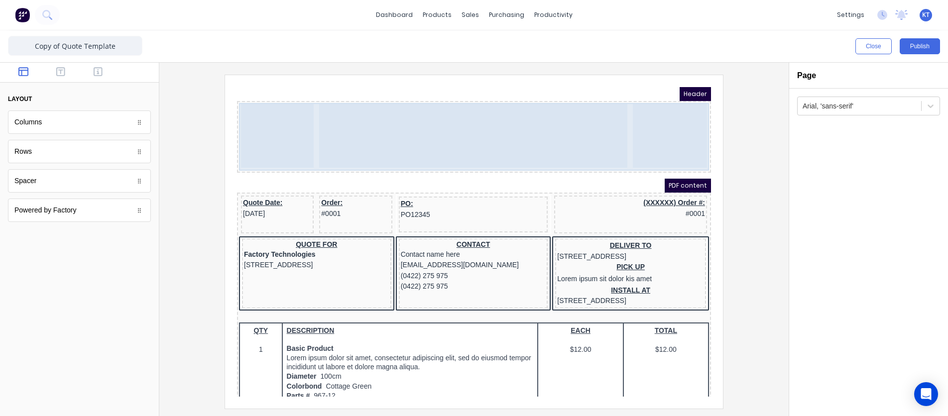
click at [417, 114] on div at bounding box center [461, 124] width 308 height 64
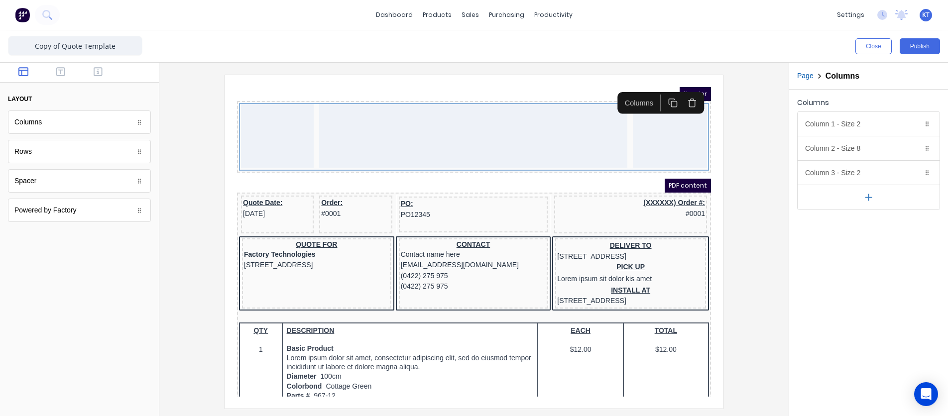
click at [745, 195] on div at bounding box center [473, 242] width 613 height 334
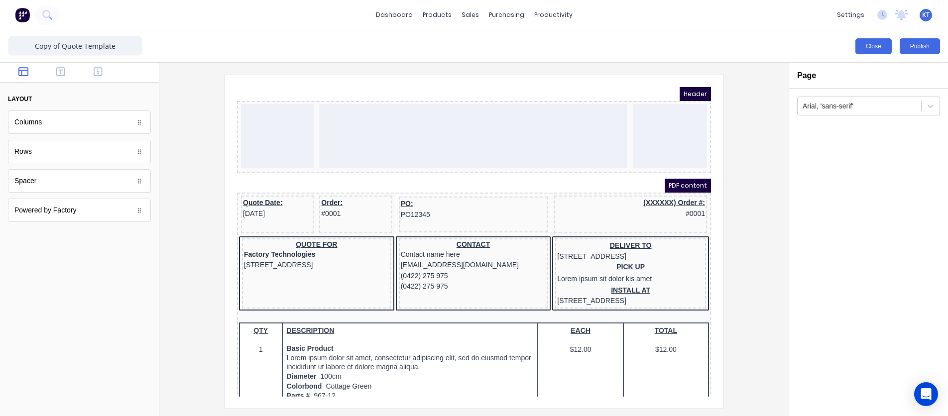
click at [878, 49] on button "Close" at bounding box center [873, 46] width 36 height 16
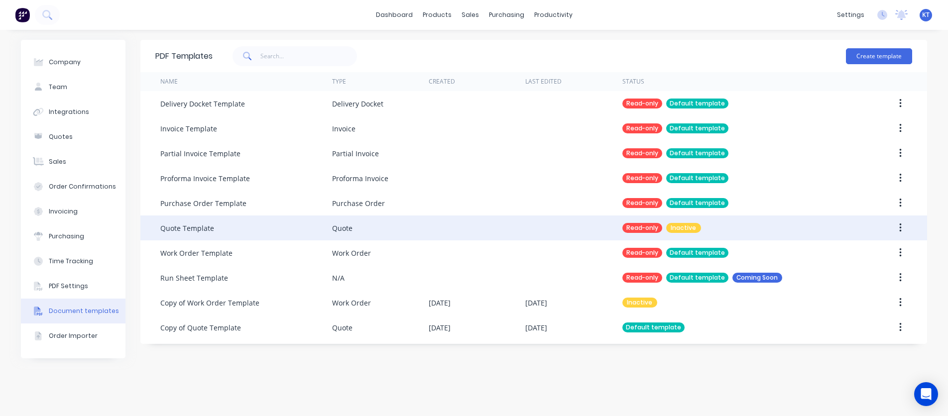
click at [901, 231] on icon "button" at bounding box center [900, 228] width 2 height 11
click at [871, 259] on div "Make default" at bounding box center [864, 254] width 77 height 14
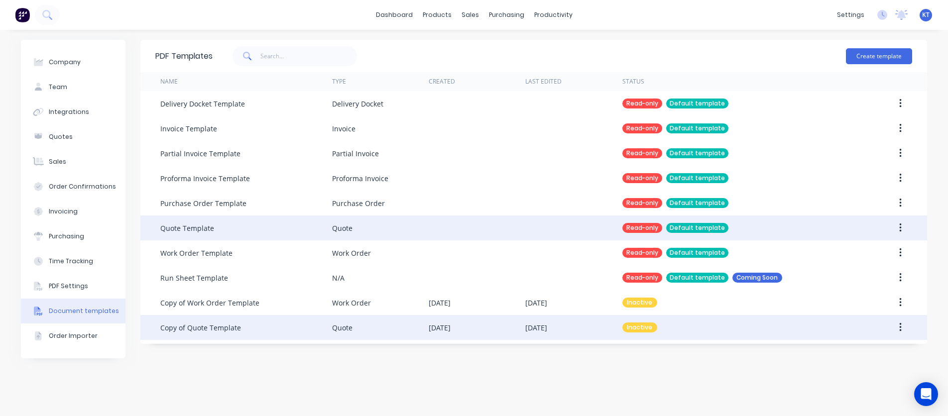
click at [900, 331] on icon "button" at bounding box center [900, 327] width 2 height 9
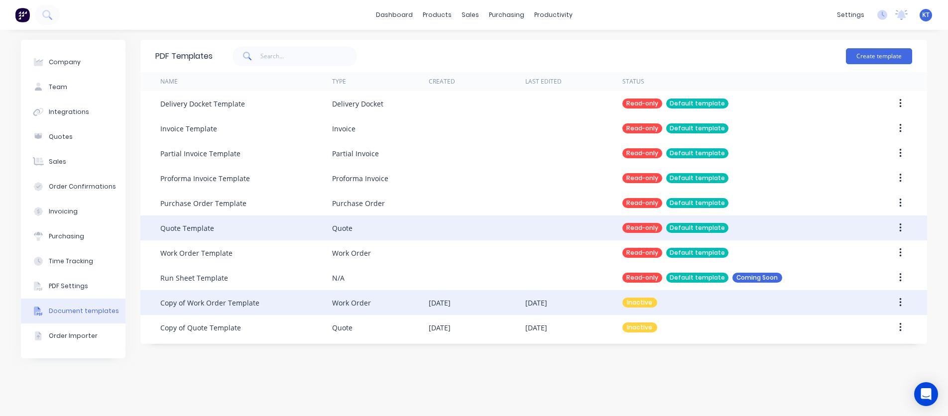
click at [897, 294] on button "button" at bounding box center [900, 303] width 23 height 18
click at [846, 387] on div "Archive" at bounding box center [864, 388] width 77 height 14
click at [639, 303] on div "Archived" at bounding box center [642, 303] width 40 height 10
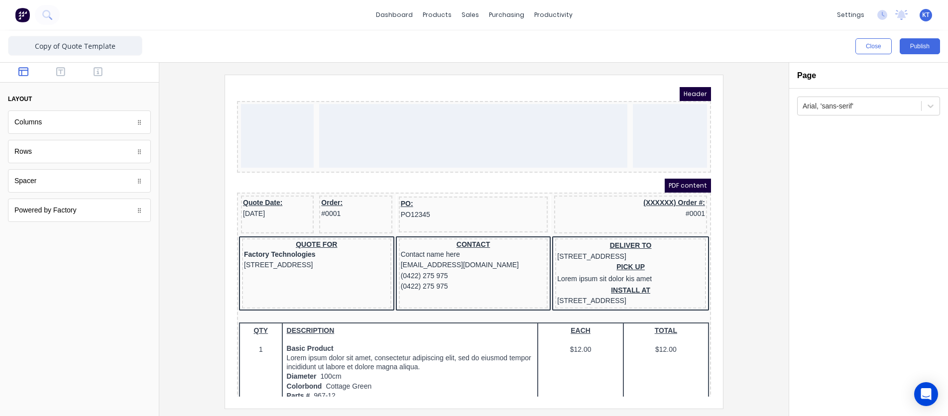
click at [66, 217] on div "Powered by Factory" at bounding box center [79, 210] width 143 height 23
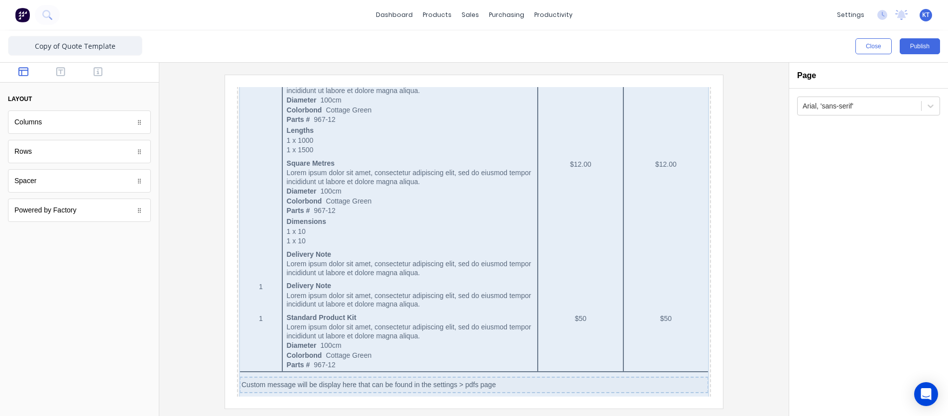
scroll to position [635, 0]
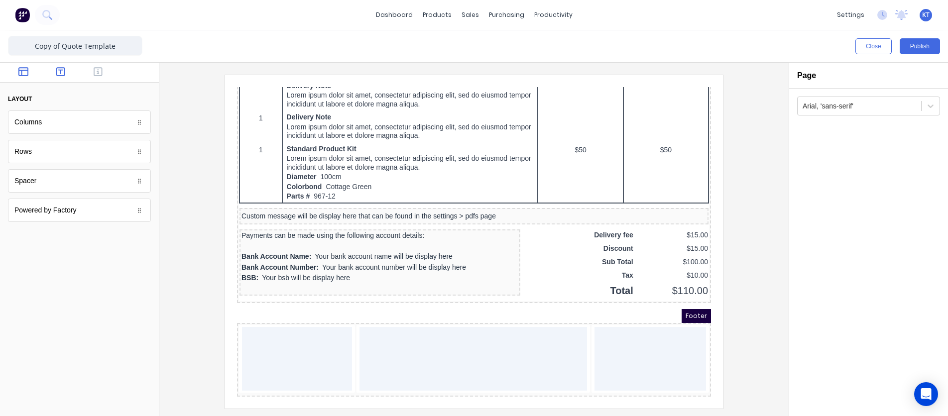
click at [63, 78] on button "button" at bounding box center [60, 73] width 31 height 12
click at [76, 128] on div "Heading" at bounding box center [79, 122] width 143 height 23
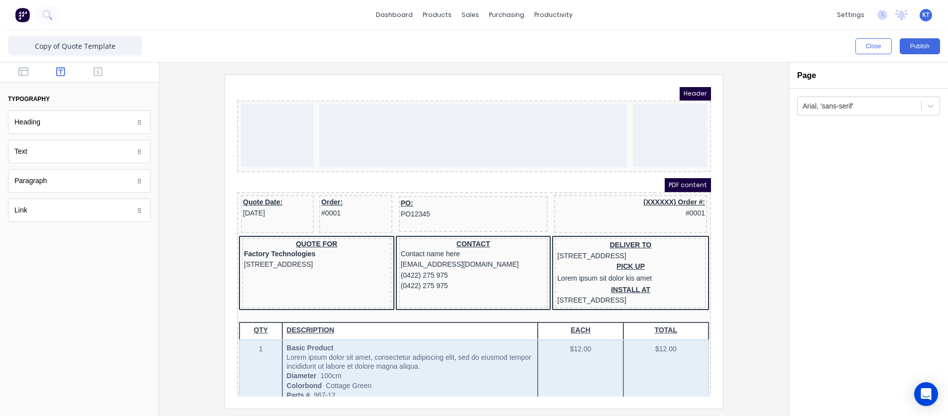
scroll to position [0, 0]
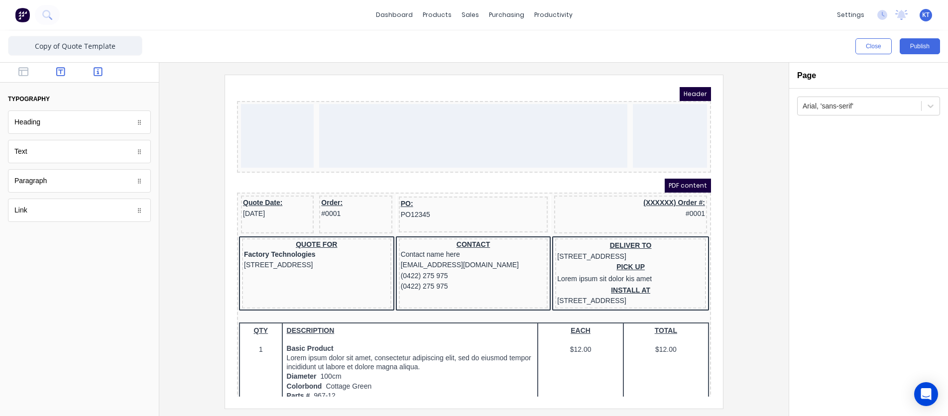
click at [100, 71] on icon "button" at bounding box center [98, 72] width 9 height 10
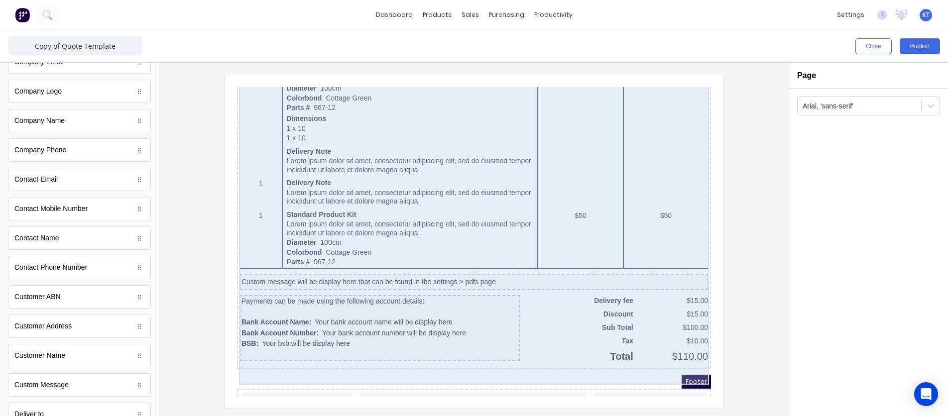
scroll to position [589, 0]
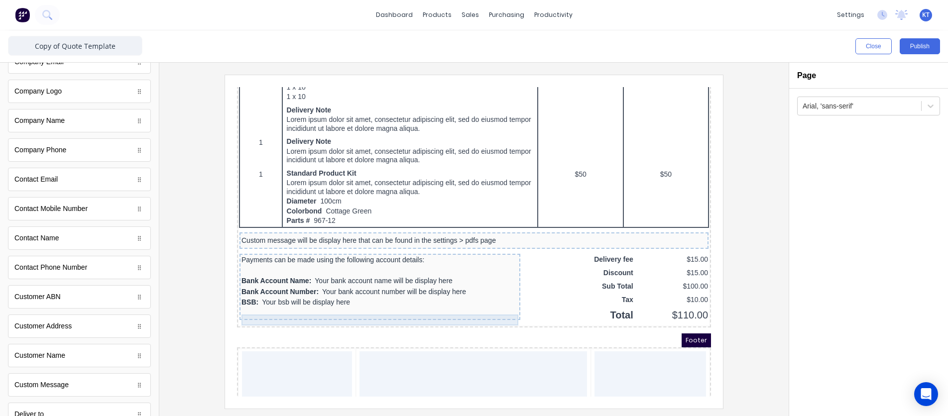
click at [268, 296] on div "BSB: Your bsb will be display here" at bounding box center [367, 290] width 277 height 11
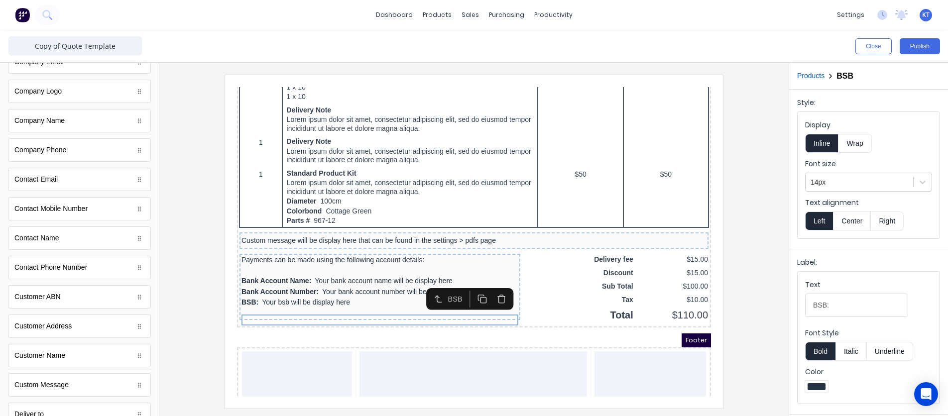
click at [489, 290] on icon "button" at bounding box center [488, 286] width 9 height 9
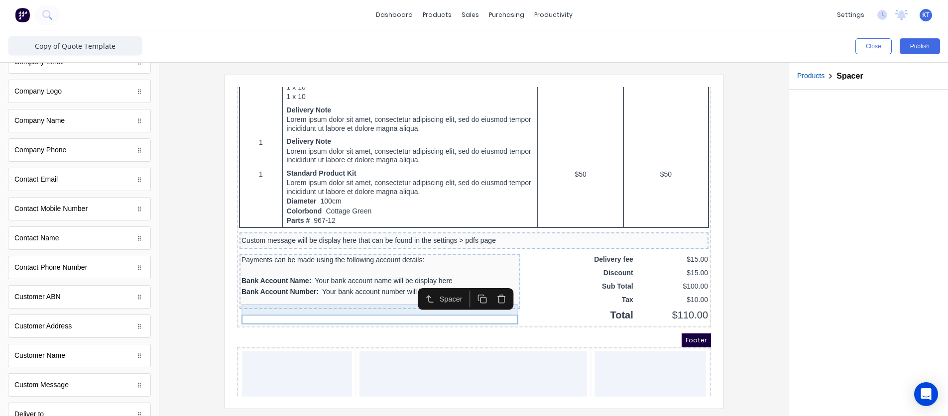
click at [333, 286] on div "Bank Account Number: Your bank account number will be display here" at bounding box center [367, 280] width 277 height 11
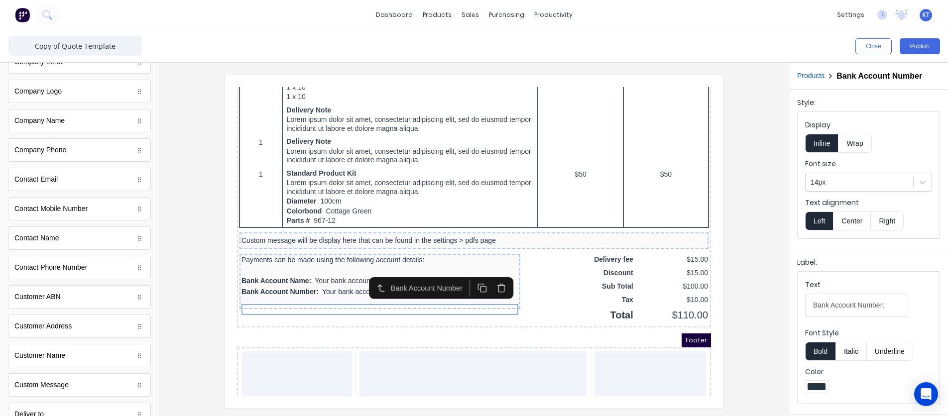
click at [487, 274] on icon "button" at bounding box center [488, 275] width 9 height 9
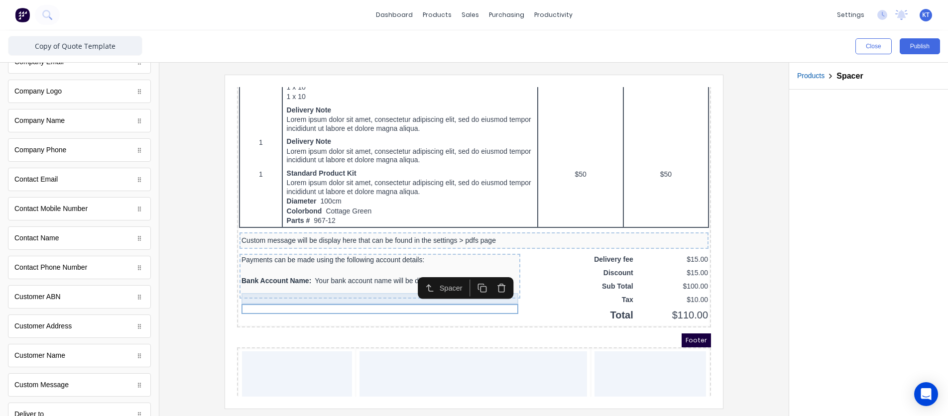
click at [389, 275] on div "Bank Account Name: Your bank account name will be display here" at bounding box center [367, 269] width 277 height 11
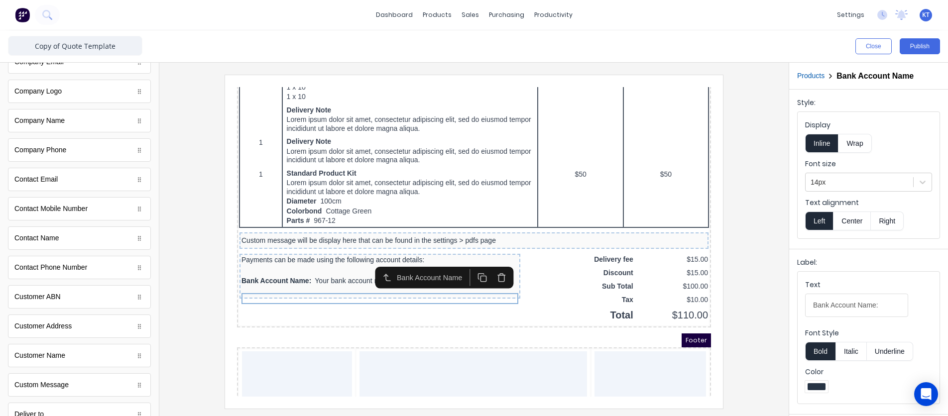
click at [493, 268] on icon "button" at bounding box center [488, 265] width 9 height 9
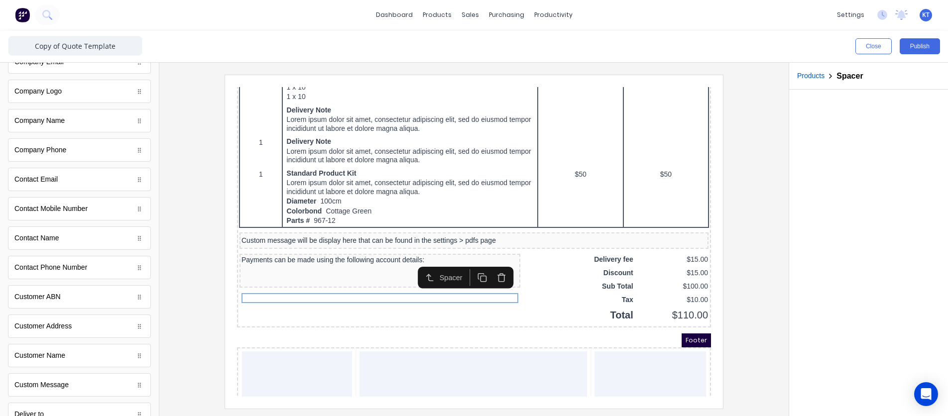
click at [751, 277] on div at bounding box center [473, 242] width 613 height 334
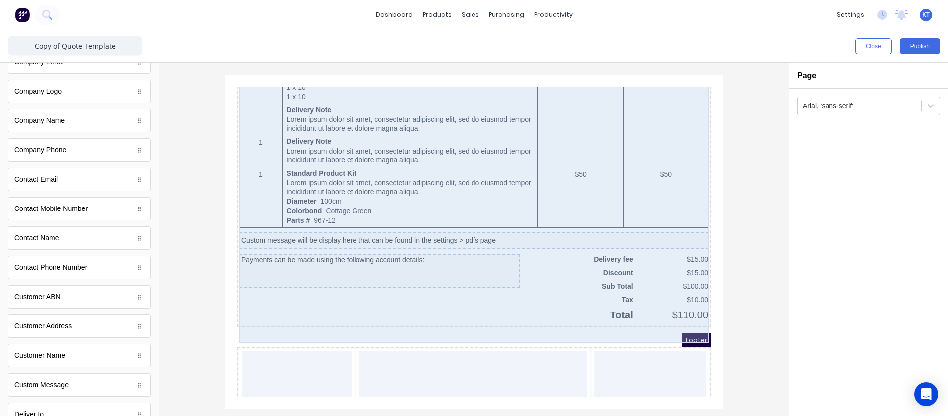
scroll to position [635, 0]
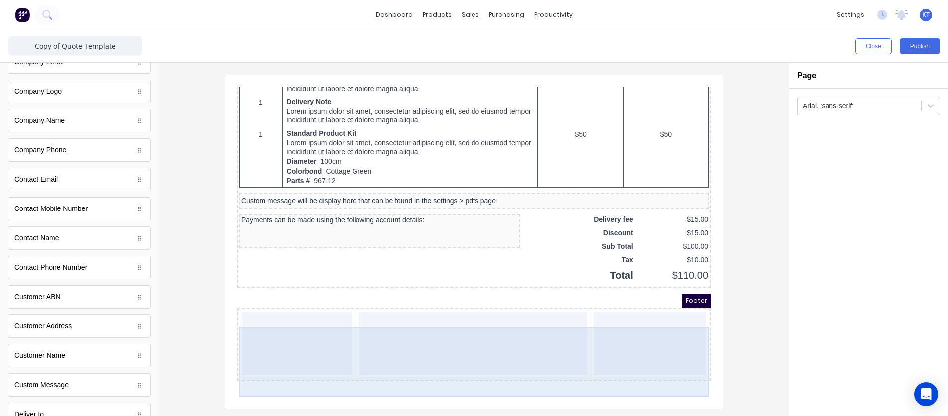
click at [456, 345] on div at bounding box center [460, 332] width 227 height 64
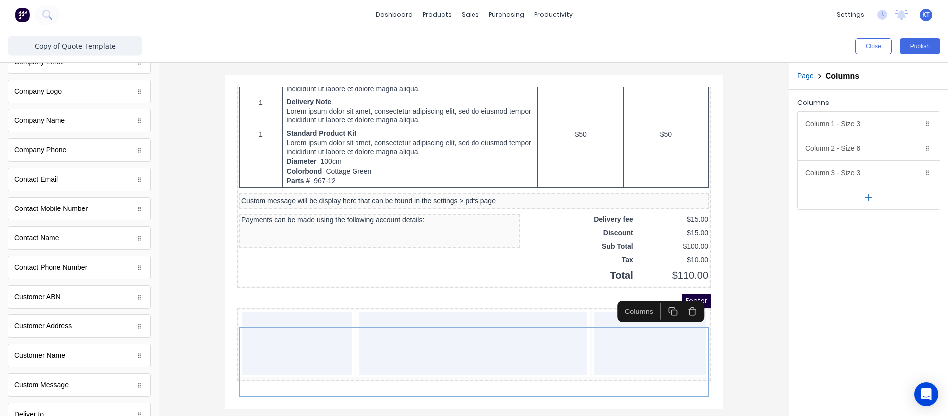
click at [56, 105] on div "Accounting number Accounting number Bank Account Name Bank Account Name Bank Ac…" at bounding box center [79, 267] width 143 height 787
click at [58, 97] on div "Company Logo" at bounding box center [79, 91] width 143 height 23
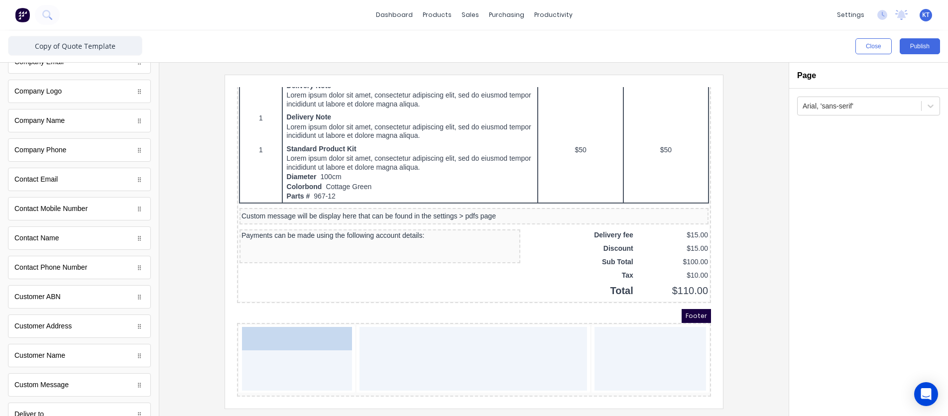
drag, startPoint x: 58, startPoint y: 95, endPoint x: 295, endPoint y: 350, distance: 348.0
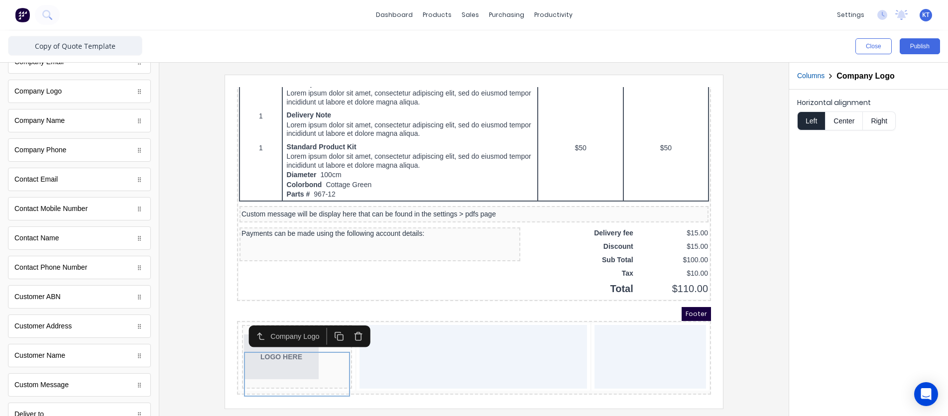
click at [853, 123] on button "Center" at bounding box center [844, 121] width 38 height 19
click at [351, 320] on icon "button" at bounding box center [345, 324] width 9 height 9
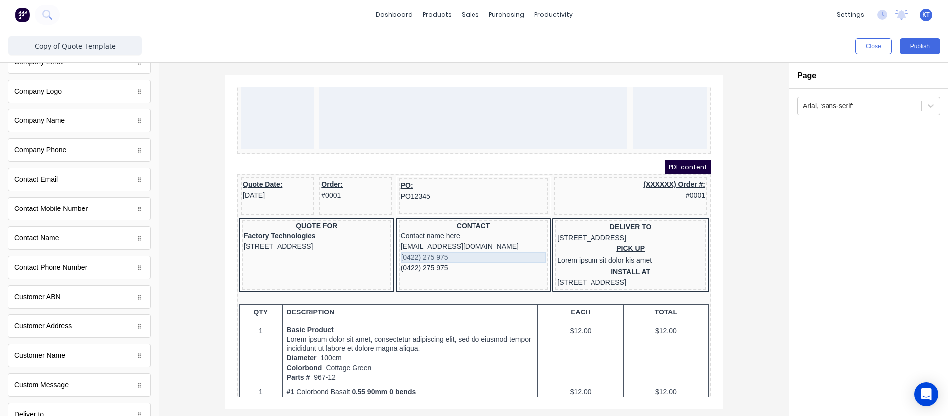
scroll to position [5, 0]
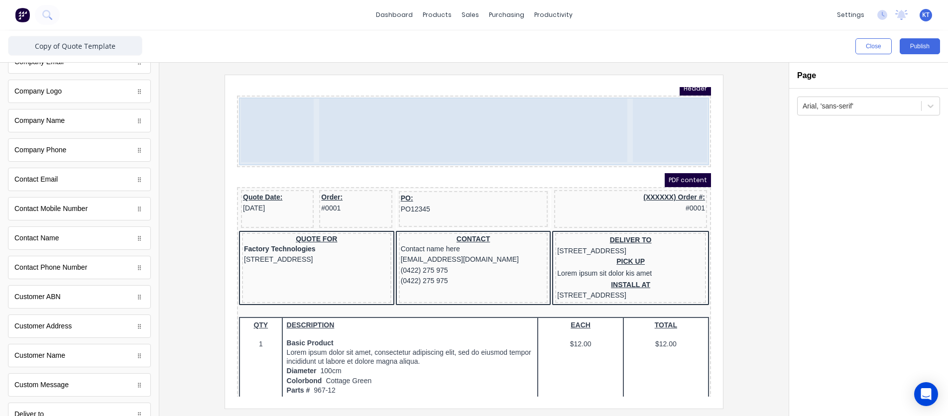
click at [439, 112] on div at bounding box center [461, 119] width 308 height 64
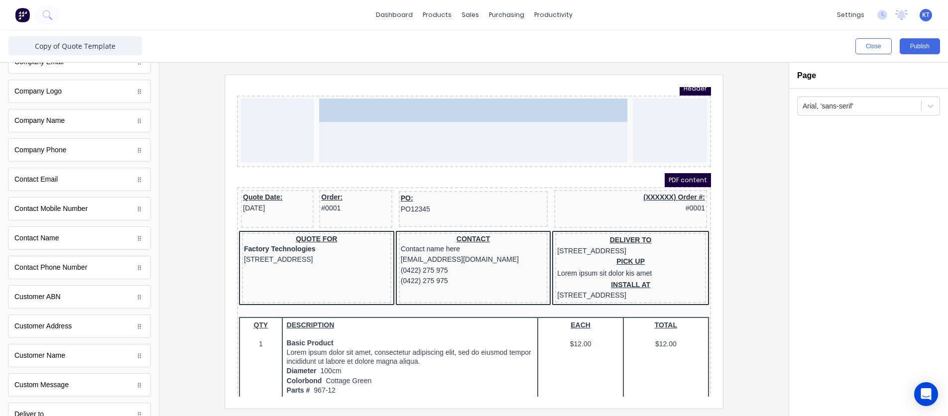
scroll to position [0, 0]
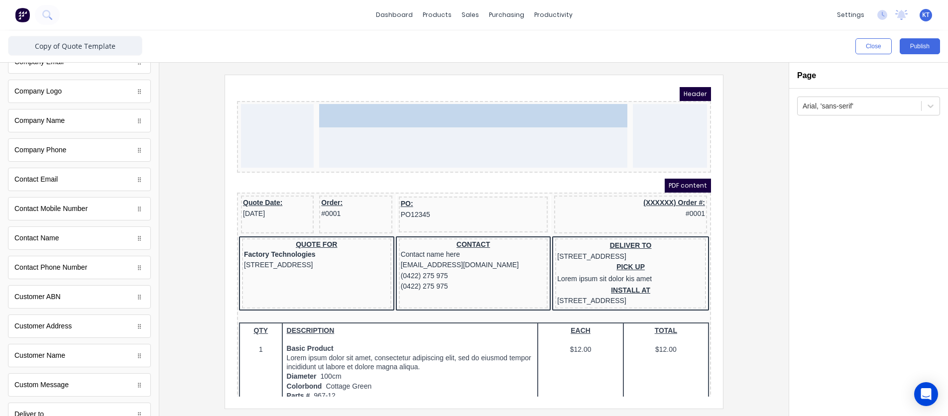
drag, startPoint x: 60, startPoint y: 99, endPoint x: 431, endPoint y: 136, distance: 373.3
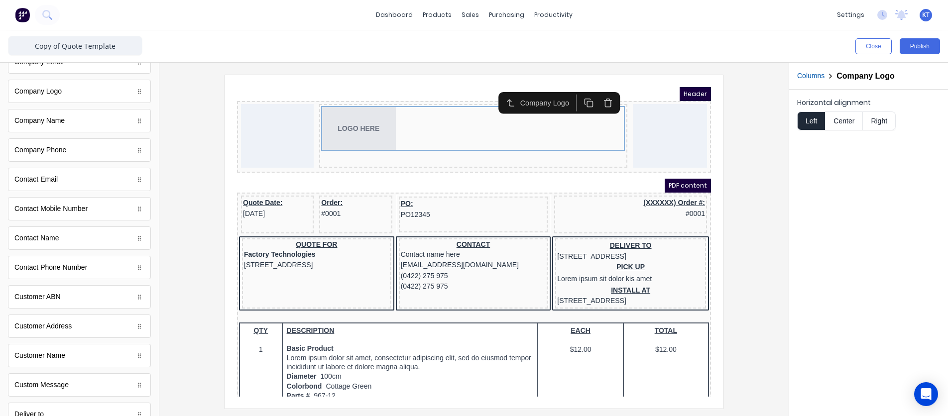
click at [843, 119] on button "Center" at bounding box center [844, 121] width 38 height 19
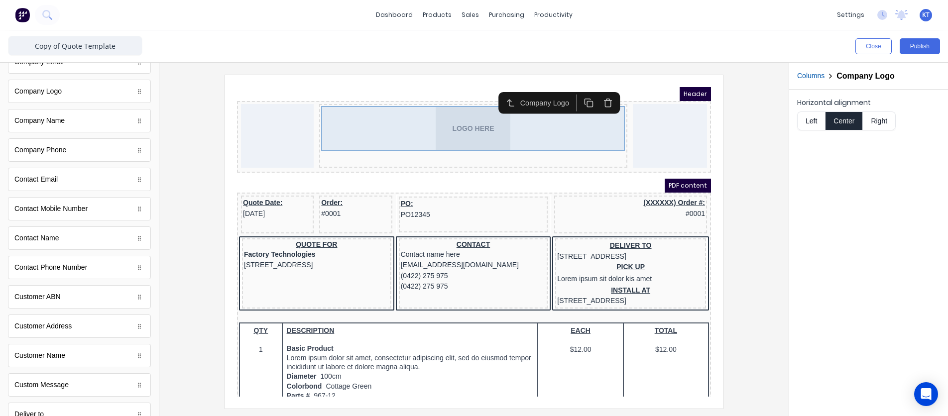
click at [460, 127] on div "LOGO HERE" at bounding box center [461, 116] width 304 height 45
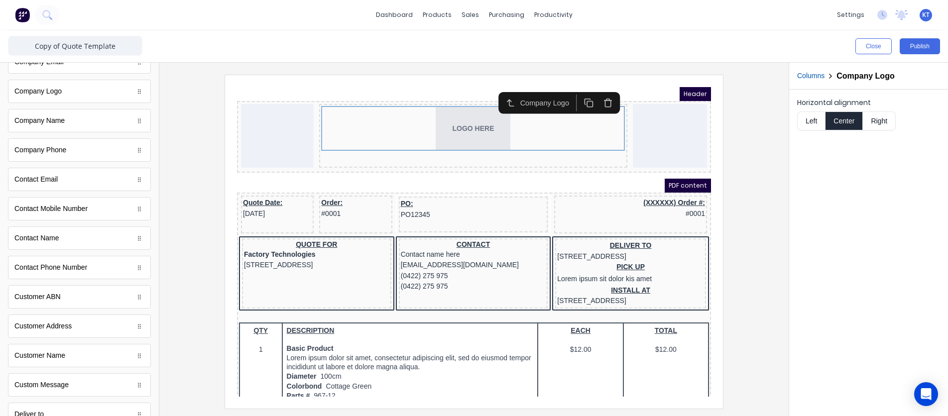
click at [811, 79] on button "Columns" at bounding box center [810, 76] width 27 height 10
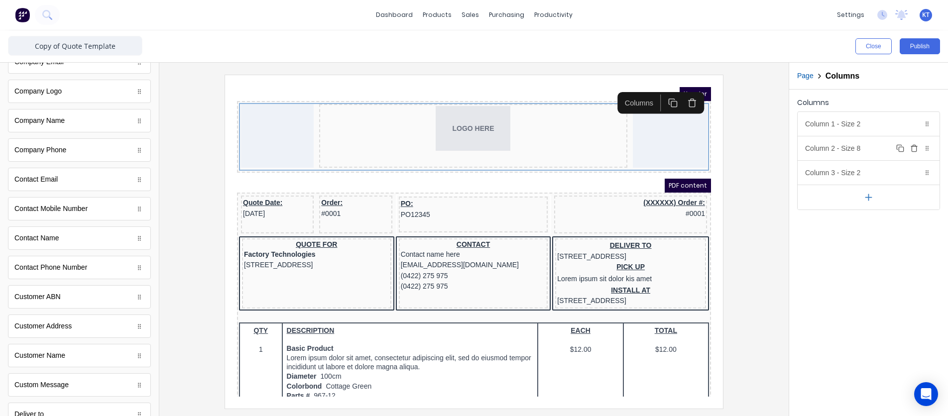
click at [855, 151] on div "Column 2 - Size 8 Duplicate Delete" at bounding box center [868, 148] width 142 height 24
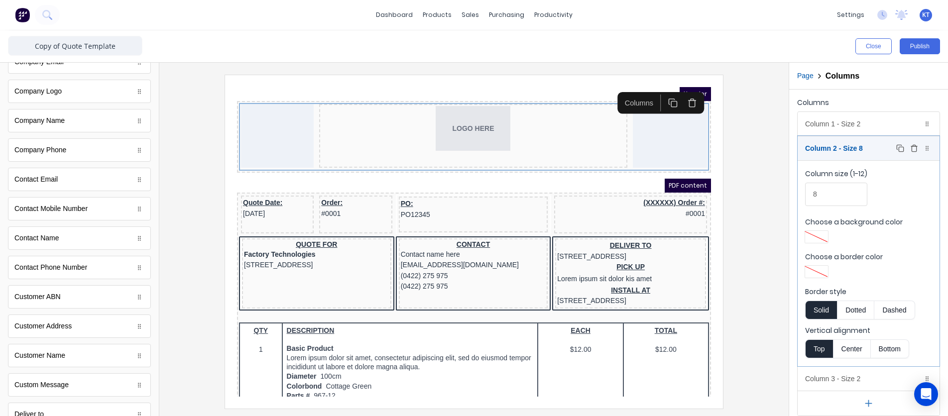
scroll to position [7, 0]
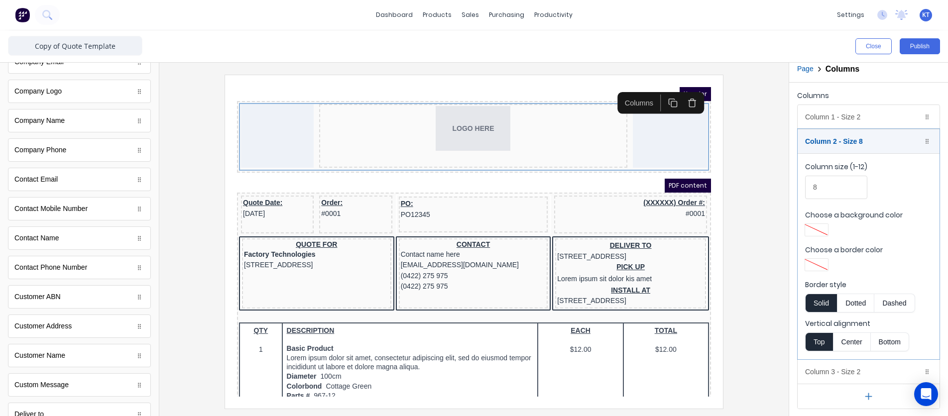
click at [854, 344] on button "Center" at bounding box center [852, 342] width 38 height 19
click at [825, 264] on div at bounding box center [816, 264] width 18 height 7
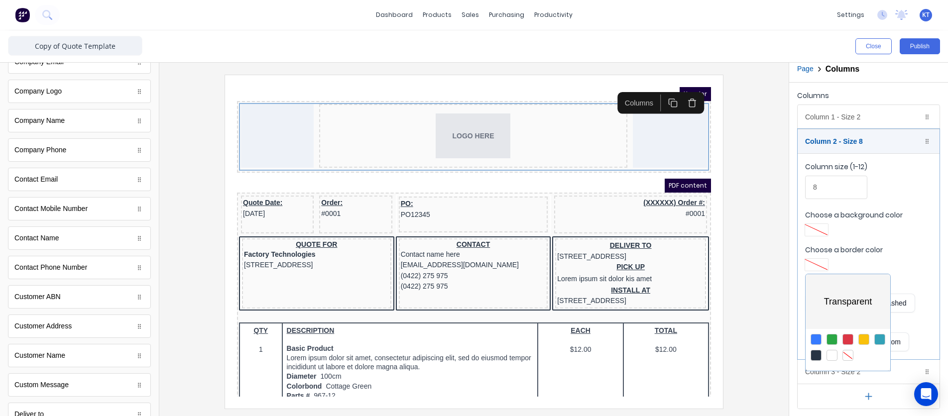
click at [851, 247] on div at bounding box center [474, 208] width 948 height 416
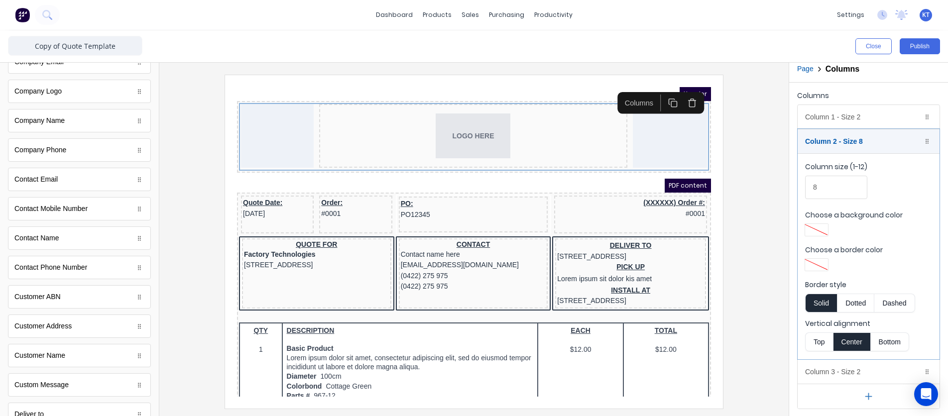
scroll to position [0, 0]
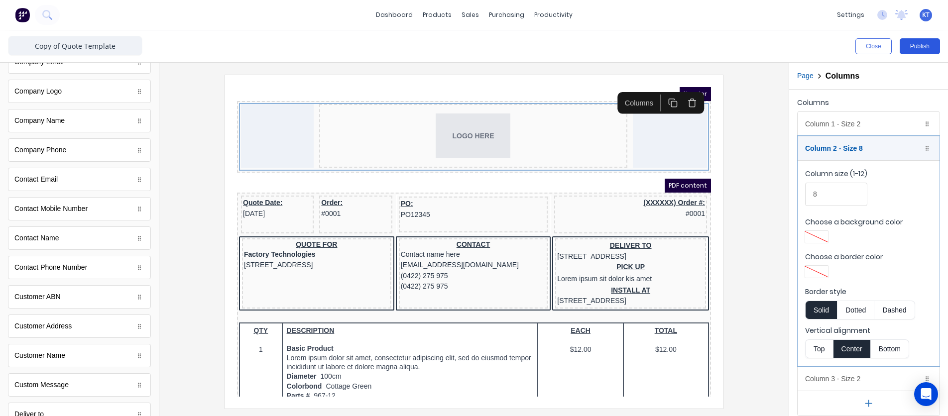
click at [923, 49] on button "Publish" at bounding box center [919, 46] width 40 height 16
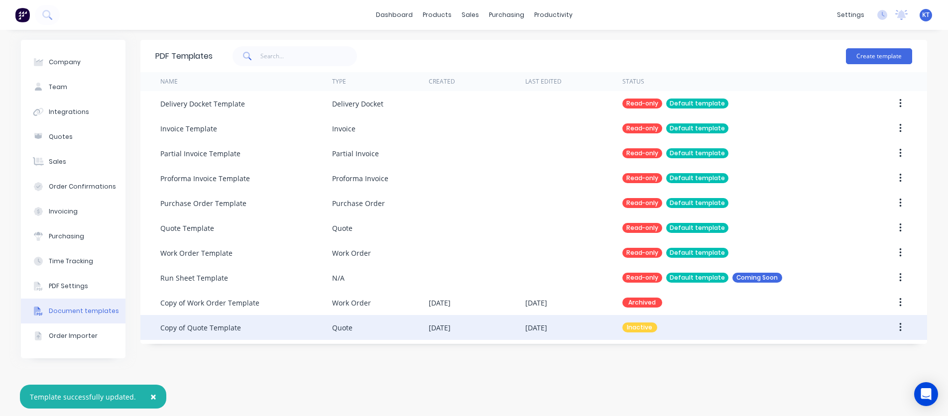
click at [906, 329] on button "button" at bounding box center [900, 328] width 23 height 18
click at [864, 378] on div "Make default" at bounding box center [864, 373] width 77 height 14
click at [618, 361] on div "PDF Templates Create template Name Type Created Last Edited Status Delivery Doc…" at bounding box center [533, 223] width 786 height 366
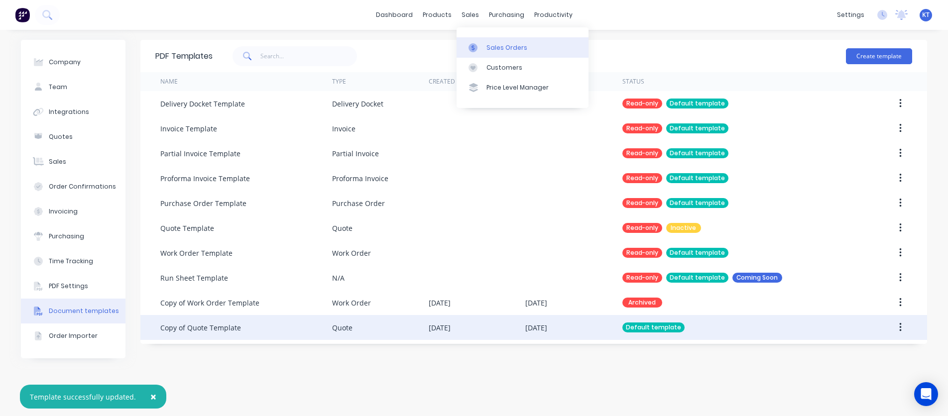
click at [486, 51] on div "Sales Orders" at bounding box center [506, 47] width 41 height 9
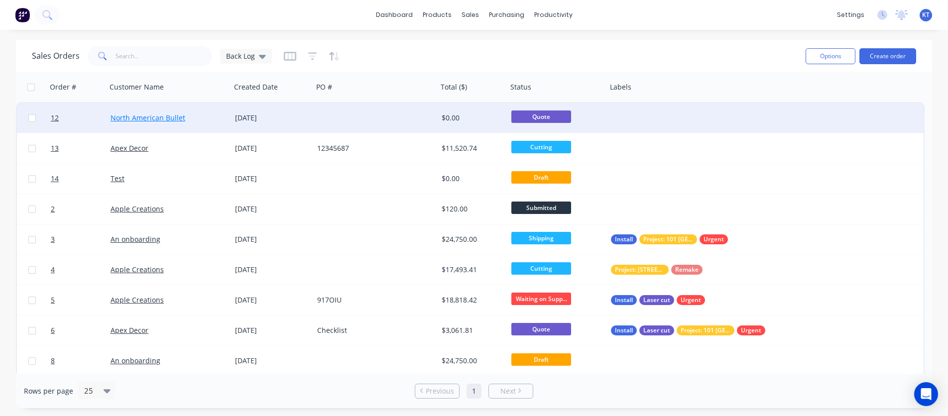
click at [161, 118] on link "North American Bullet" at bounding box center [148, 117] width 75 height 9
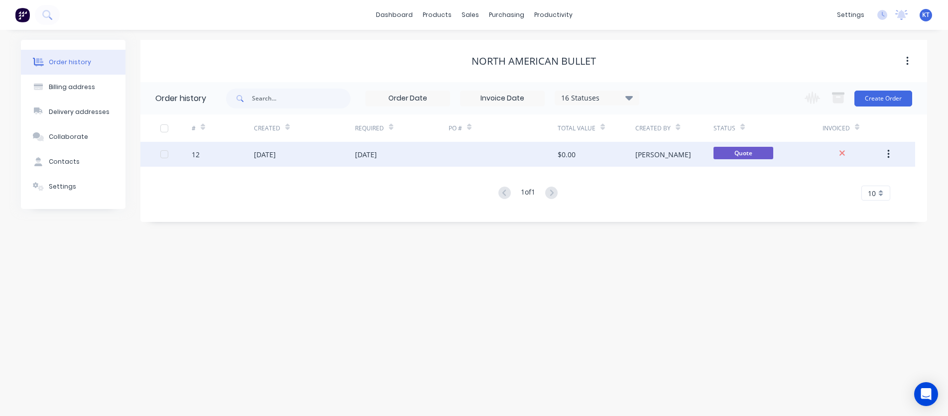
click at [889, 154] on icon "button" at bounding box center [888, 154] width 2 height 11
click at [675, 154] on div "[PERSON_NAME]" at bounding box center [674, 154] width 78 height 25
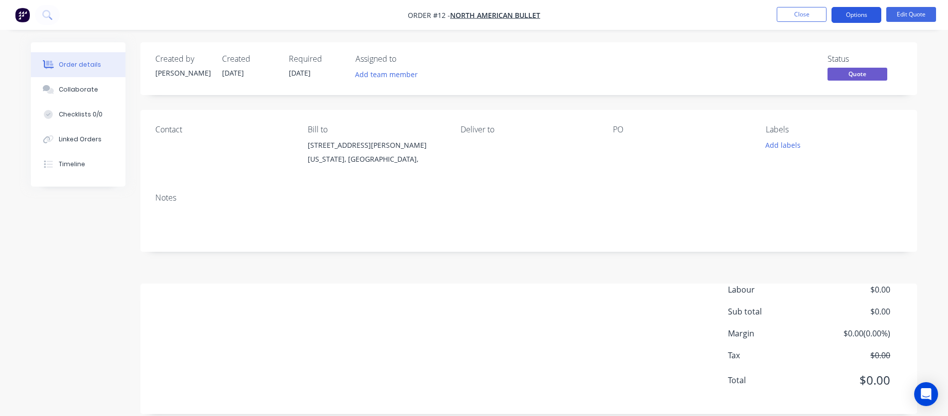
click at [852, 17] on button "Options" at bounding box center [856, 15] width 50 height 16
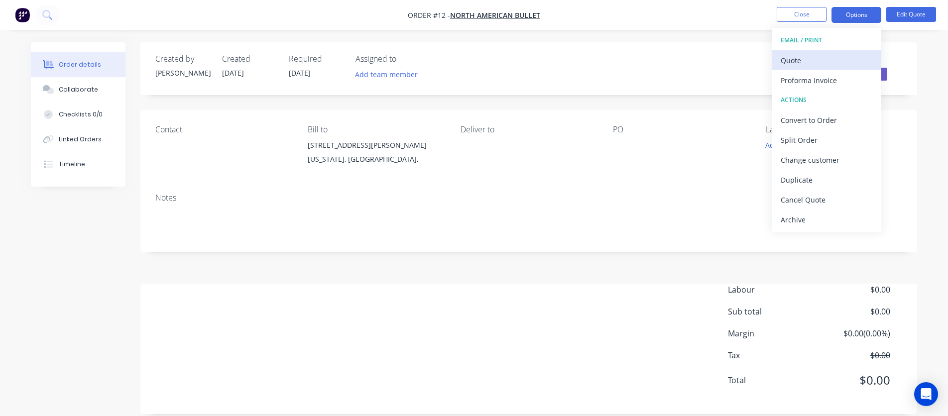
click at [822, 58] on div "Quote" at bounding box center [827, 60] width 92 height 14
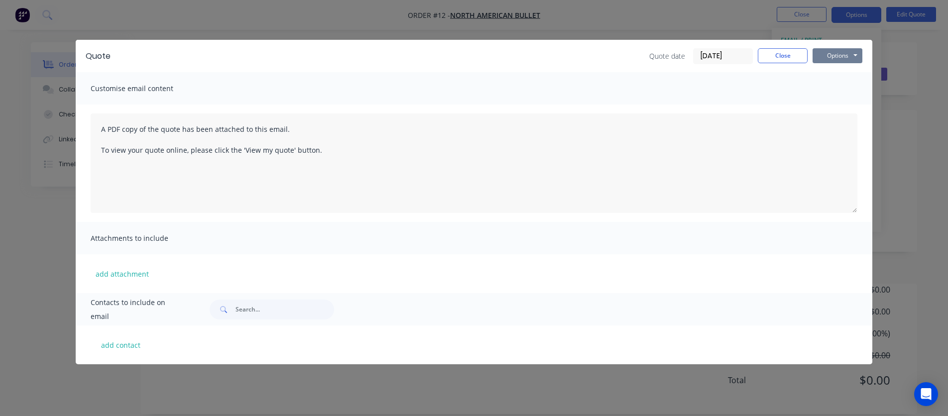
click at [832, 53] on button "Options" at bounding box center [837, 55] width 50 height 15
click at [832, 80] on button "Preview" at bounding box center [844, 73] width 64 height 16
click at [782, 53] on button "Close" at bounding box center [783, 55] width 50 height 15
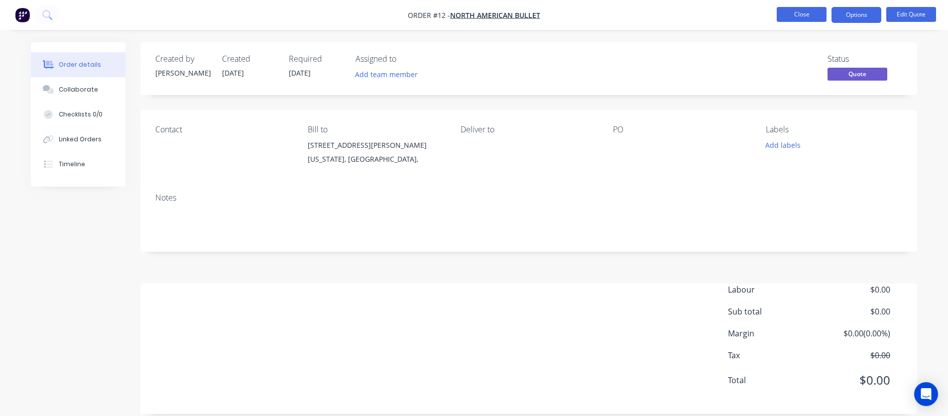
click at [805, 17] on button "Close" at bounding box center [802, 14] width 50 height 15
